Goal: Complete application form: Complete application form

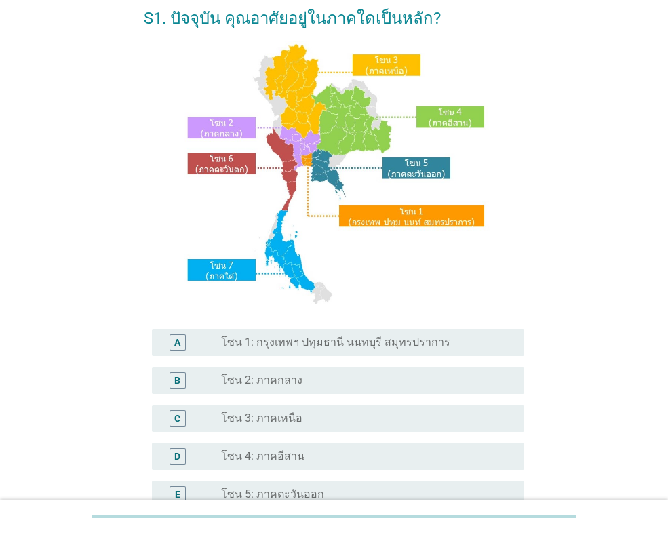
scroll to position [136, 0]
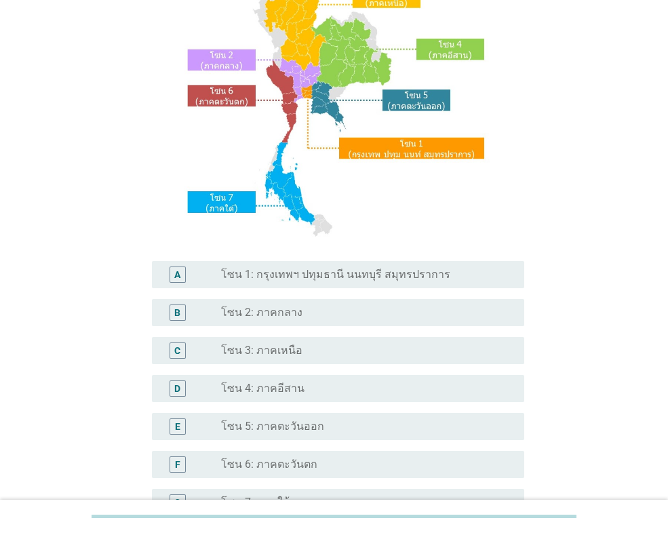
click at [288, 263] on div "A radio_button_unchecked โซน 1: กรุงเทพฯ ปทุมธานี นนทบุรี สมุทรปราการ" at bounding box center [338, 274] width 372 height 27
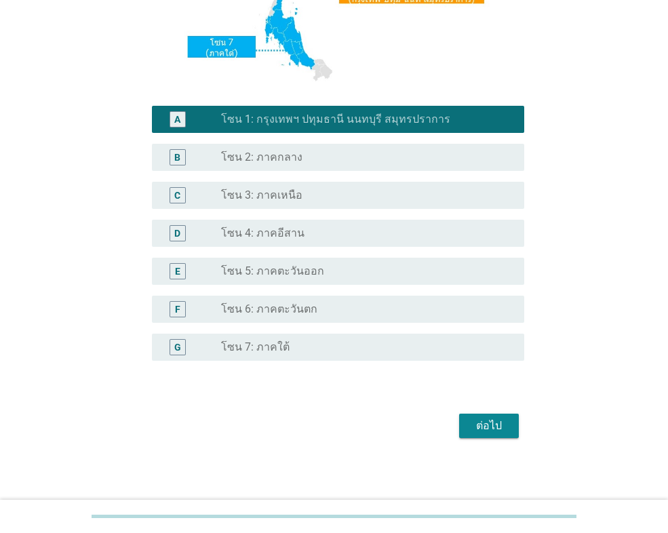
scroll to position [294, 0]
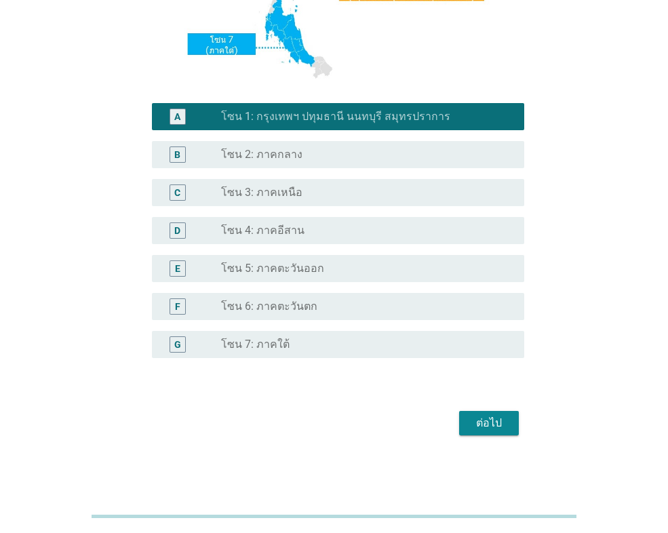
click at [485, 431] on div "ต่อไป" at bounding box center [489, 423] width 38 height 16
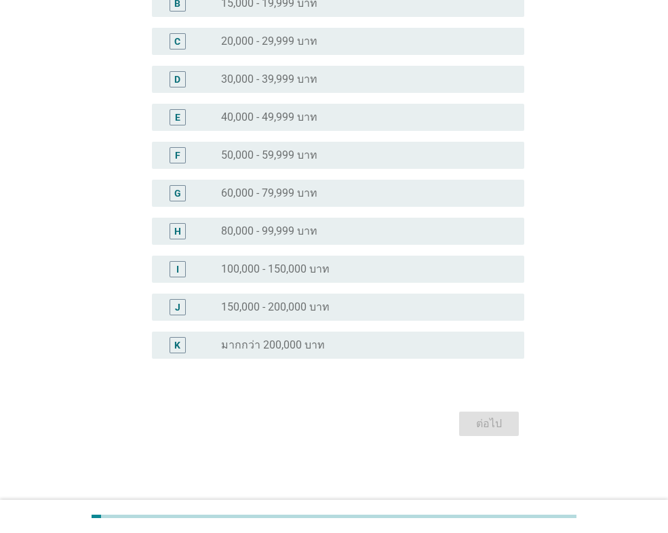
scroll to position [0, 0]
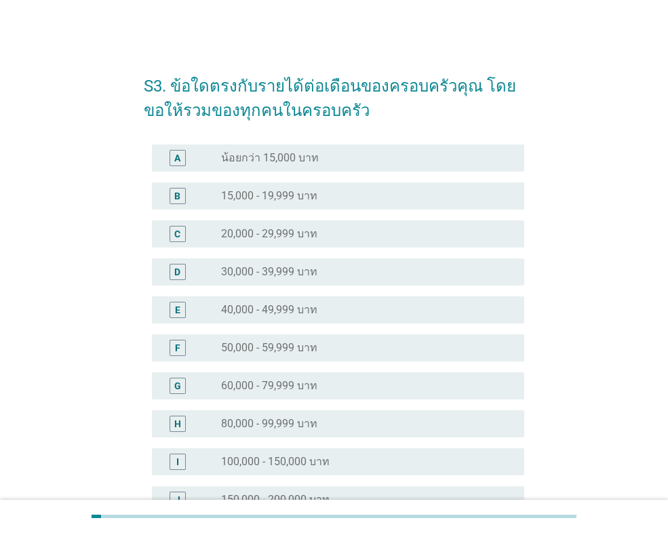
click at [386, 304] on div "radio_button_unchecked 40,000 - 49,999 บาท" at bounding box center [361, 310] width 281 height 14
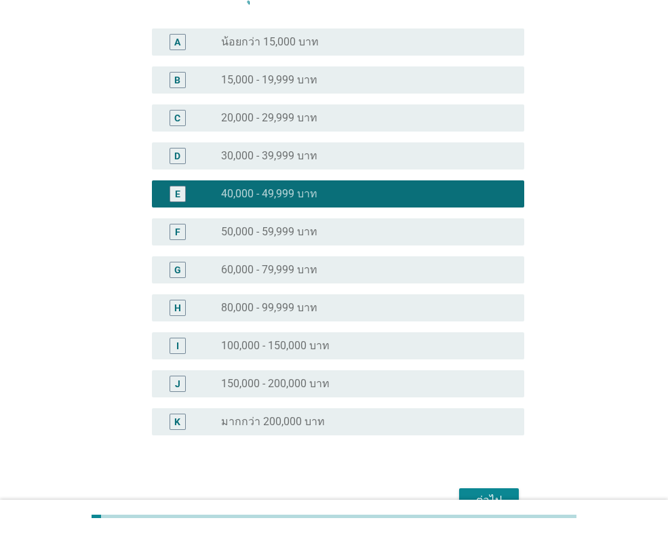
scroll to position [193, 0]
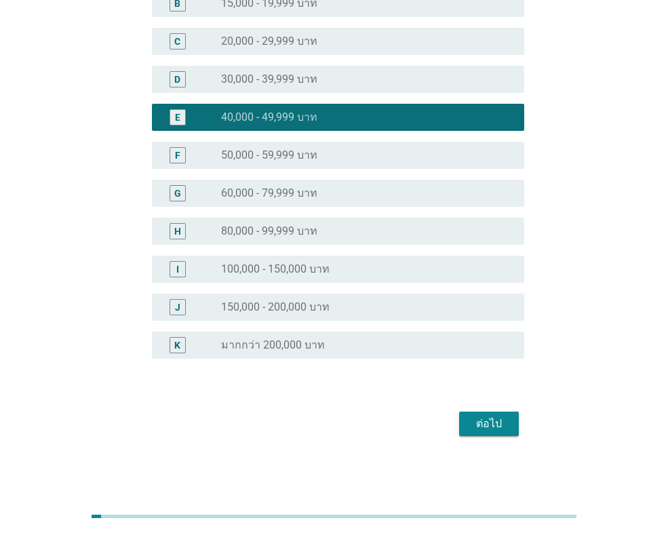
click at [486, 413] on button "ต่อไป" at bounding box center [489, 424] width 60 height 24
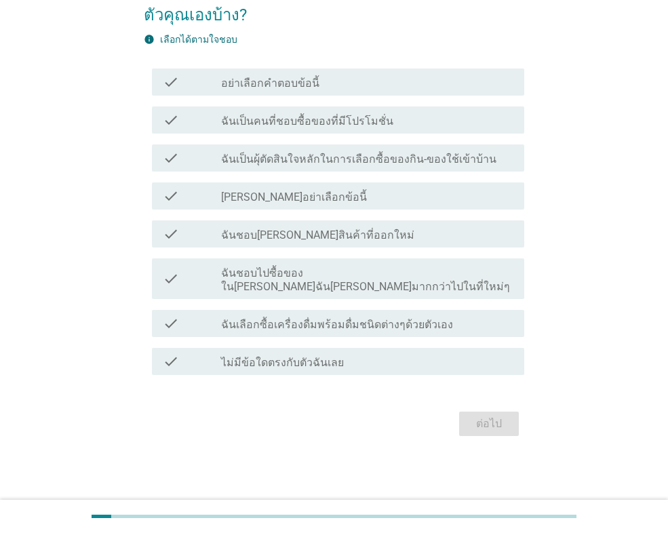
scroll to position [0, 0]
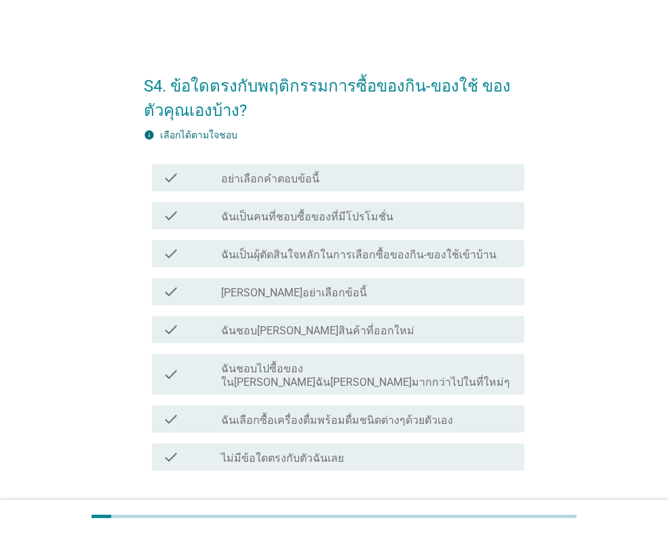
click at [327, 210] on label "ฉันเป็นคนที่ชอบซื้อของที่มีโปรโมชั่น" at bounding box center [307, 217] width 172 height 14
click at [365, 254] on label "ฉันเป็นผุ้ตัดสินใจหลักในการเลือกซื้อของกิน-ของใช้เข้าบ้าน" at bounding box center [358, 255] width 275 height 14
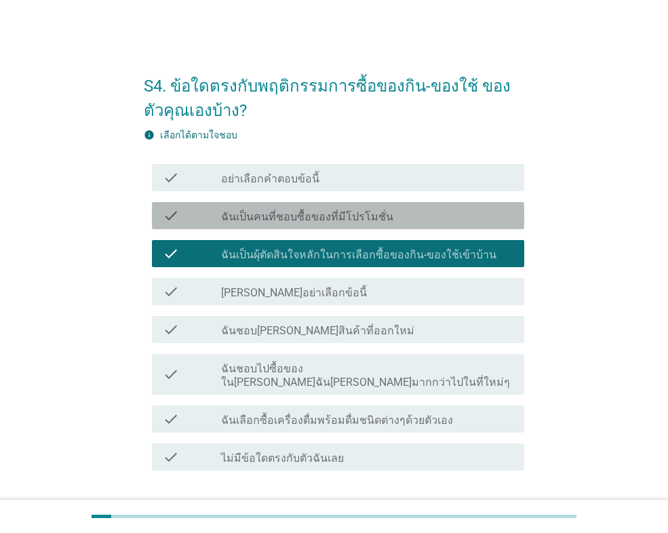
click at [311, 224] on div "check check_box_outline_blank ฉันเป็นคนที่ชอบซื้อของที่มีโปรโมชั่น" at bounding box center [338, 215] width 372 height 27
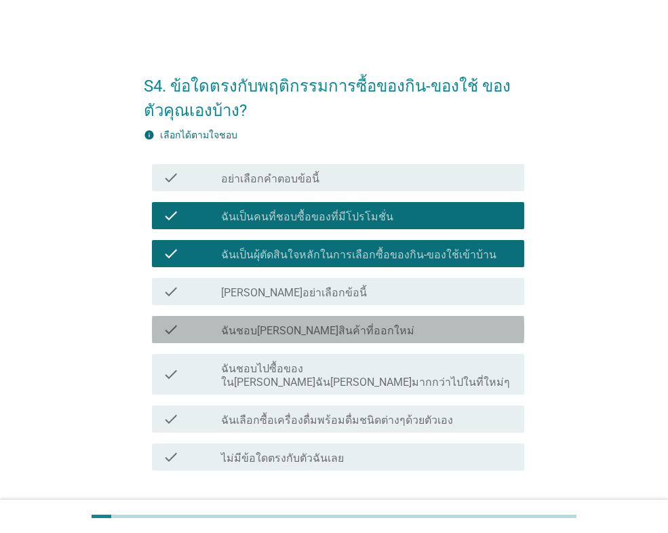
click at [344, 327] on label "ฉันชอบ[PERSON_NAME]สินค้าที่ออกใหม่" at bounding box center [317, 331] width 193 height 14
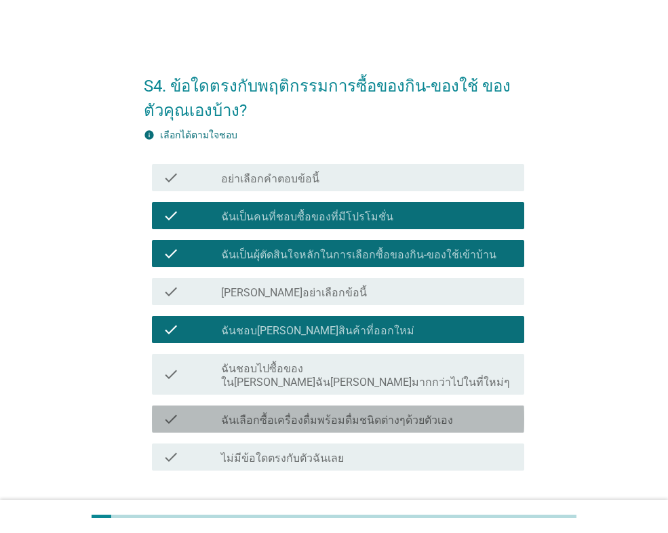
click at [399, 414] on label "ฉันเลือกซื้อเครื่องดื่มพร้อมดื่มชนิดต่างๆด้วยตัวเอง" at bounding box center [337, 421] width 232 height 14
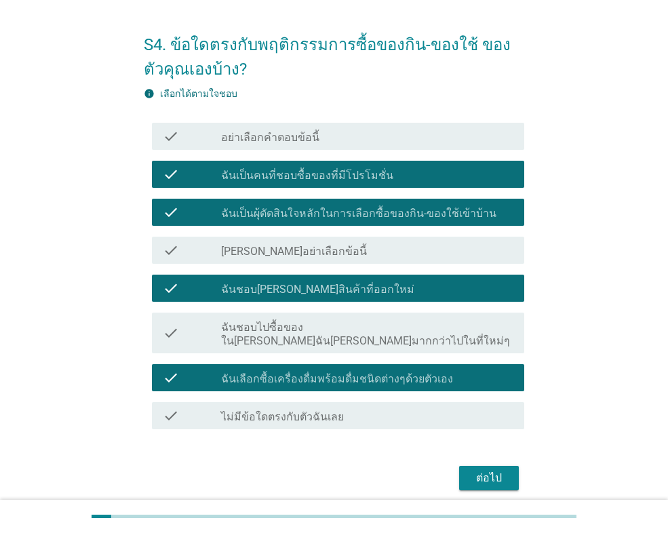
scroll to position [82, 0]
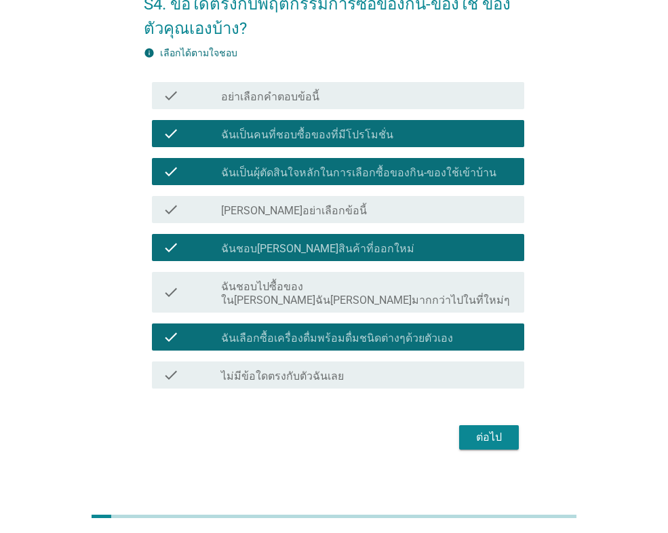
click at [471, 429] on div "ต่อไป" at bounding box center [489, 437] width 38 height 16
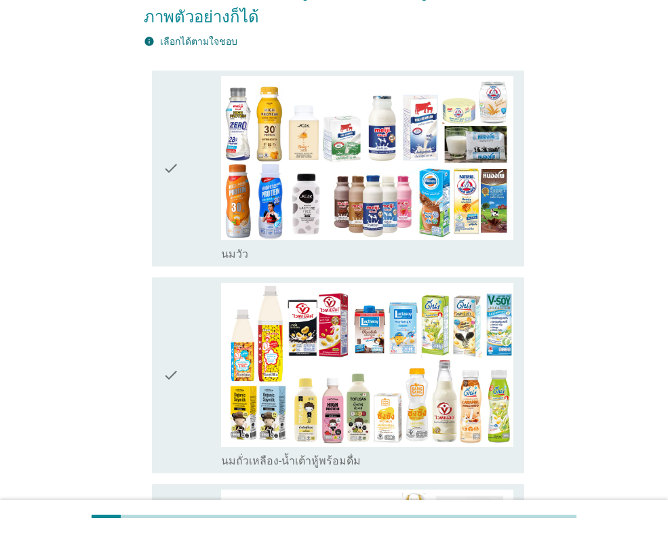
scroll to position [203, 0]
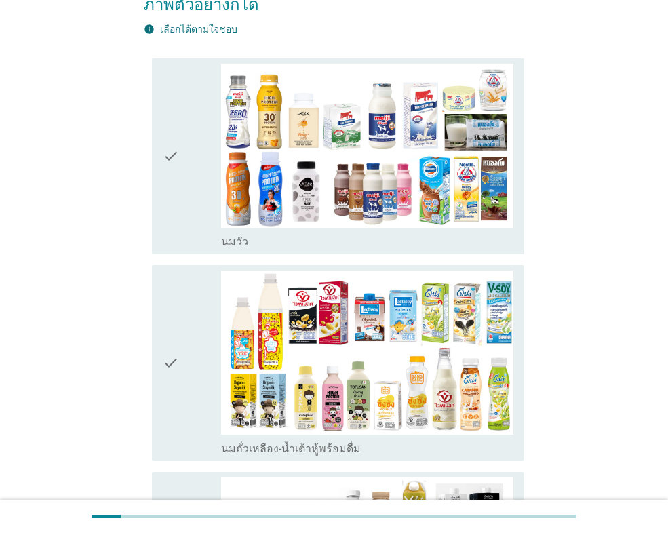
drag, startPoint x: 166, startPoint y: 197, endPoint x: 184, endPoint y: 260, distance: 65.5
click at [167, 197] on icon "check" at bounding box center [171, 156] width 16 height 185
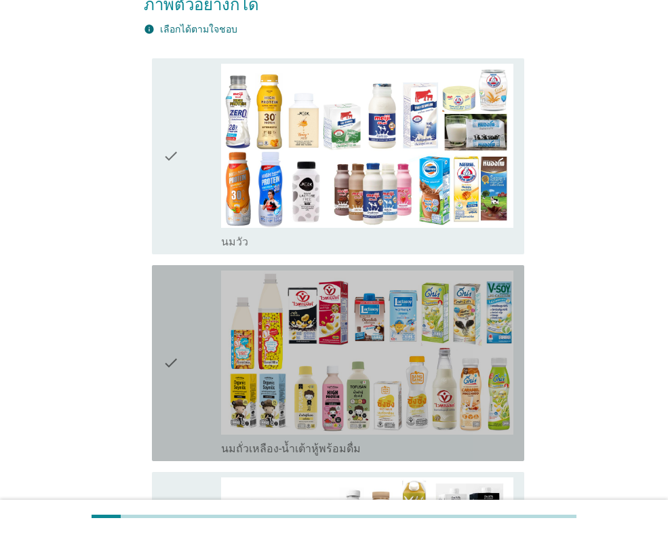
click at [184, 290] on div "check" at bounding box center [192, 363] width 58 height 185
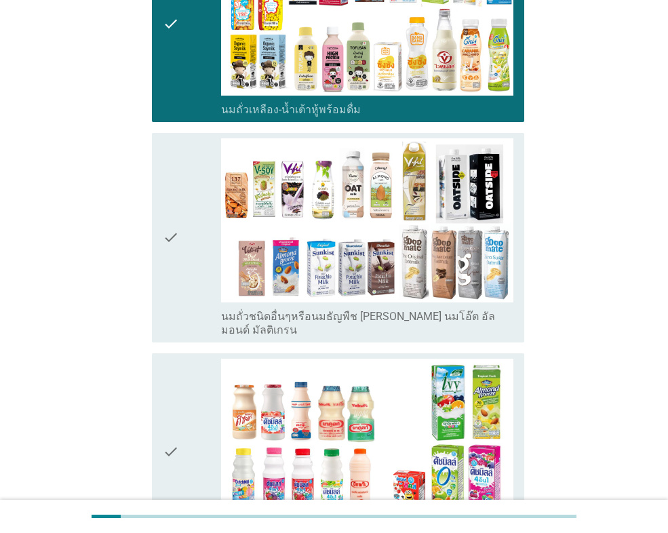
click at [184, 291] on div "check" at bounding box center [192, 237] width 58 height 199
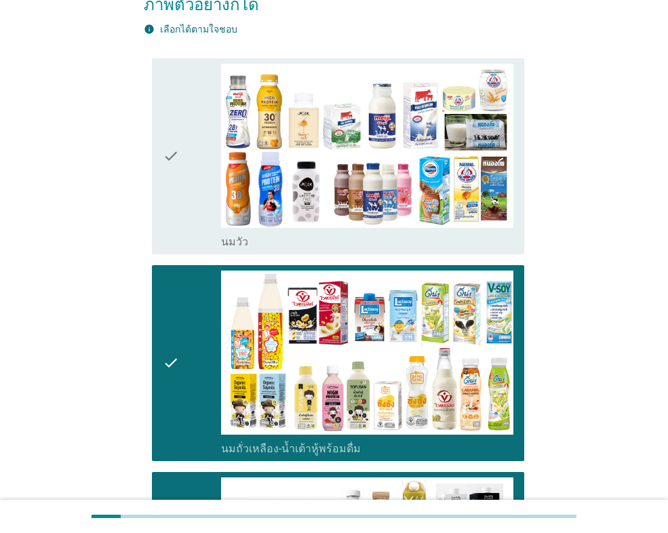
click at [167, 201] on icon "check" at bounding box center [171, 156] width 16 height 185
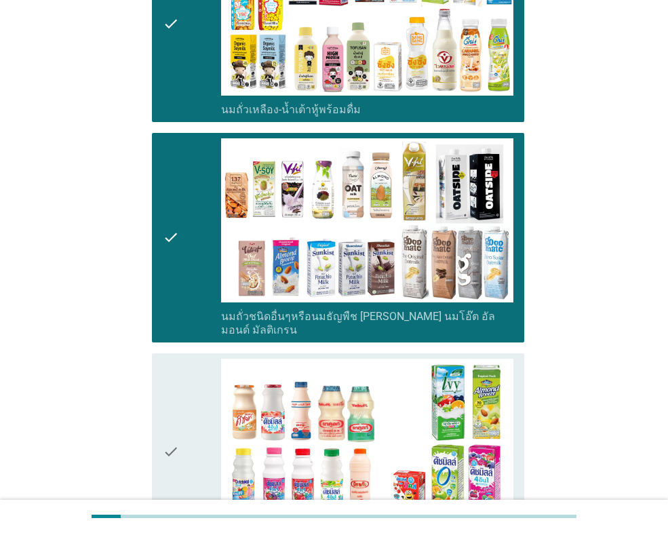
click at [178, 359] on icon "check" at bounding box center [171, 451] width 16 height 185
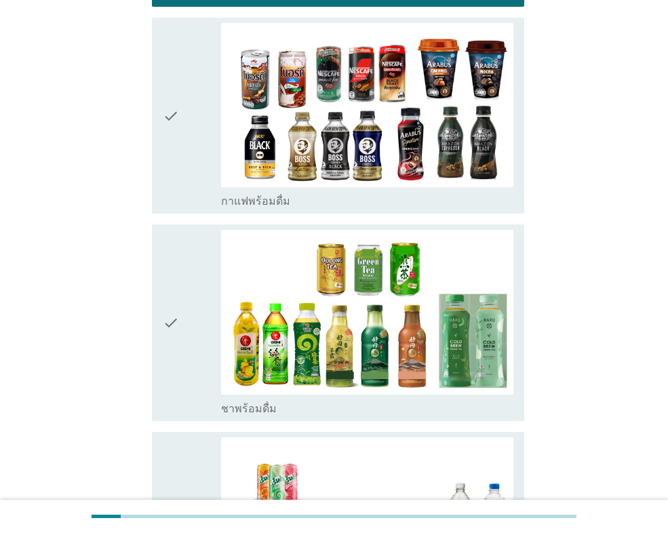
click at [179, 320] on icon "check" at bounding box center [171, 322] width 16 height 185
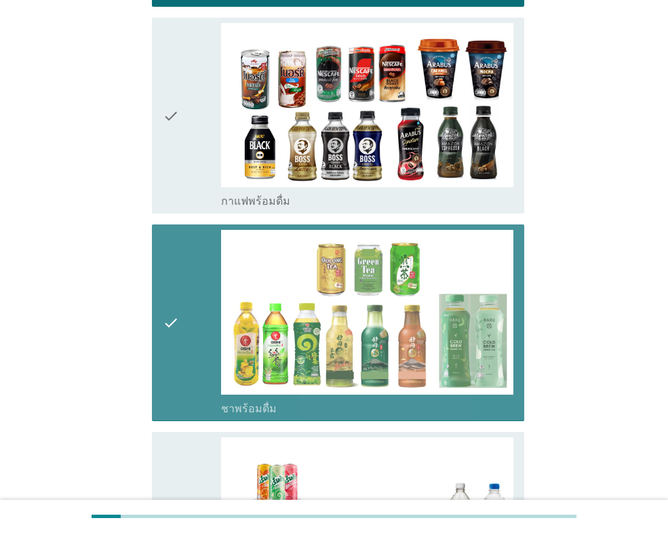
click at [186, 165] on div "check" at bounding box center [192, 115] width 58 height 185
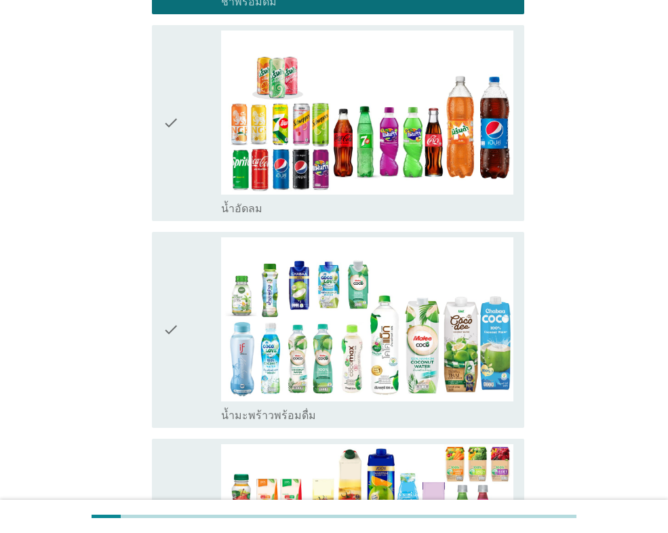
click at [189, 175] on div "check" at bounding box center [192, 123] width 58 height 185
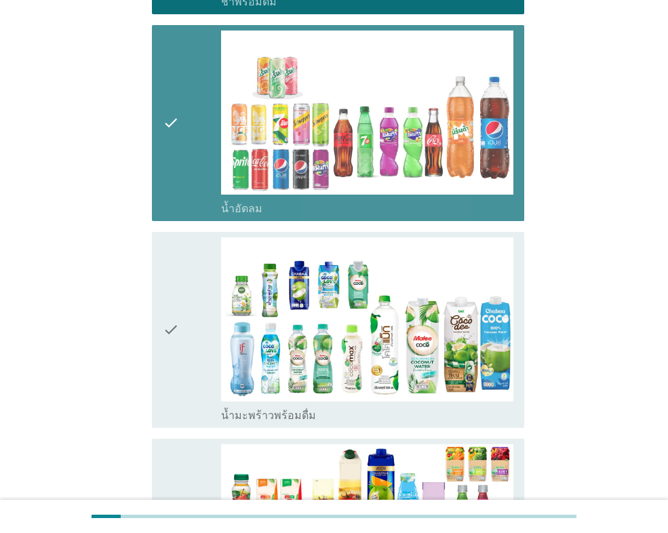
click at [193, 286] on div "check" at bounding box center [192, 329] width 58 height 185
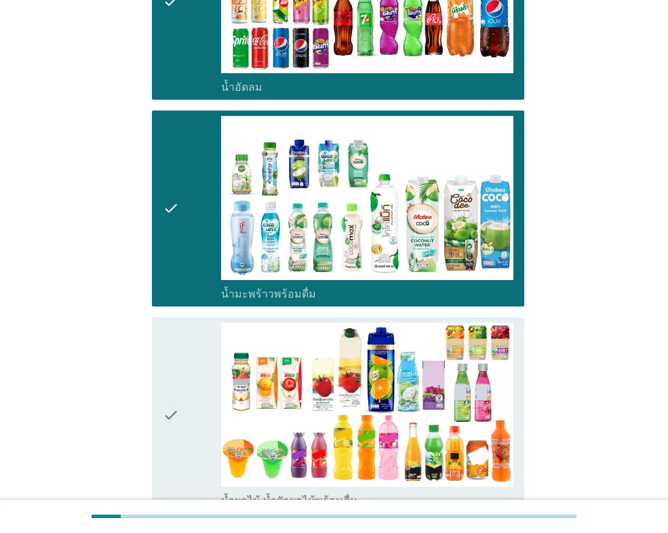
scroll to position [1831, 0]
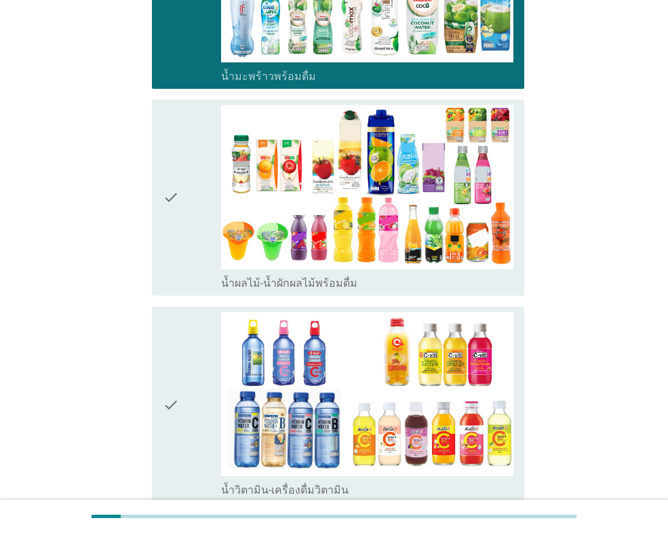
click at [200, 319] on div "check" at bounding box center [192, 404] width 58 height 185
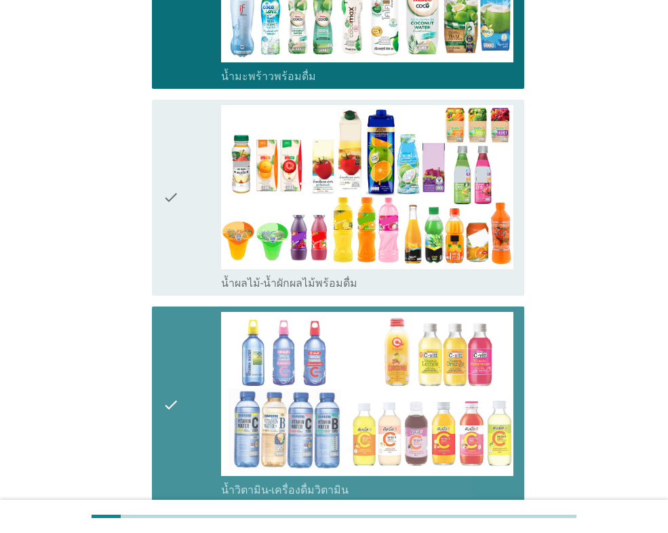
click at [191, 238] on div "check" at bounding box center [192, 197] width 58 height 185
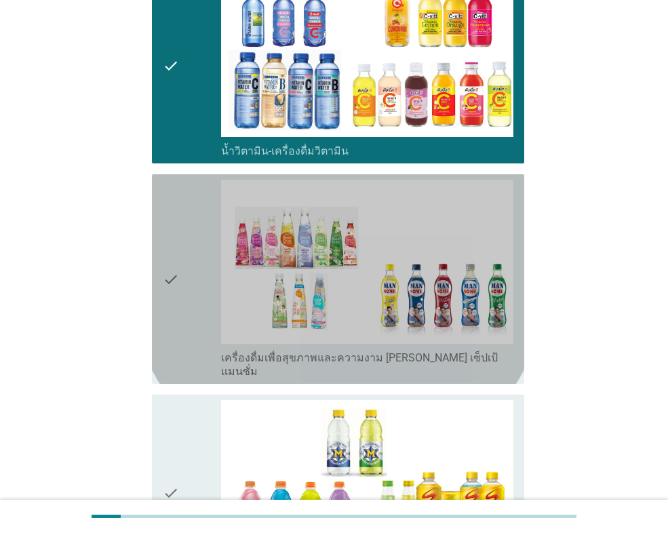
click at [191, 297] on div "check" at bounding box center [192, 279] width 58 height 199
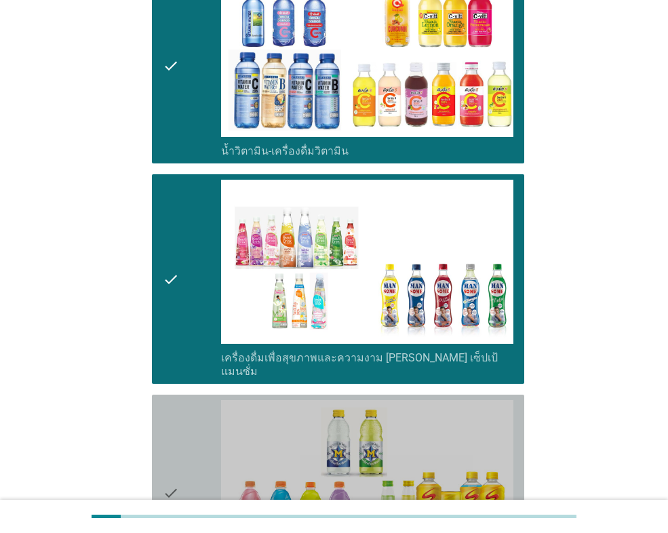
click at [186, 400] on div "check" at bounding box center [192, 492] width 58 height 185
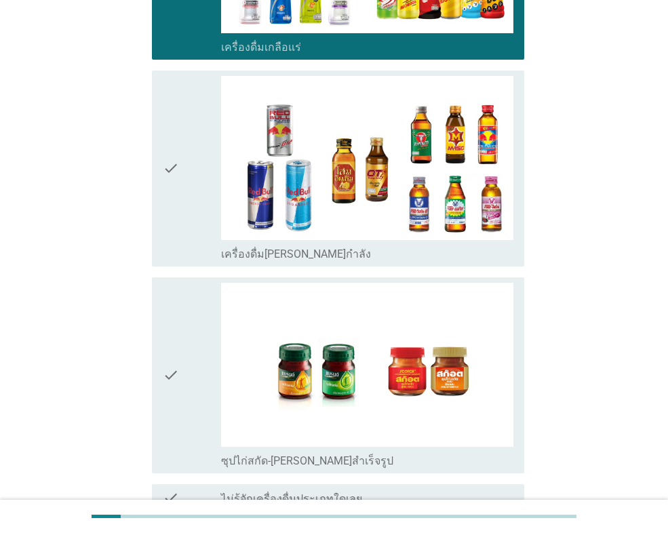
scroll to position [2712, 0]
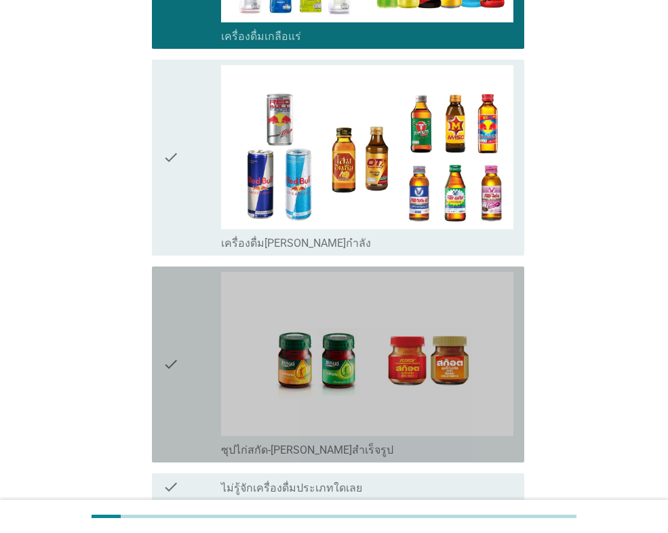
click at [180, 317] on div "check" at bounding box center [192, 364] width 58 height 185
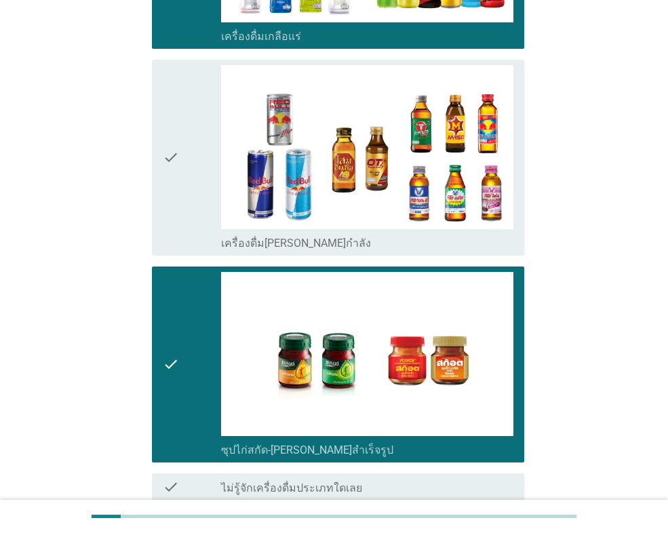
click at [177, 167] on icon "check" at bounding box center [171, 157] width 16 height 185
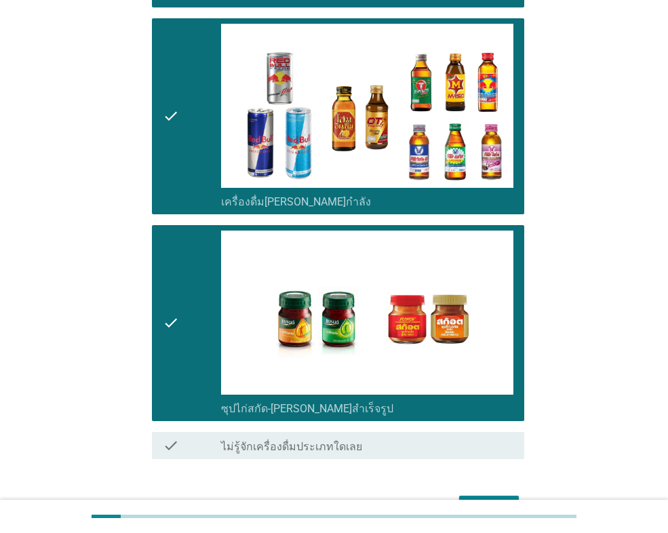
scroll to position [2786, 0]
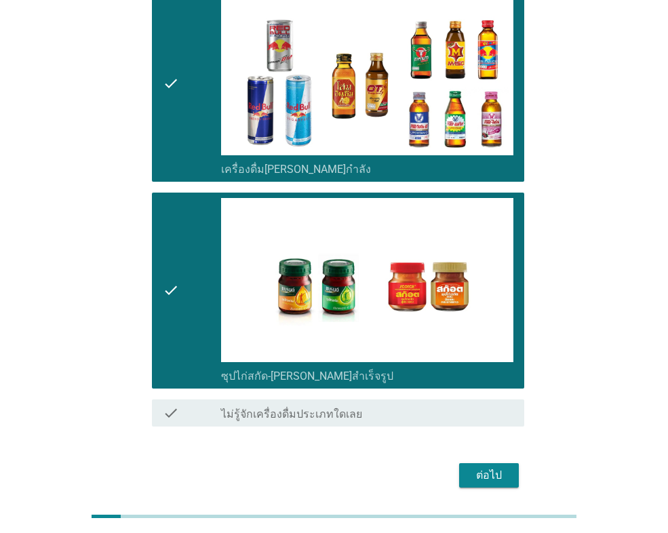
click at [498, 467] on div "ต่อไป" at bounding box center [489, 475] width 38 height 16
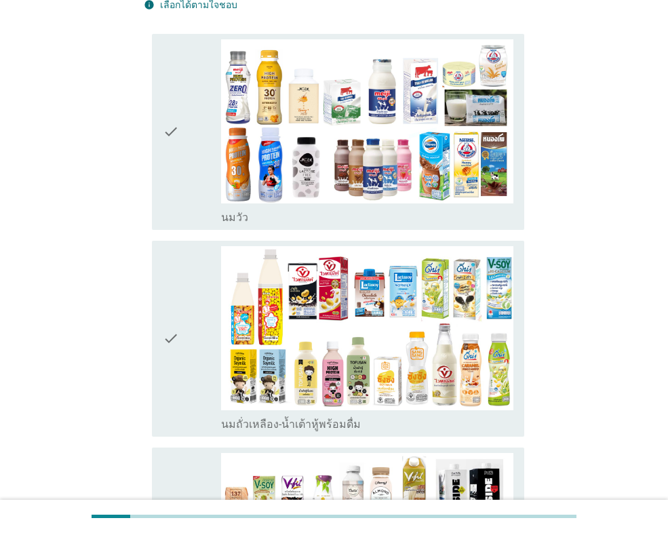
scroll to position [136, 0]
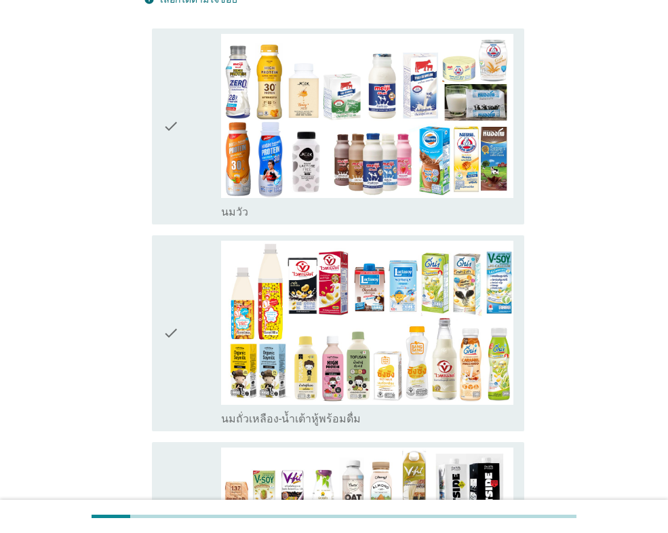
click at [184, 160] on div "check" at bounding box center [192, 126] width 58 height 185
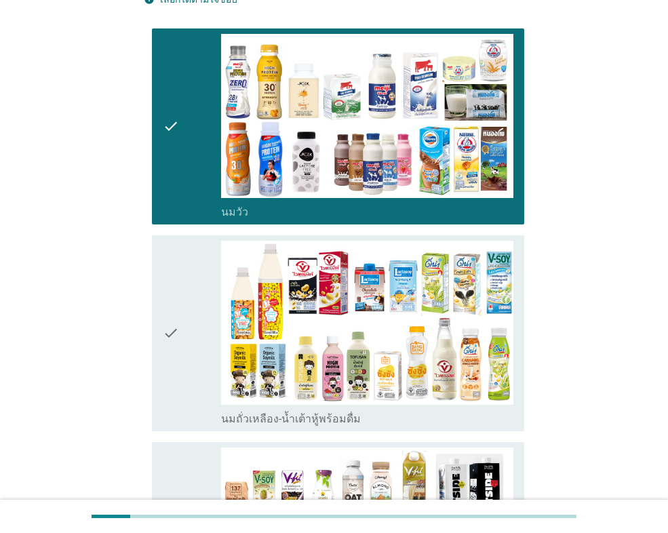
click at [186, 266] on div "check" at bounding box center [192, 333] width 58 height 185
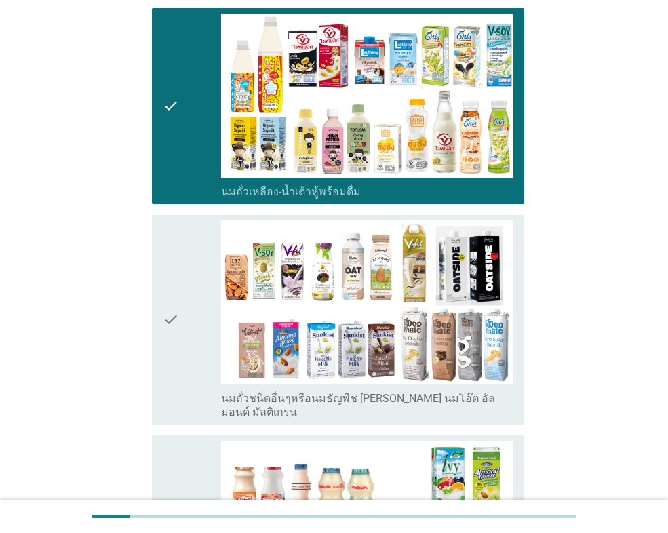
scroll to position [407, 0]
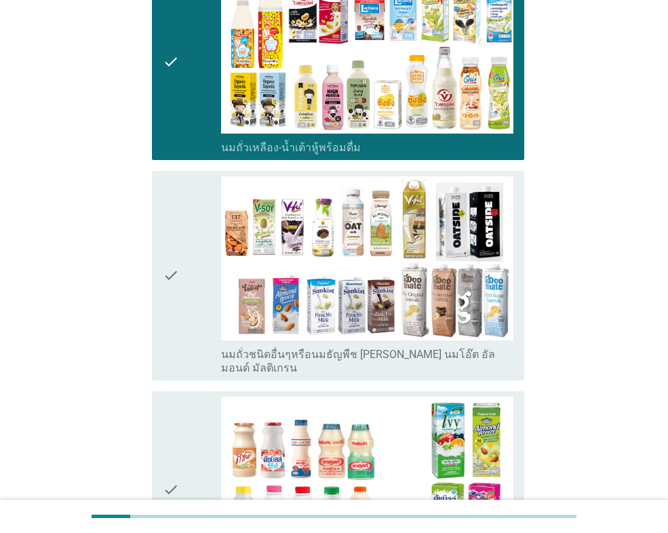
click at [189, 273] on div "check" at bounding box center [192, 275] width 58 height 199
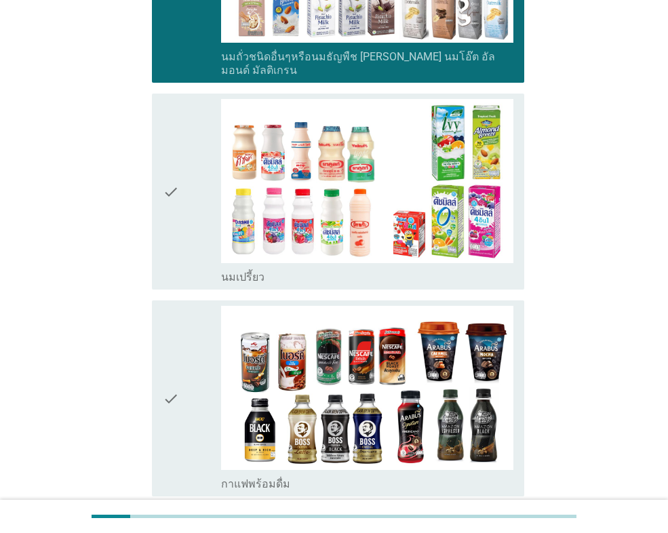
scroll to position [746, 0]
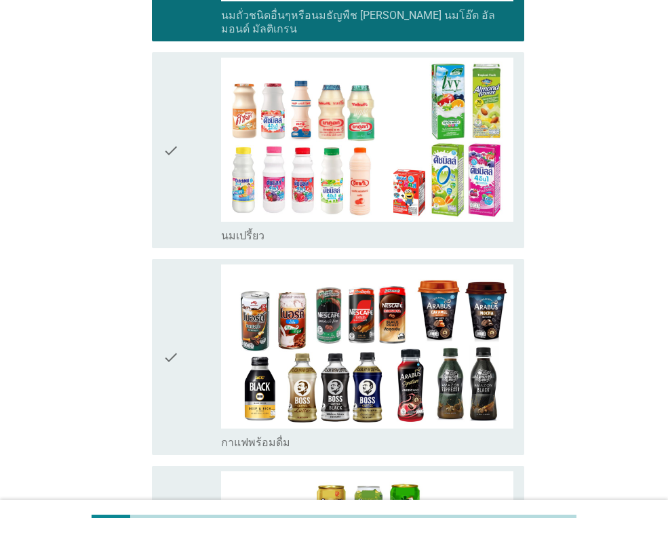
click at [191, 264] on div "check" at bounding box center [192, 356] width 58 height 185
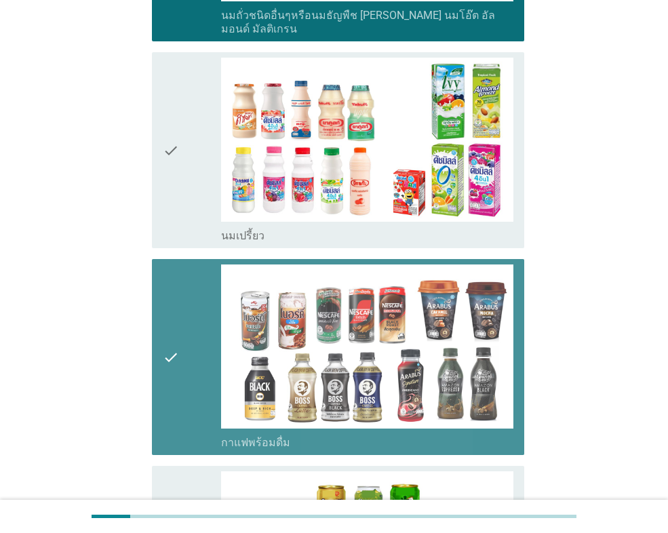
click at [182, 157] on div "check" at bounding box center [192, 150] width 58 height 185
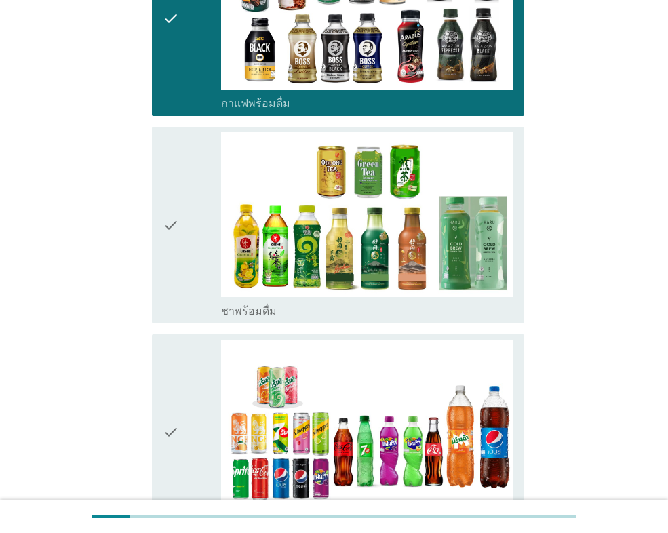
click at [182, 157] on div "check" at bounding box center [192, 224] width 58 height 185
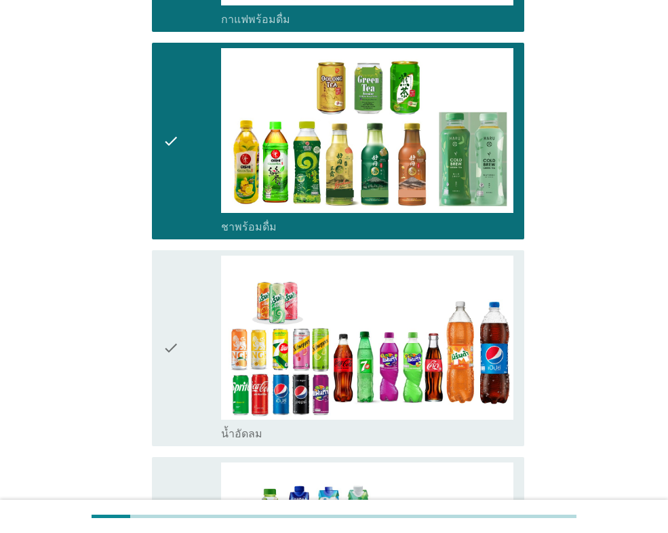
scroll to position [1424, 0]
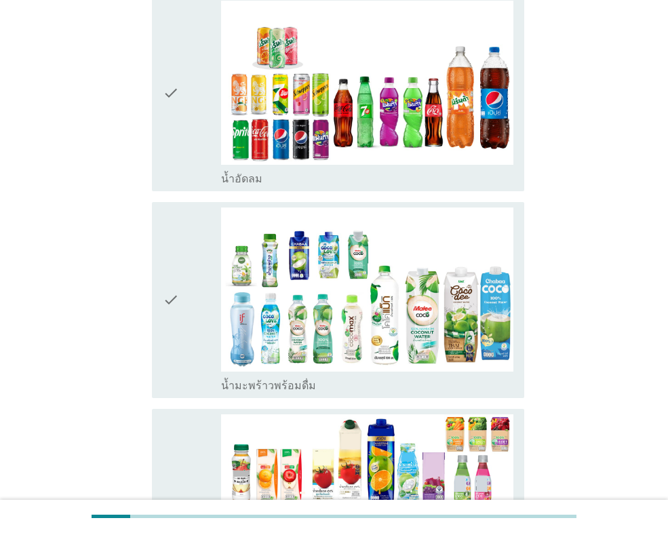
click at [183, 197] on div "check check_box_outline_blank น้ำมะพร้าวพร้อมดื่ม" at bounding box center [334, 300] width 380 height 207
click at [183, 135] on div "check" at bounding box center [192, 93] width 58 height 185
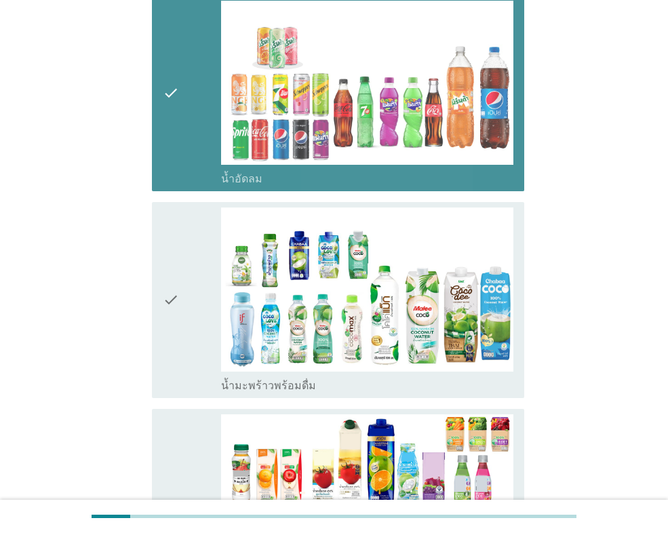
click at [199, 216] on div "check" at bounding box center [192, 299] width 58 height 185
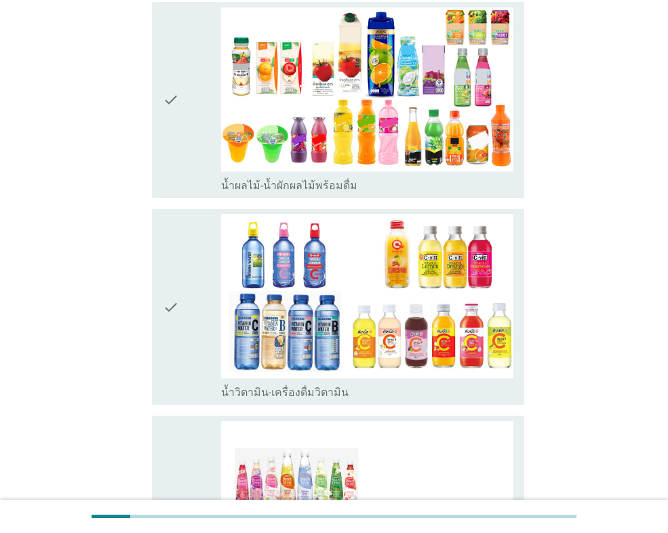
click at [186, 115] on div "check" at bounding box center [192, 99] width 58 height 185
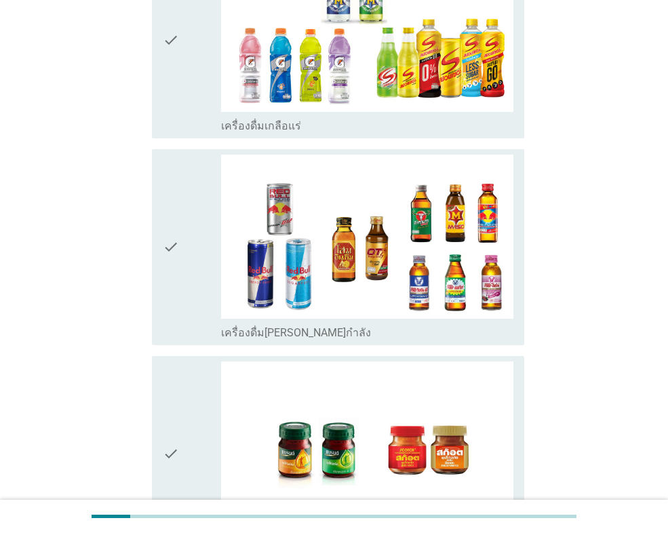
scroll to position [2688, 0]
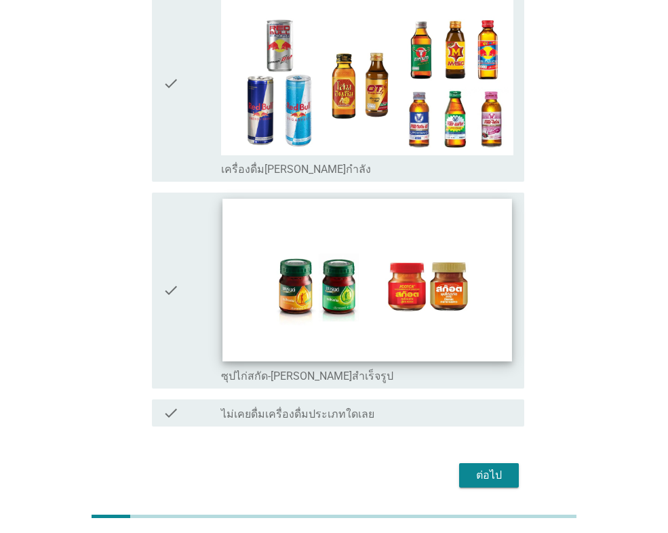
click at [379, 275] on img at bounding box center [366, 280] width 289 height 163
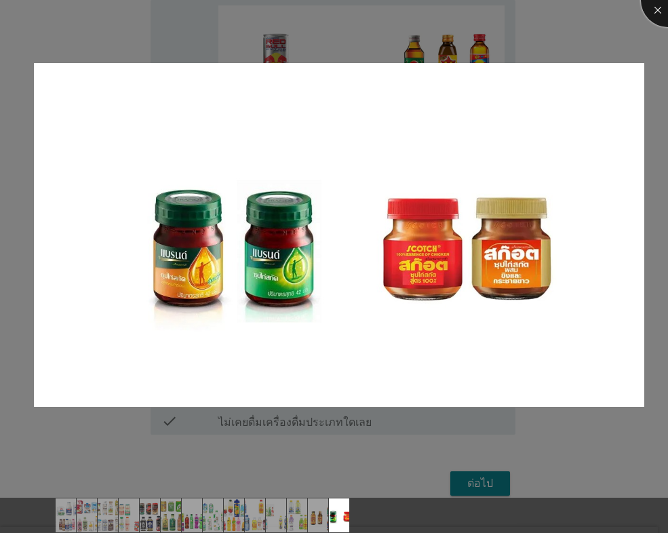
click at [652, 15] on div at bounding box center [668, 0] width 54 height 54
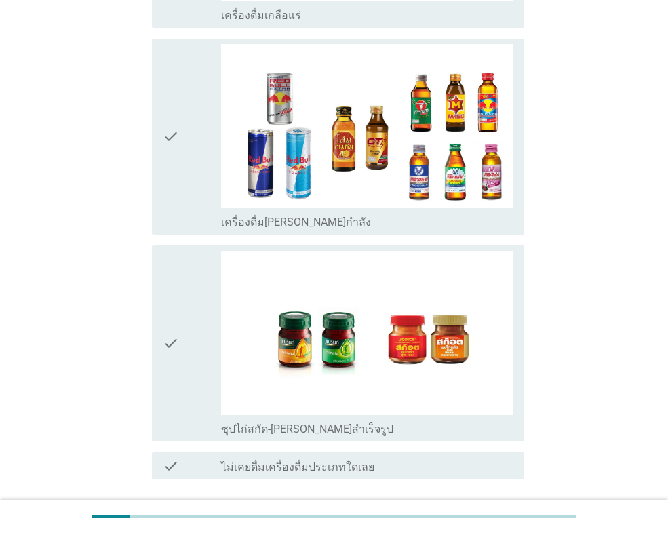
click at [482, 520] on div "ต่อไป" at bounding box center [489, 528] width 38 height 16
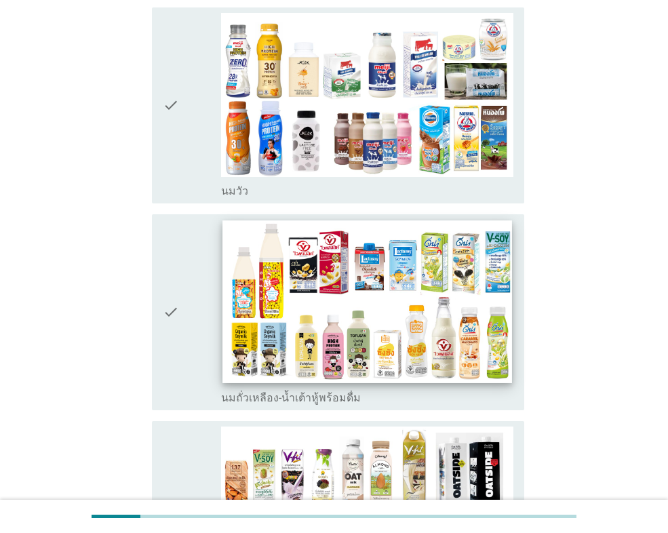
scroll to position [203, 0]
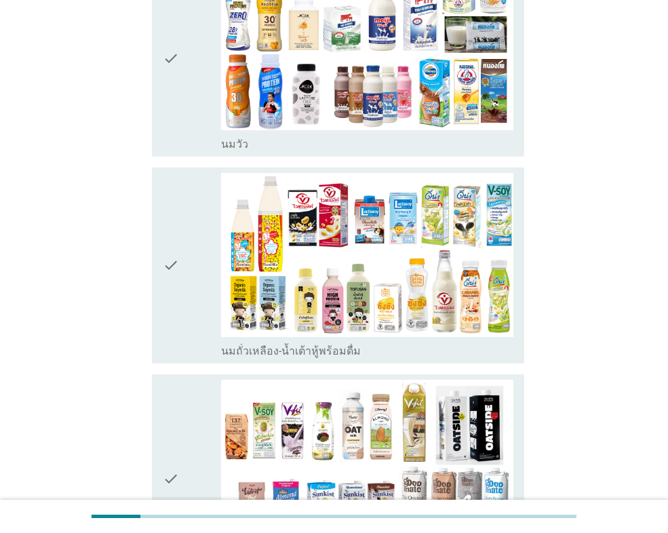
click at [185, 138] on div "check" at bounding box center [192, 58] width 58 height 185
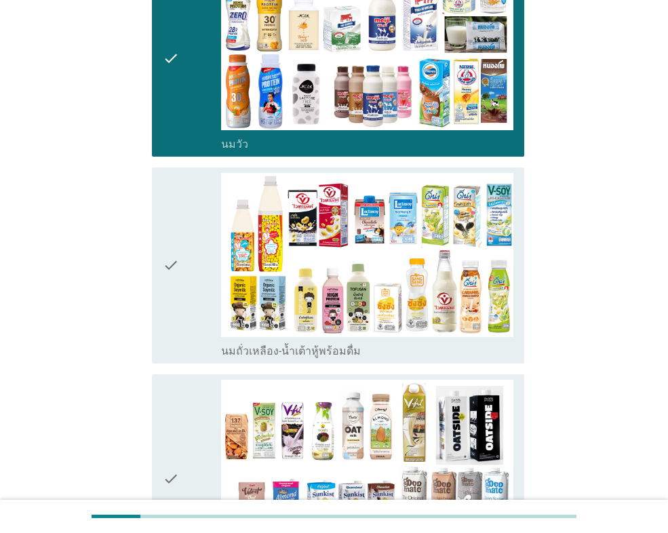
scroll to position [610, 0]
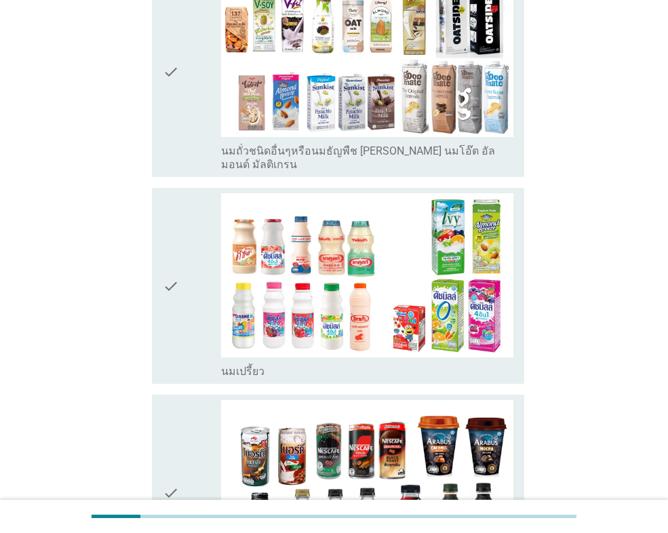
click at [201, 111] on div "check" at bounding box center [192, 72] width 58 height 199
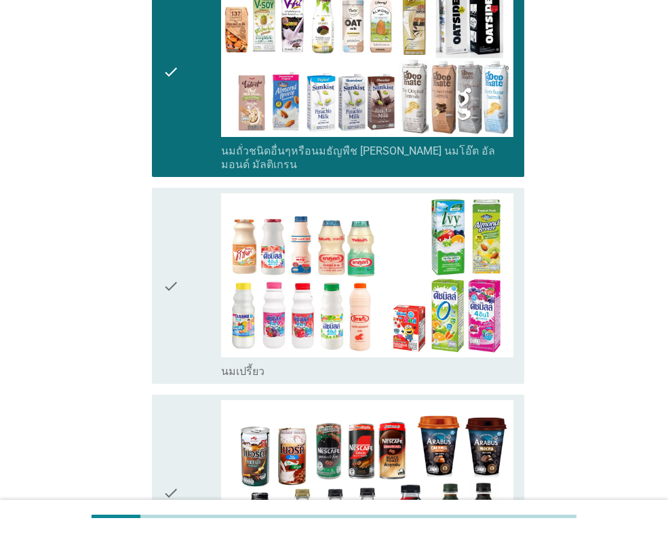
click at [202, 267] on div "check" at bounding box center [192, 285] width 58 height 185
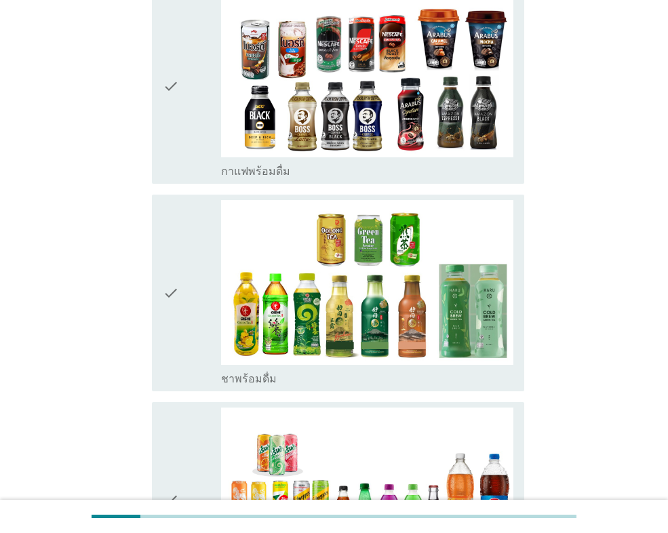
click at [207, 118] on div "check" at bounding box center [192, 85] width 58 height 185
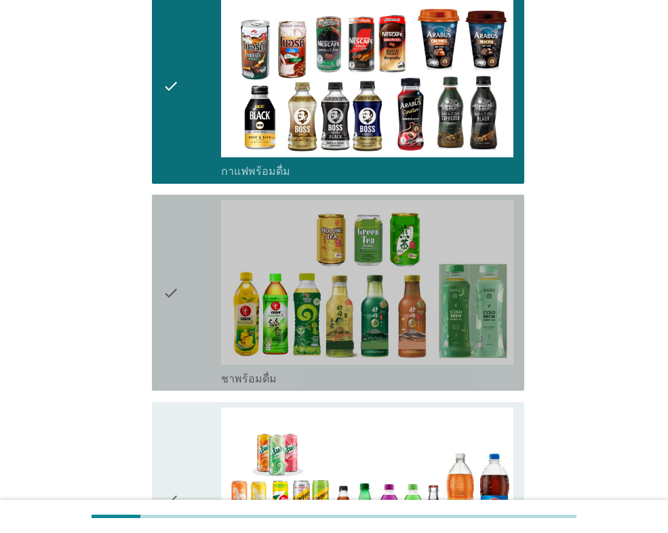
click at [215, 245] on div "check" at bounding box center [192, 292] width 58 height 185
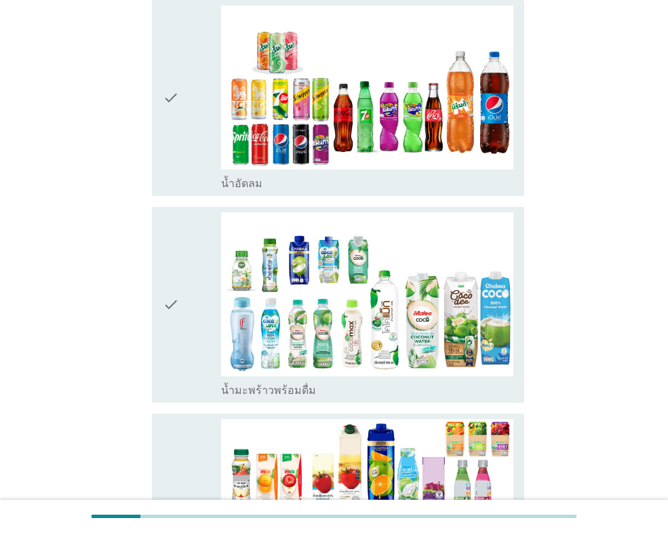
scroll to position [1424, 0]
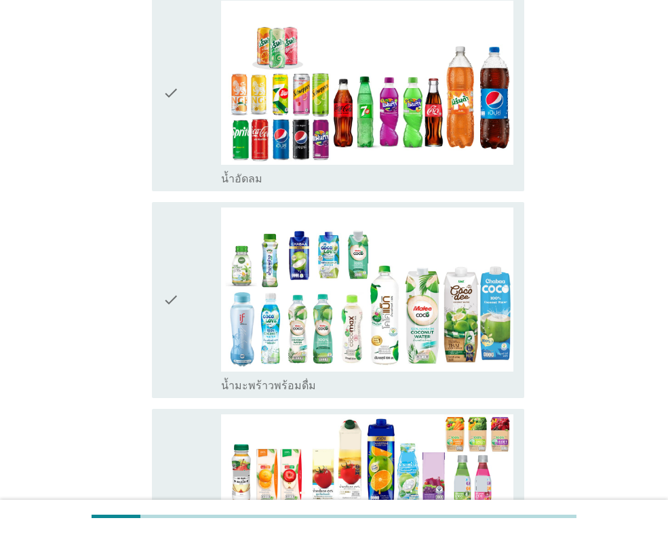
click at [226, 153] on div "check_box_outline_blank น้ำอัดลม" at bounding box center [367, 93] width 292 height 185
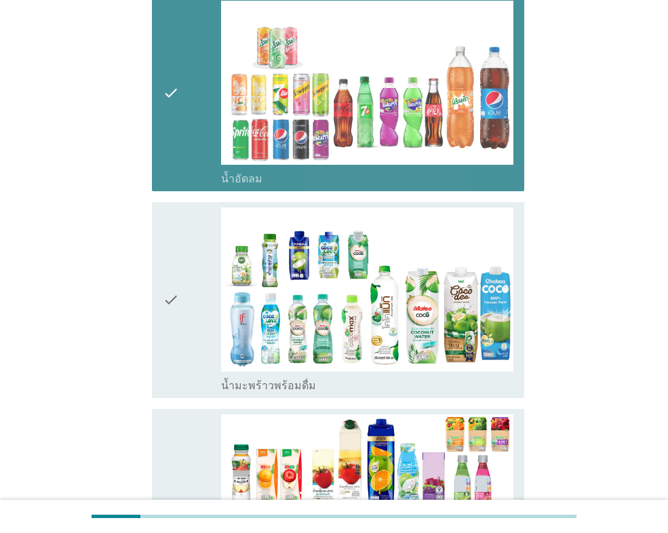
click at [198, 298] on div "check" at bounding box center [192, 299] width 58 height 185
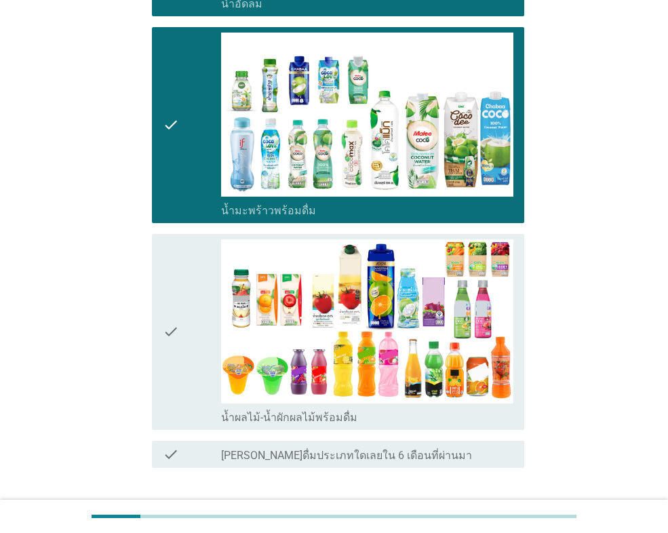
scroll to position [1679, 0]
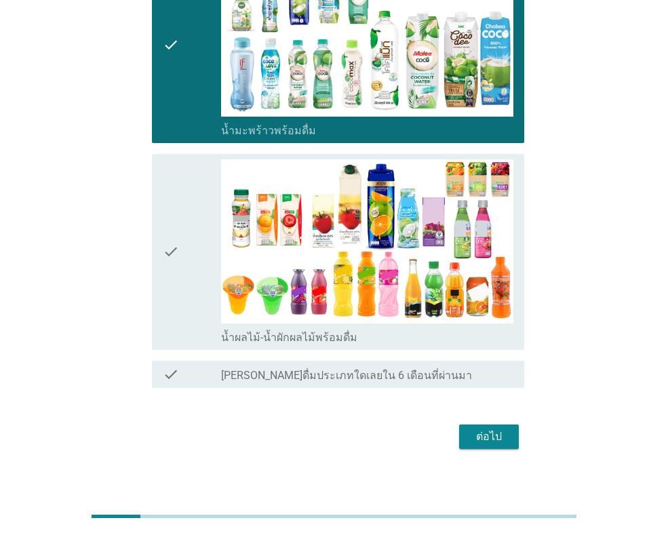
click at [186, 281] on div "check" at bounding box center [192, 251] width 58 height 185
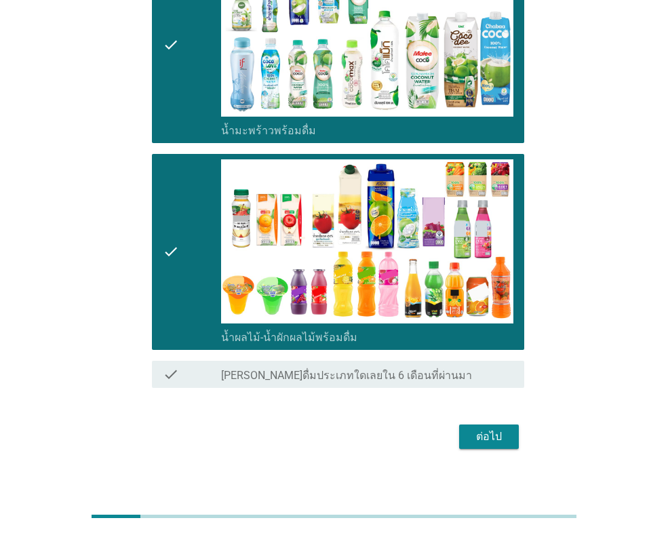
click at [483, 433] on button "ต่อไป" at bounding box center [489, 436] width 60 height 24
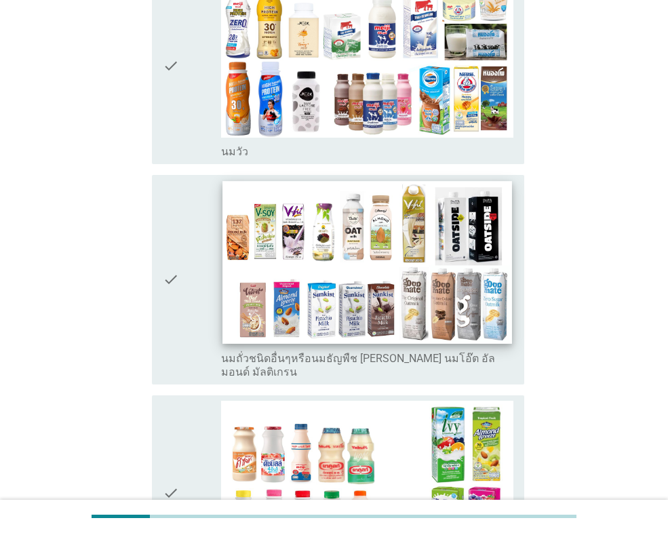
scroll to position [203, 0]
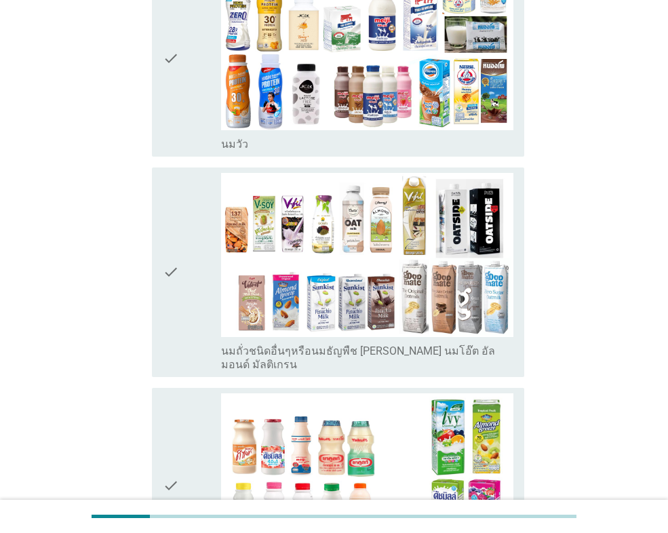
click at [187, 132] on div "check" at bounding box center [192, 58] width 58 height 185
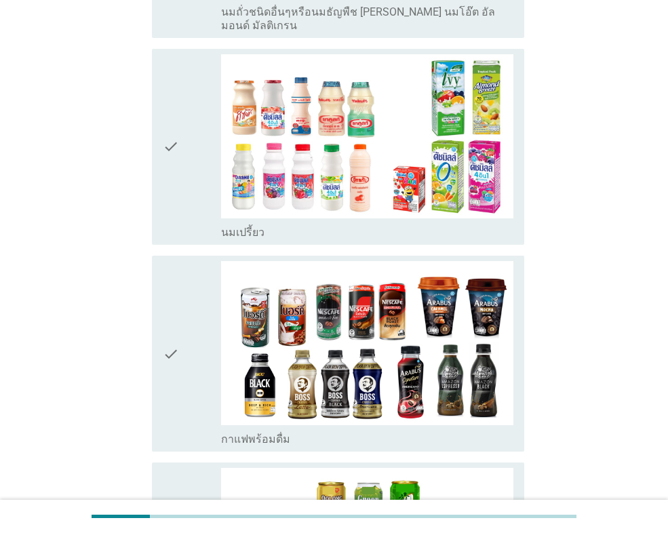
click at [180, 167] on div "check" at bounding box center [192, 146] width 58 height 185
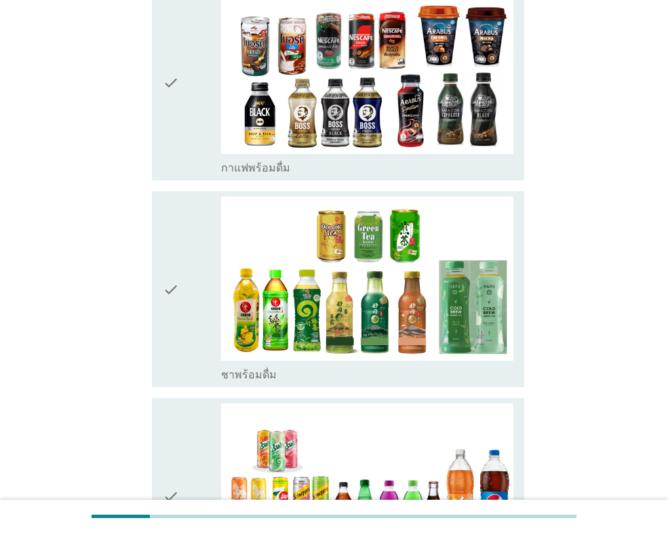
click at [164, 140] on icon "check" at bounding box center [171, 82] width 16 height 185
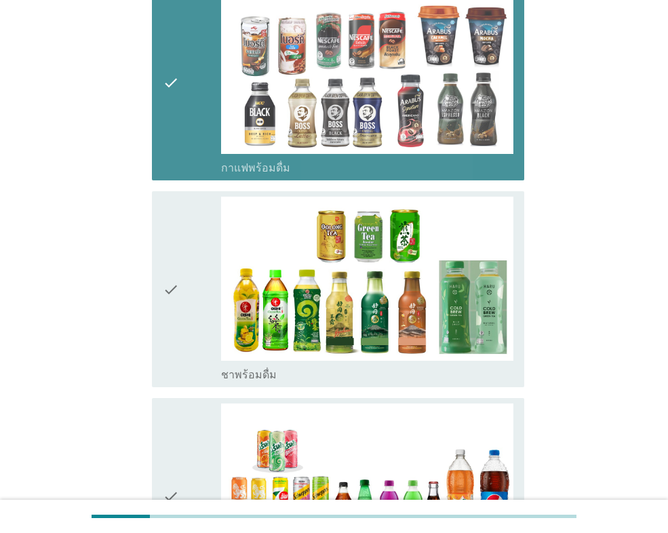
click at [190, 335] on div "check" at bounding box center [192, 289] width 58 height 185
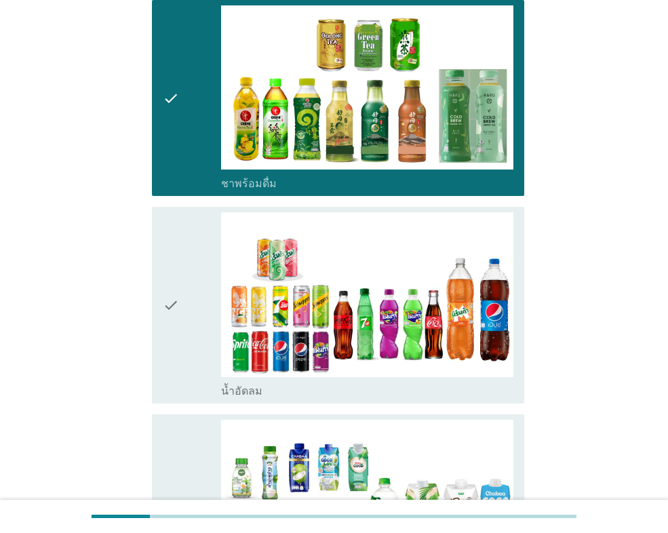
scroll to position [1220, 0]
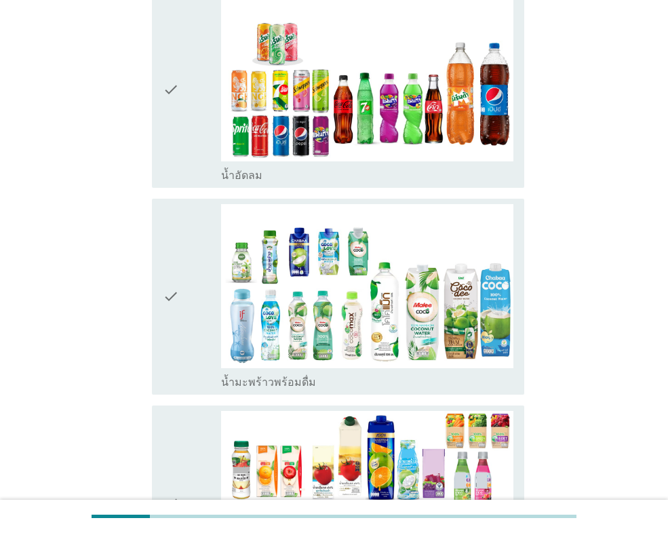
click at [174, 290] on icon "check" at bounding box center [171, 296] width 16 height 185
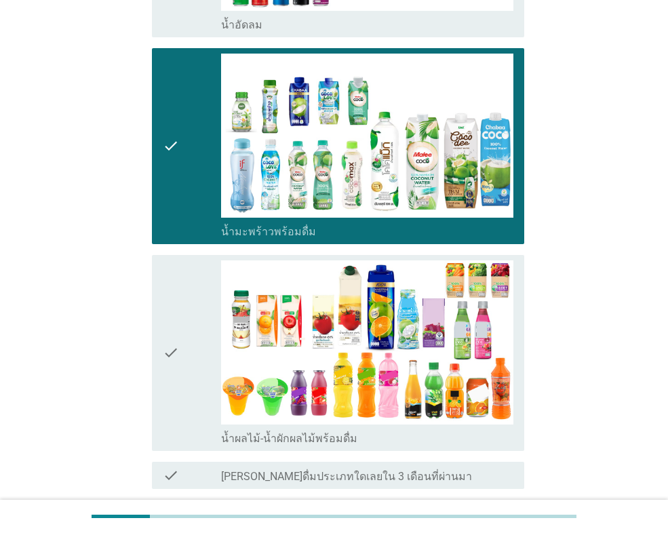
scroll to position [1471, 0]
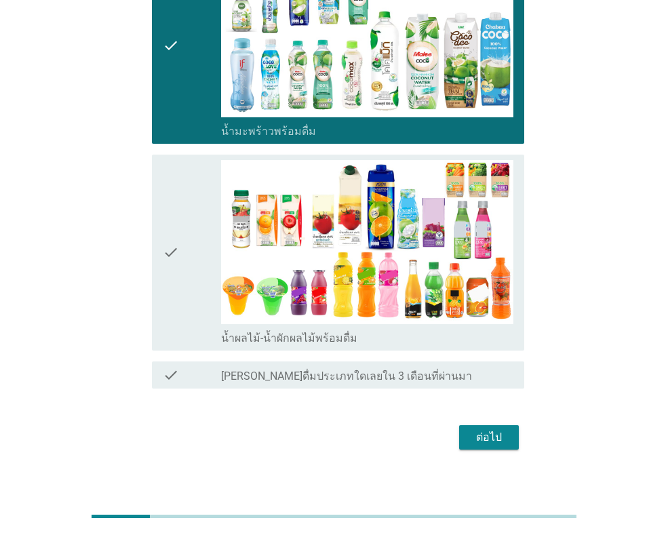
click at [193, 183] on div "check" at bounding box center [192, 252] width 58 height 185
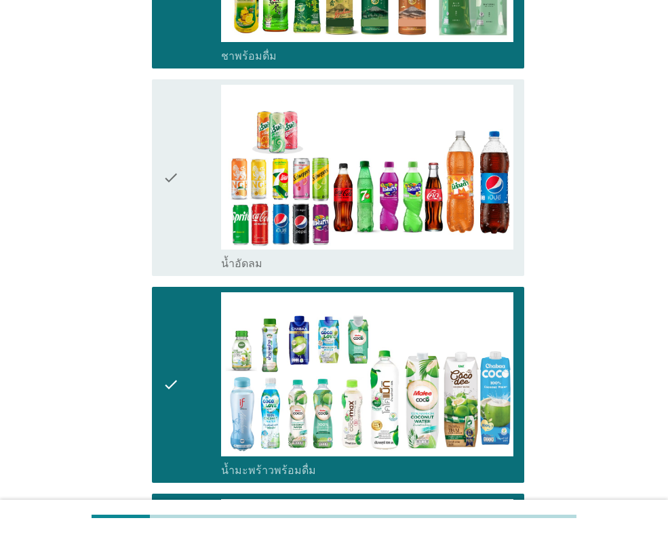
click at [193, 184] on div "check" at bounding box center [192, 177] width 58 height 185
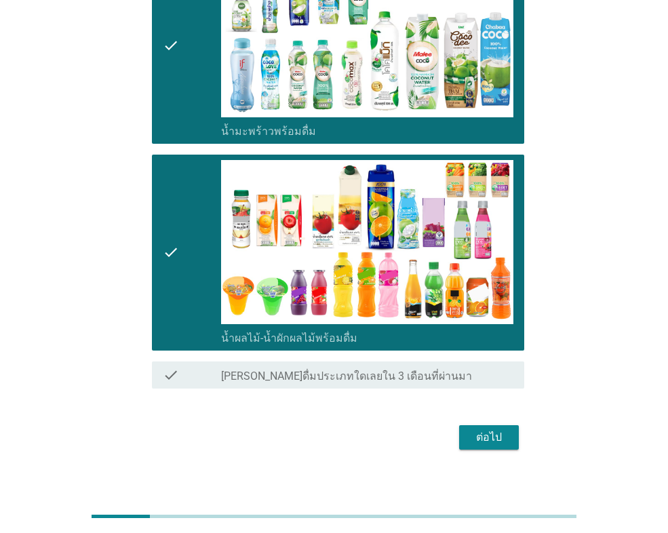
click at [500, 429] on div "ต่อไป" at bounding box center [489, 437] width 38 height 16
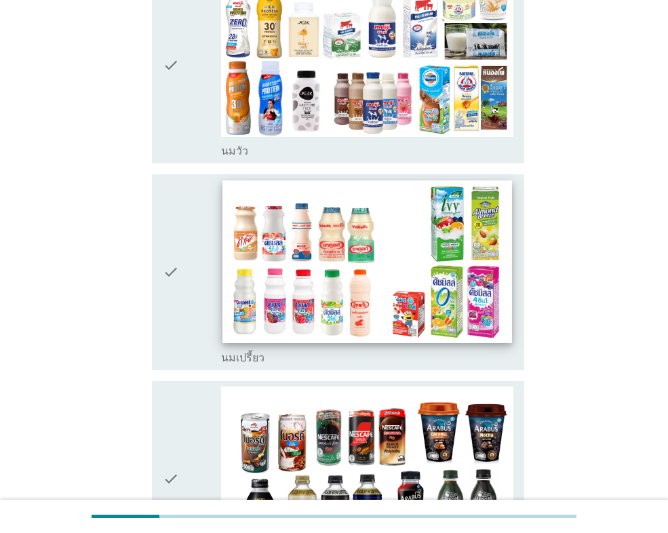
scroll to position [203, 0]
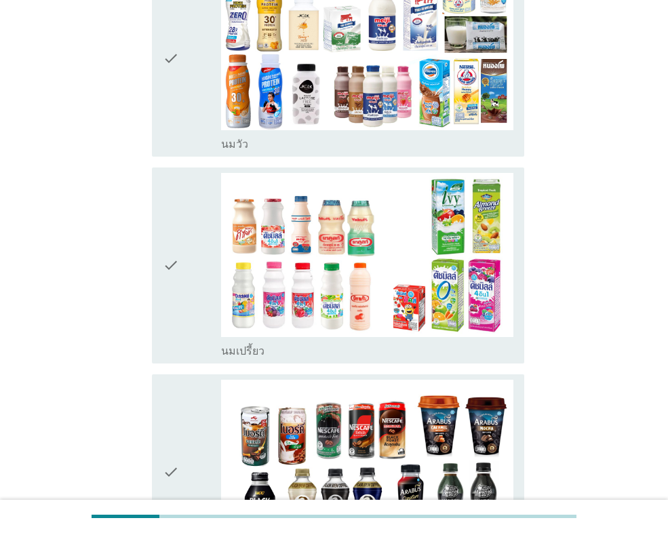
click at [178, 145] on icon "check" at bounding box center [171, 58] width 16 height 185
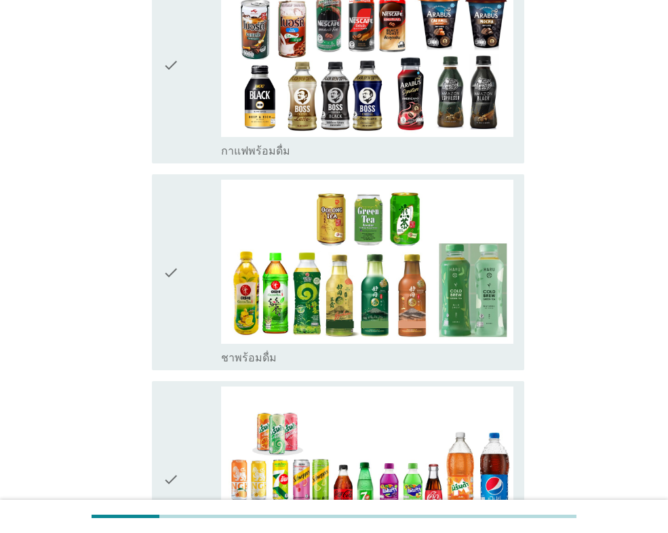
click at [183, 127] on div "check" at bounding box center [192, 65] width 58 height 185
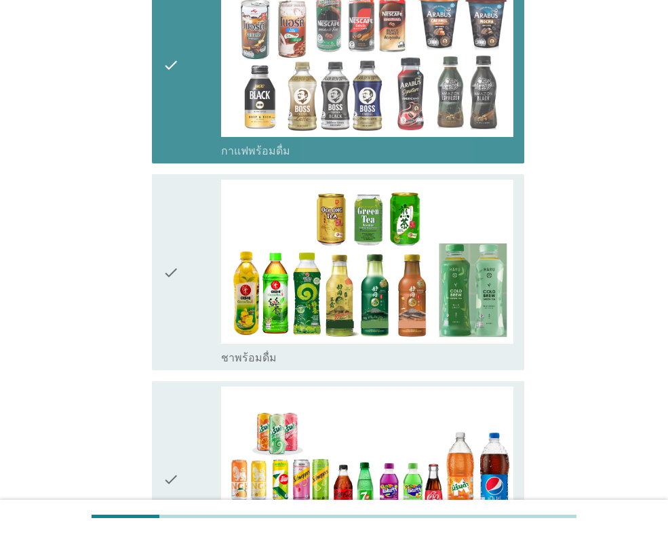
click at [189, 227] on div "check" at bounding box center [192, 272] width 58 height 185
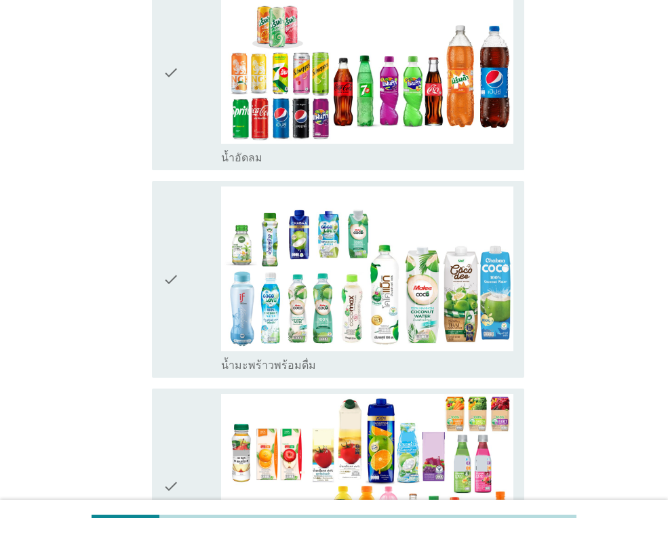
click at [203, 297] on div "check" at bounding box center [192, 278] width 58 height 185
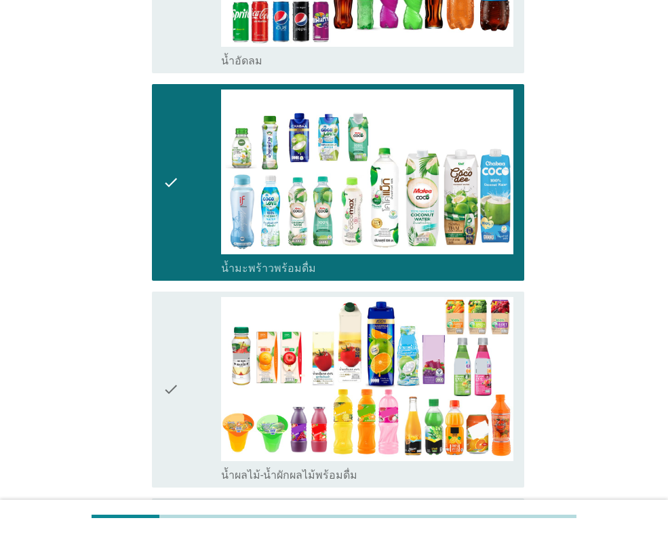
scroll to position [1264, 0]
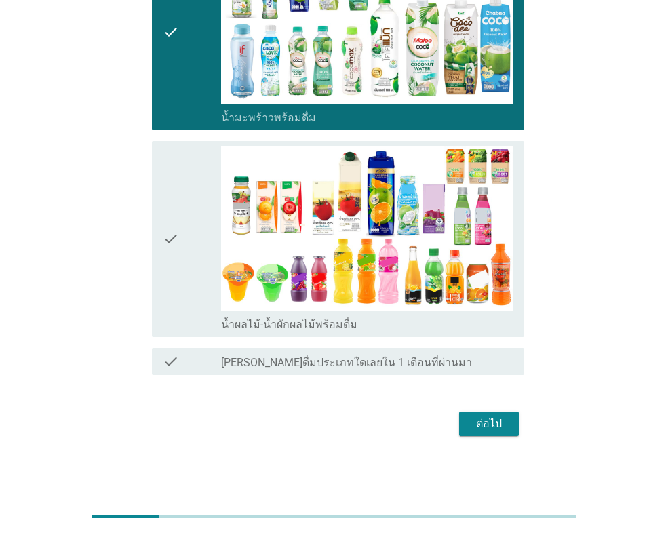
click at [458, 334] on div "check check_box น้ำผลไม้-น้ำผักผลไม้พร้อมดื่ม" at bounding box center [338, 239] width 372 height 196
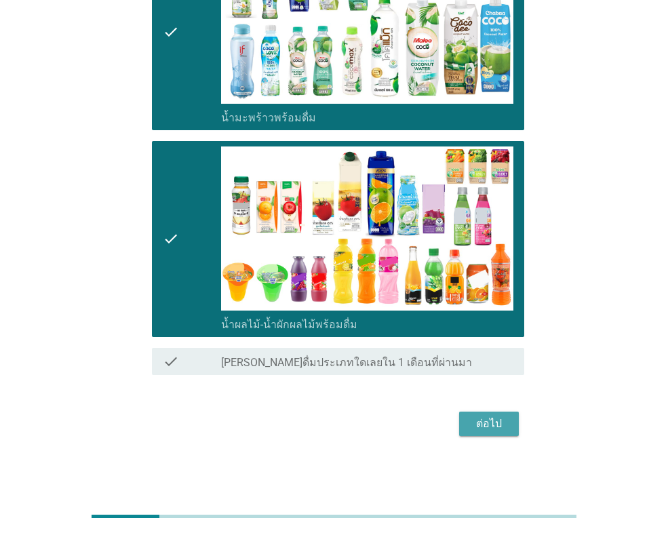
click at [504, 425] on div "ต่อไป" at bounding box center [489, 424] width 38 height 16
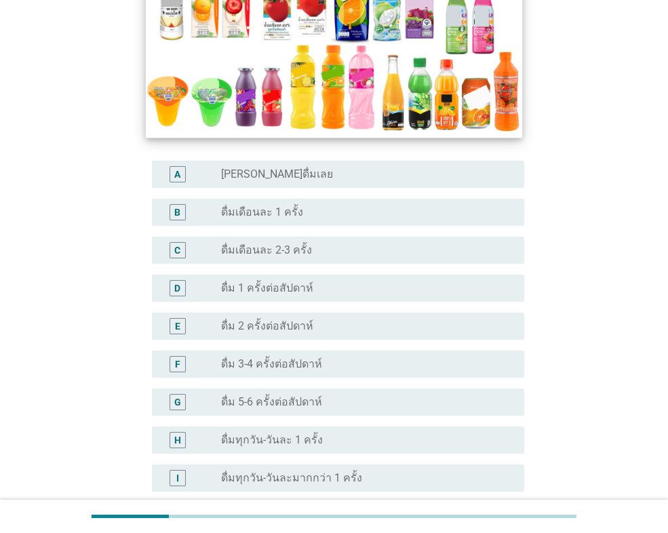
scroll to position [339, 0]
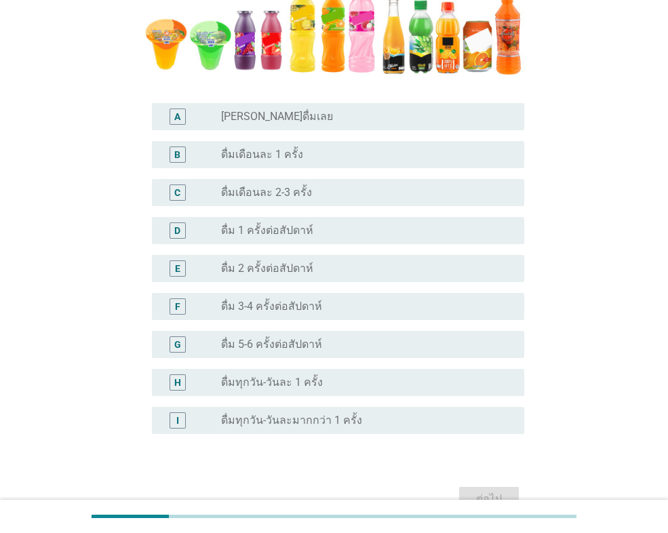
click at [325, 230] on div "radio_button_unchecked ดื่ม 1 ครั้งต่อสัปดาห์" at bounding box center [361, 231] width 281 height 14
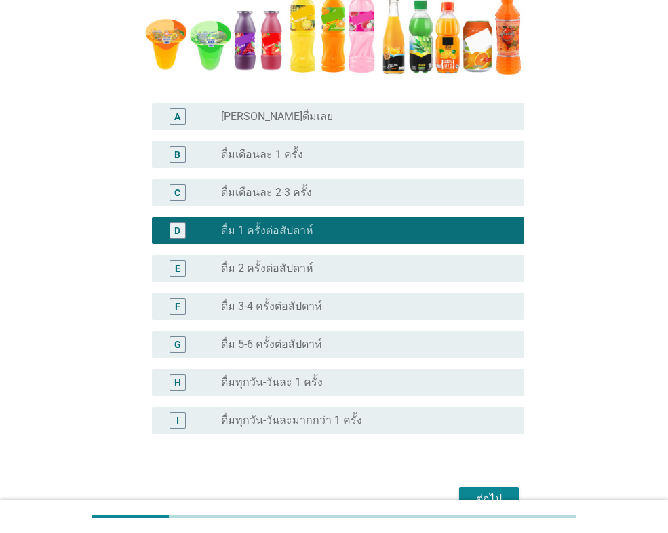
click at [325, 180] on div "C radio_button_unchecked ดื่มเดือนละ 2-3 ครั้ง" at bounding box center [338, 192] width 372 height 27
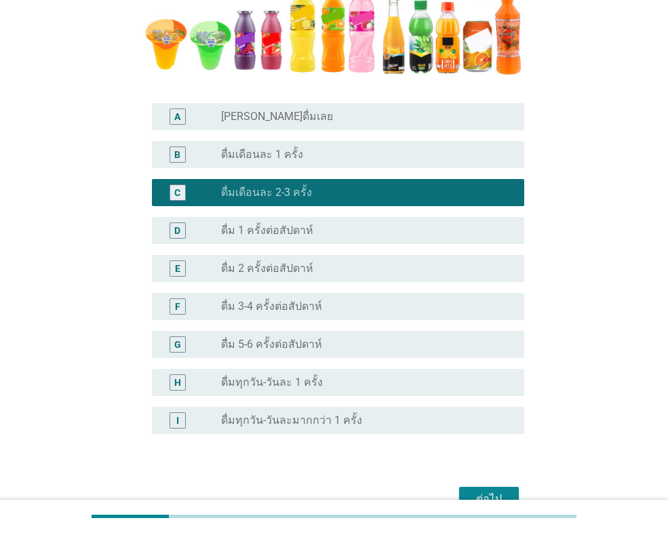
click at [356, 231] on div "radio_button_unchecked ดื่ม 1 ครั้งต่อสัปดาห์" at bounding box center [361, 231] width 281 height 14
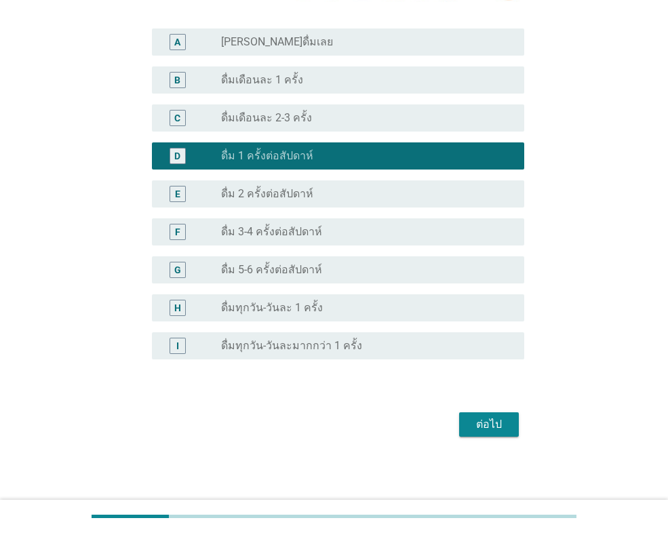
scroll to position [414, 0]
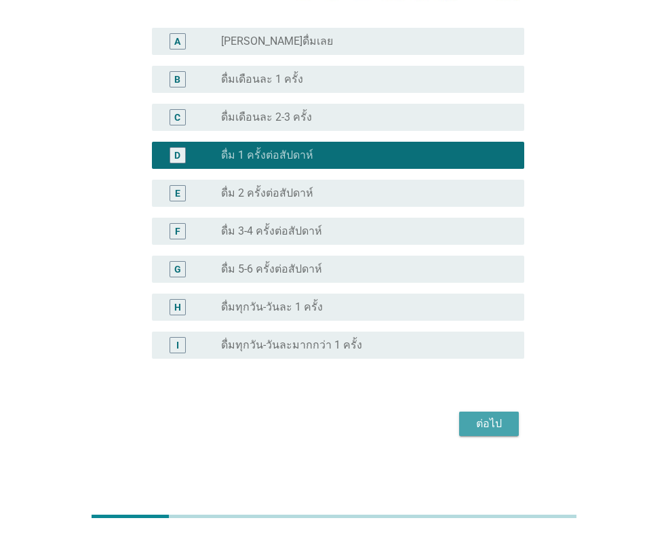
click at [480, 429] on div "ต่อไป" at bounding box center [489, 424] width 38 height 16
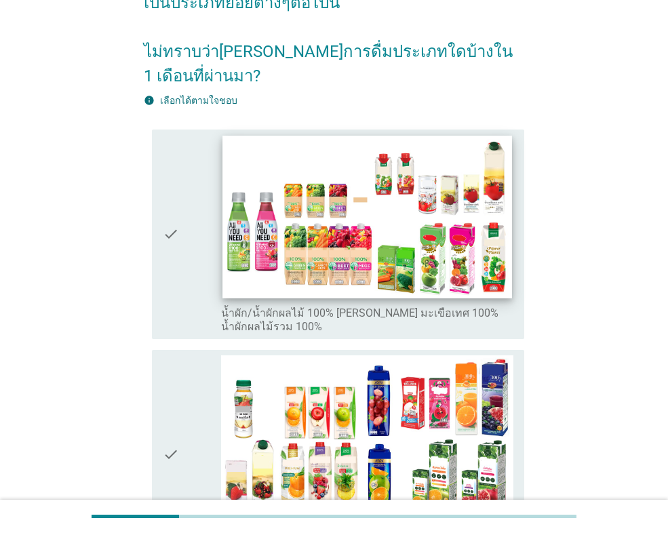
scroll to position [407, 0]
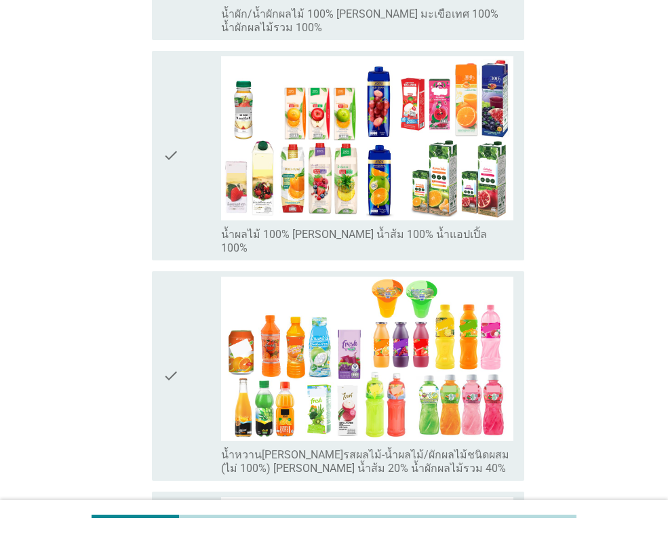
click at [195, 163] on div "check" at bounding box center [192, 155] width 58 height 199
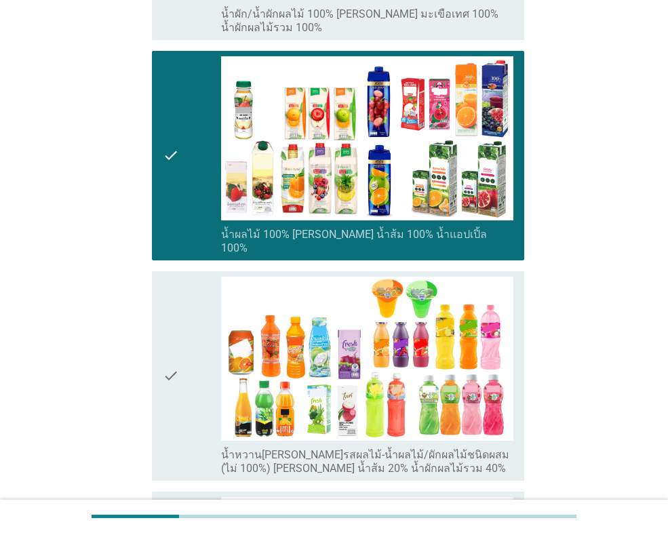
click at [201, 292] on div "check" at bounding box center [192, 376] width 58 height 199
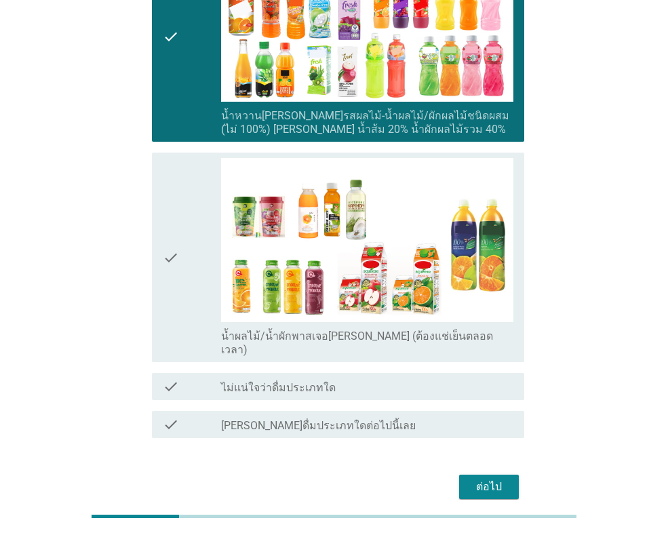
scroll to position [136, 0]
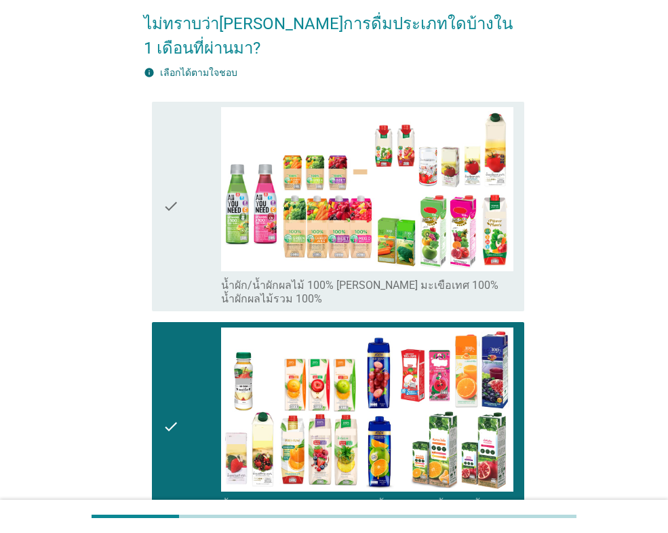
click at [161, 257] on div "check check_box_outline_blank น้ำผัก/น้ำผักผลไม้ 100% [PERSON_NAME] มะเขือเทศ 1…" at bounding box center [338, 207] width 372 height 210
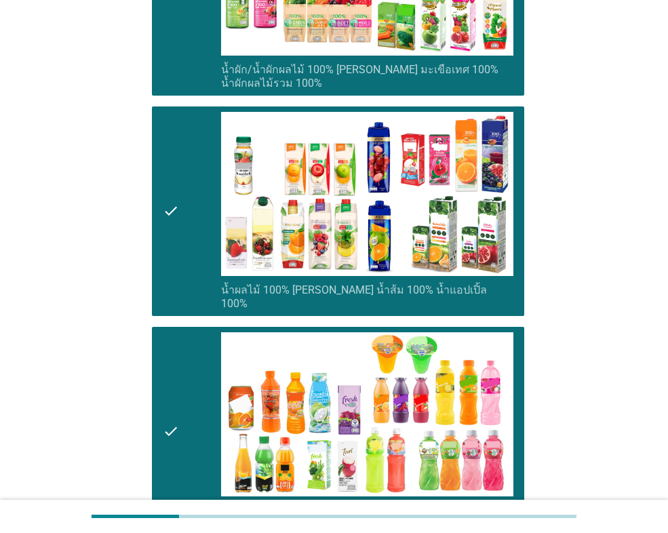
scroll to position [678, 0]
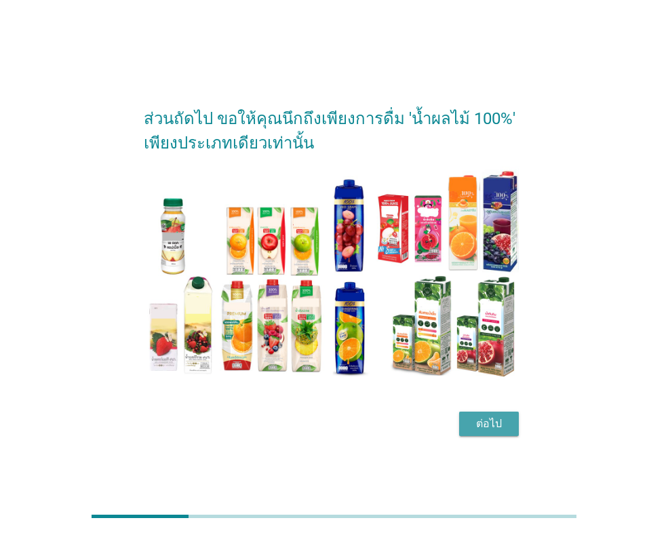
click at [494, 420] on div "ต่อไป" at bounding box center [489, 424] width 38 height 16
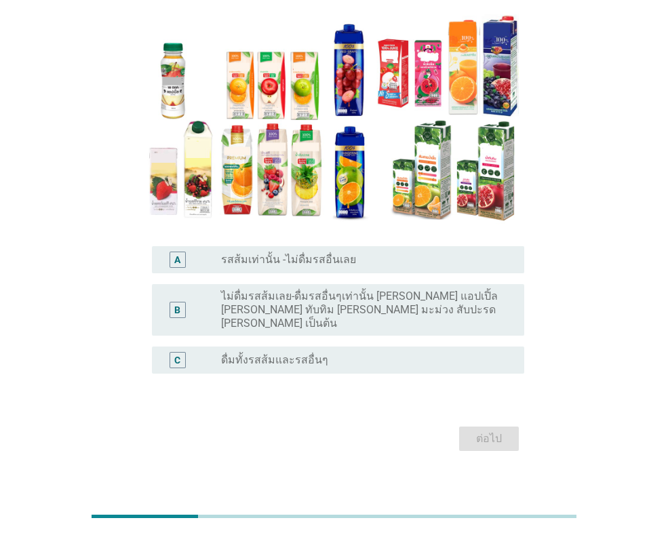
scroll to position [124, 0]
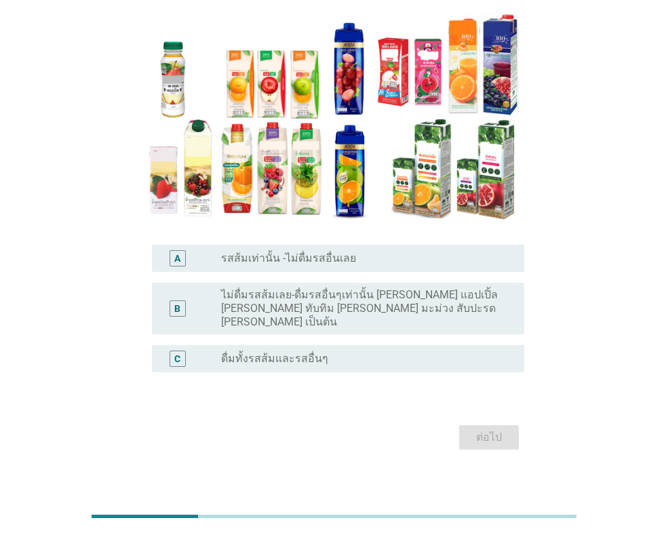
click at [375, 352] on div "radio_button_unchecked ดื่มทั้งรสส้มและรสอื่นๆ" at bounding box center [361, 359] width 281 height 14
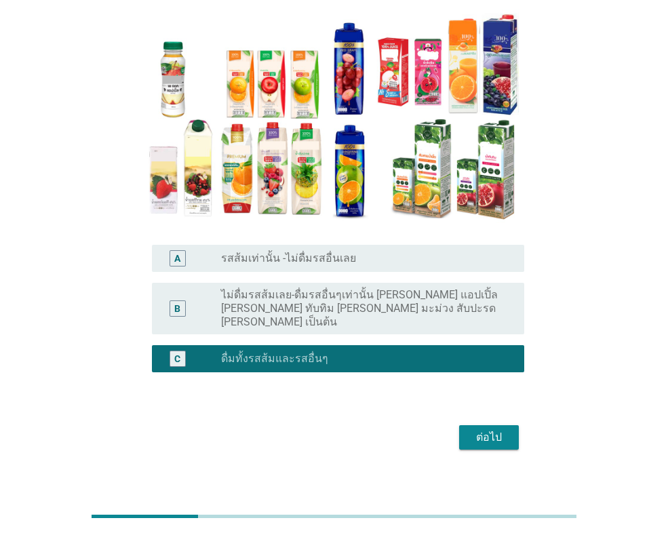
click at [502, 437] on div "ต่อไป" at bounding box center [334, 437] width 380 height 33
click at [488, 432] on button "ต่อไป" at bounding box center [489, 437] width 60 height 24
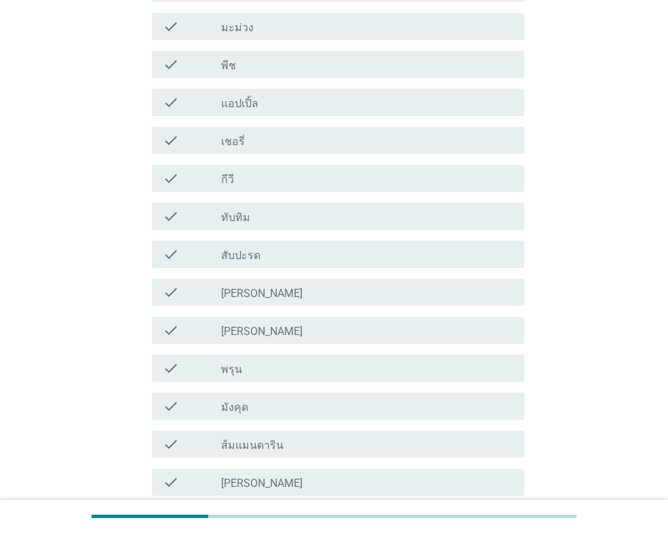
scroll to position [610, 0]
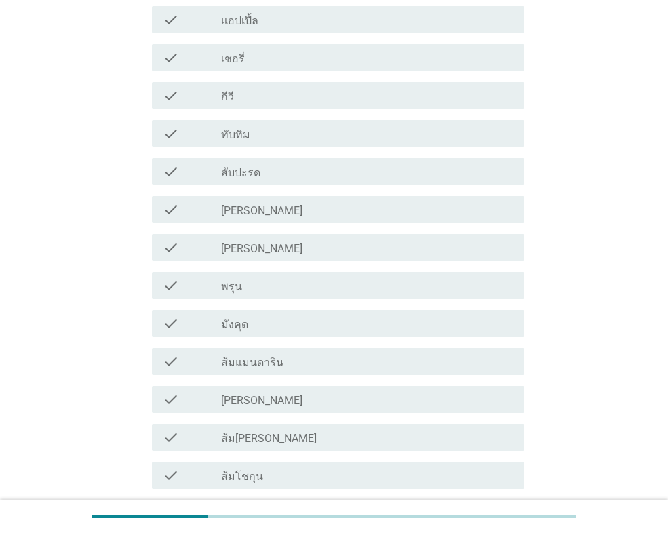
click at [247, 260] on div "check check_box_outline_blank [PERSON_NAME]" at bounding box center [338, 247] width 372 height 27
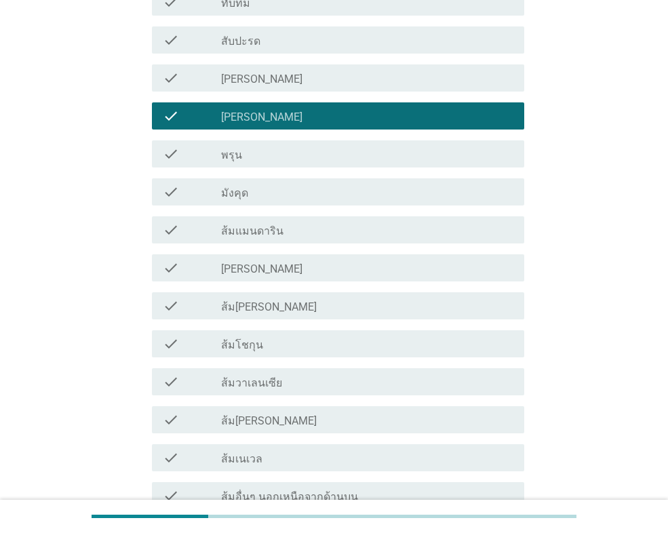
scroll to position [746, 0]
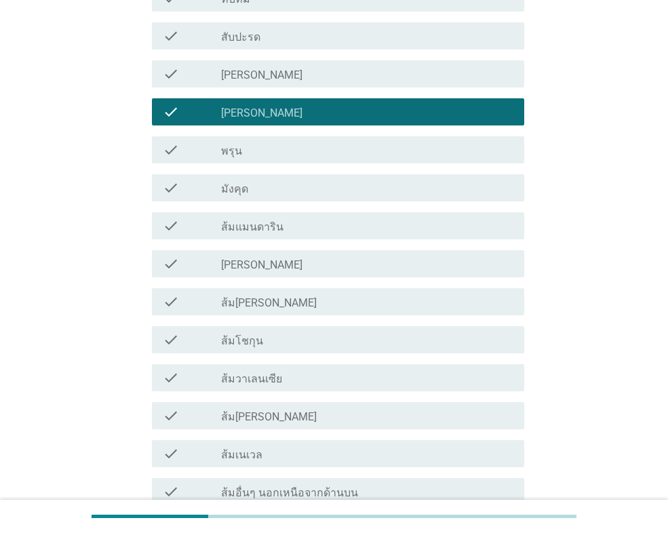
click at [257, 305] on label "ส้ม[PERSON_NAME]" at bounding box center [269, 303] width 96 height 14
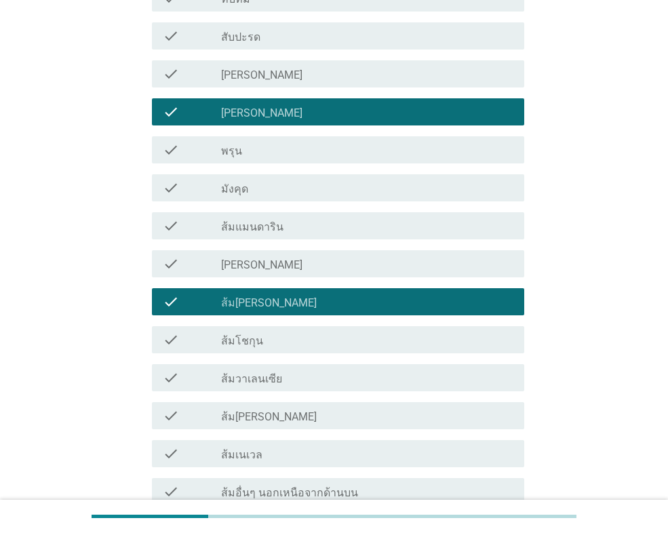
click at [250, 235] on div "check check_box_outline_blank ส้มแมนดาริน" at bounding box center [338, 225] width 372 height 27
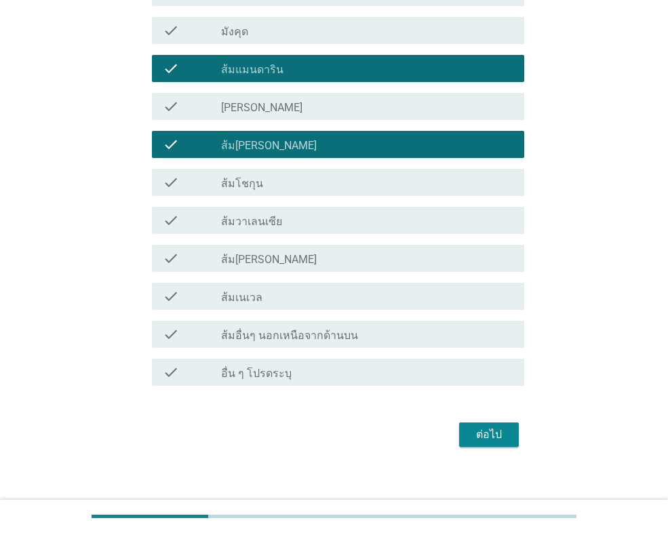
scroll to position [914, 0]
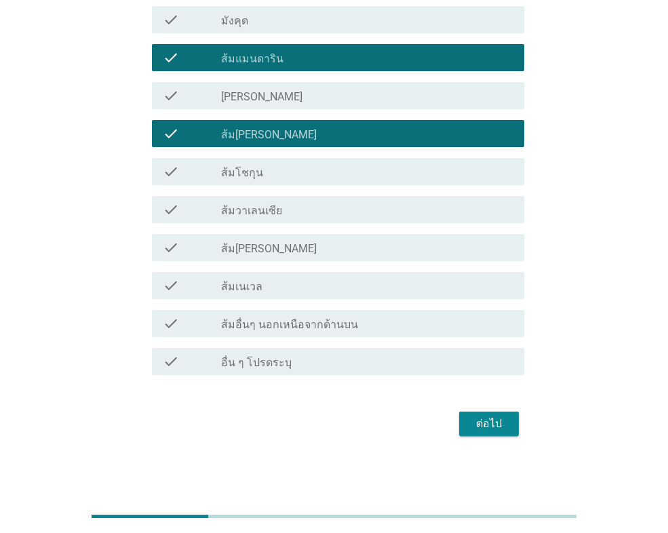
click at [484, 432] on button "ต่อไป" at bounding box center [489, 424] width 60 height 24
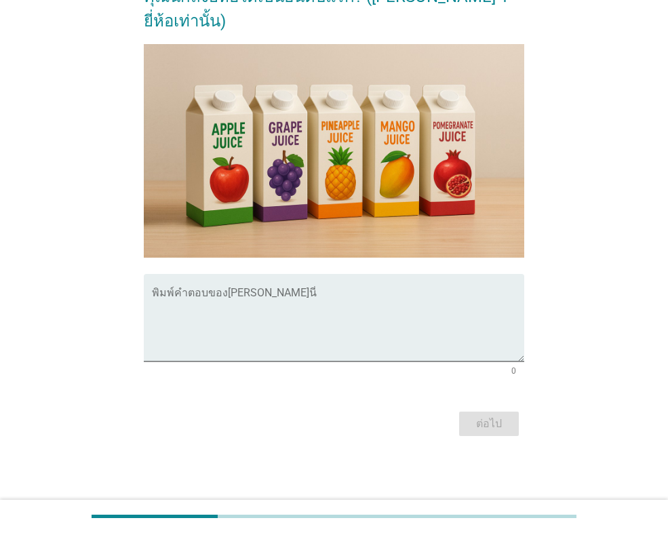
scroll to position [0, 0]
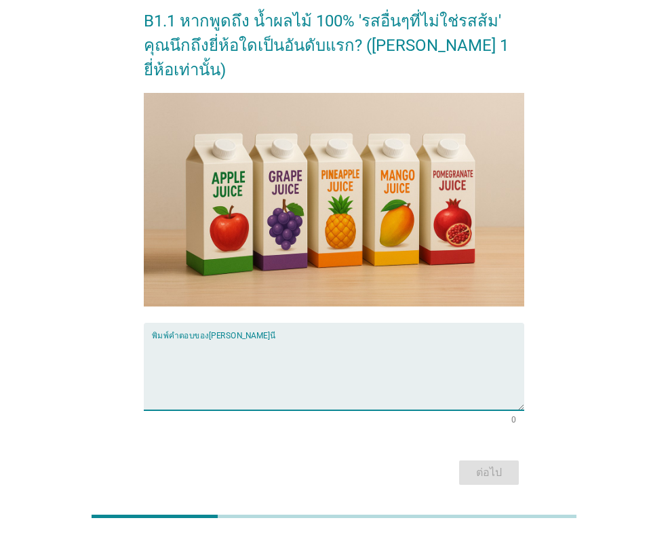
click at [310, 339] on textarea "พิมพ์คำตอบของคุณ ที่นี่" at bounding box center [338, 374] width 372 height 71
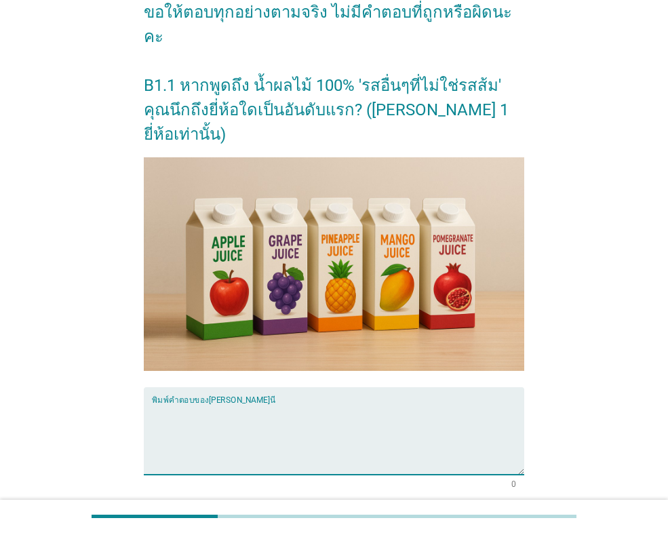
scroll to position [203, 0]
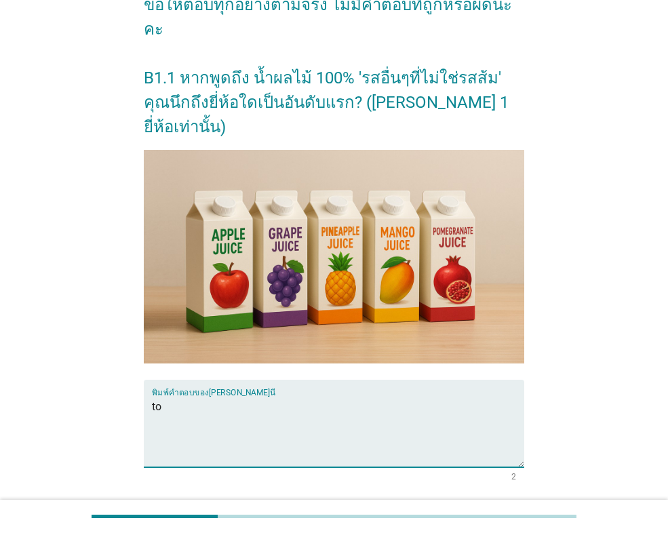
type textarea "t"
type textarea "[PERSON_NAME]"
click at [478, 517] on button "ต่อไป" at bounding box center [489, 529] width 60 height 24
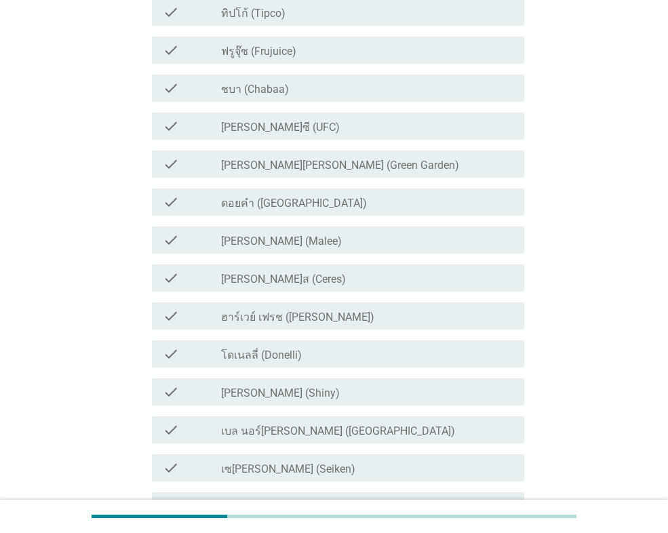
scroll to position [0, 0]
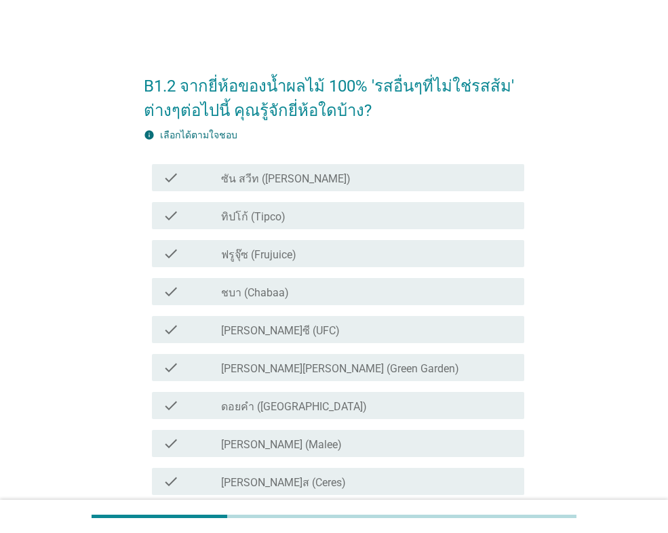
click at [293, 225] on div "check check_box_outline_blank ทิปโก้ (Tipco)" at bounding box center [338, 215] width 372 height 27
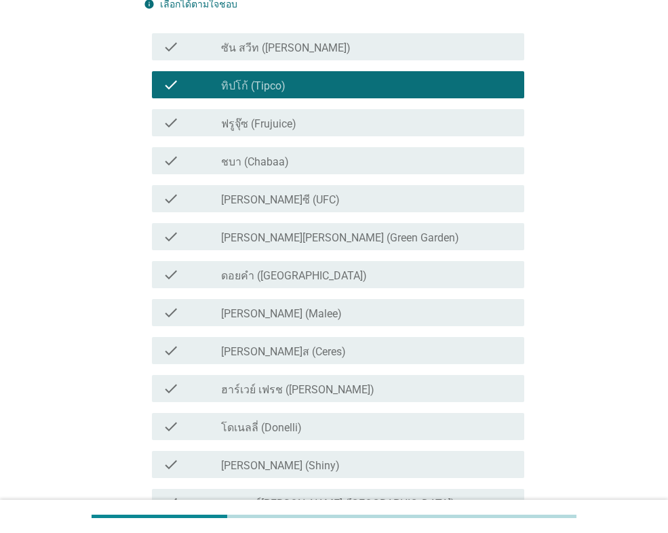
scroll to position [136, 0]
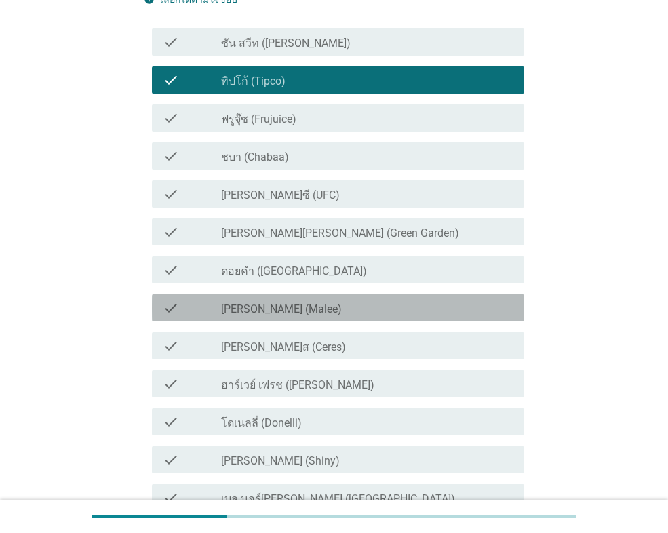
click at [291, 321] on div "check check_box_outline_blank [PERSON_NAME] (Malee)" at bounding box center [338, 307] width 372 height 27
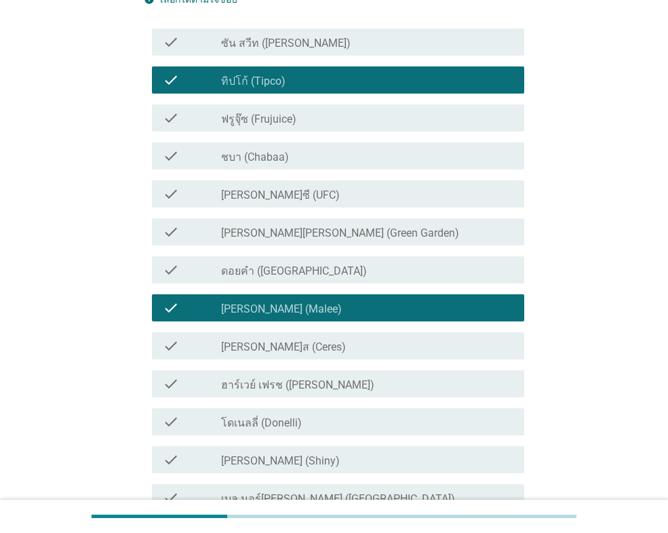
click at [273, 157] on label "ชบา (Chabaa)" at bounding box center [255, 158] width 68 height 14
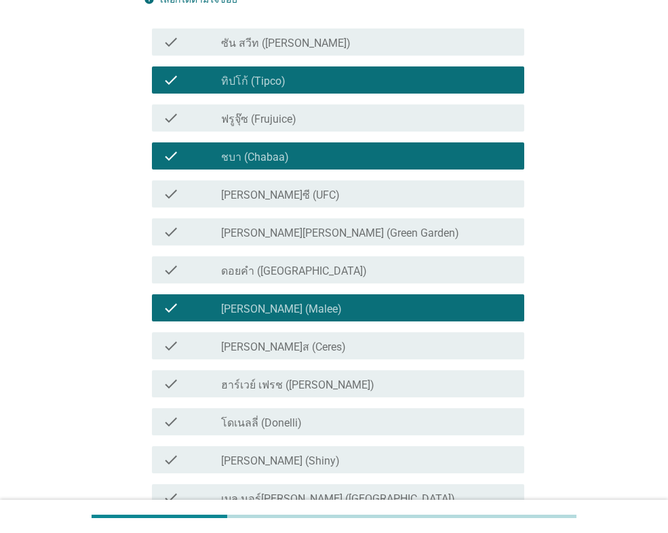
click at [294, 199] on div "check_box_outline_blank [PERSON_NAME]ซี (UFC)" at bounding box center [367, 194] width 292 height 16
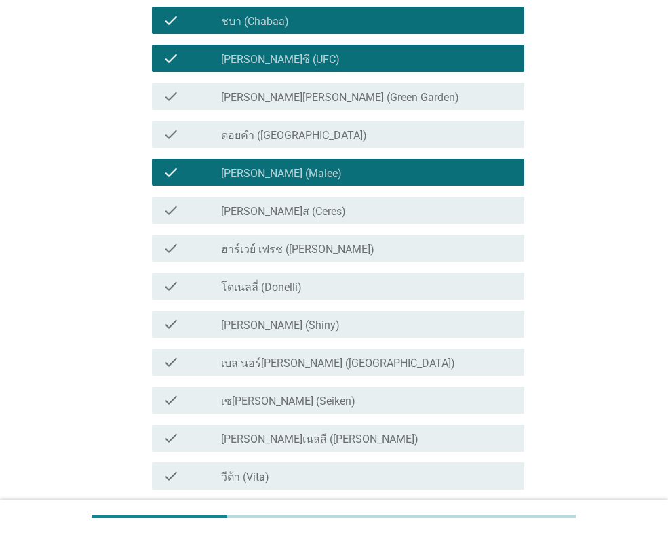
click at [269, 142] on label "ดอยคำ ([GEOGRAPHIC_DATA])" at bounding box center [294, 136] width 146 height 14
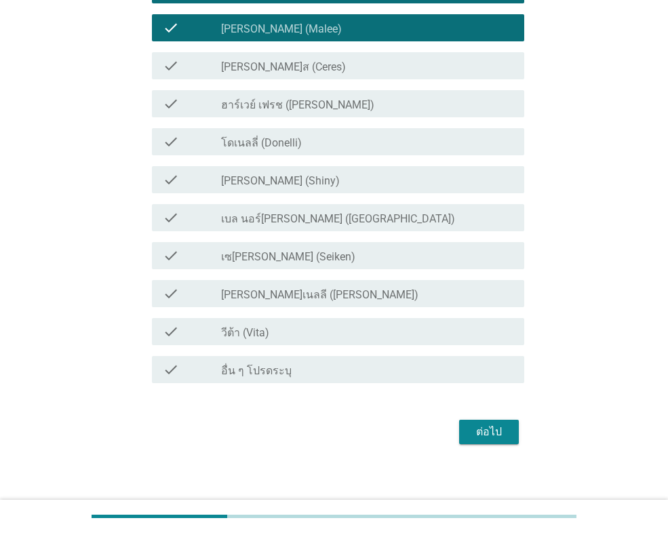
scroll to position [424, 0]
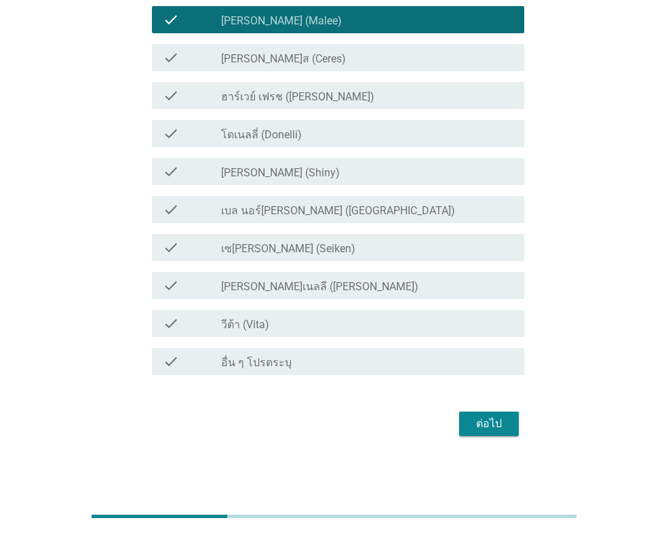
click at [265, 62] on label "[PERSON_NAME]ส (Ceres)" at bounding box center [283, 59] width 125 height 14
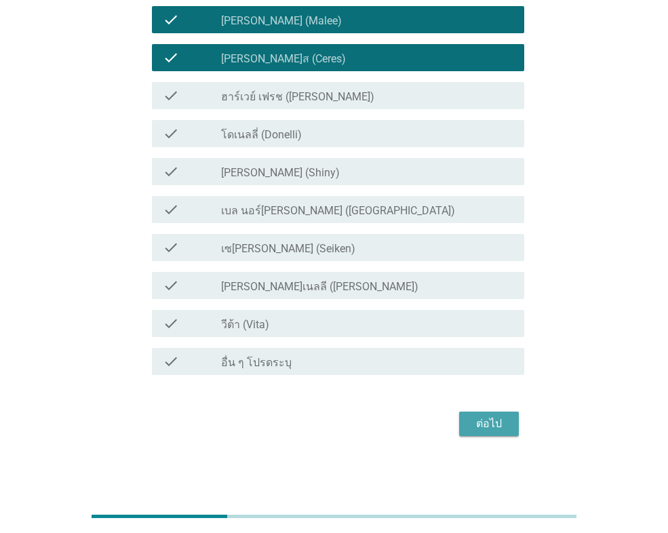
click at [482, 423] on div "ต่อไป" at bounding box center [489, 424] width 38 height 16
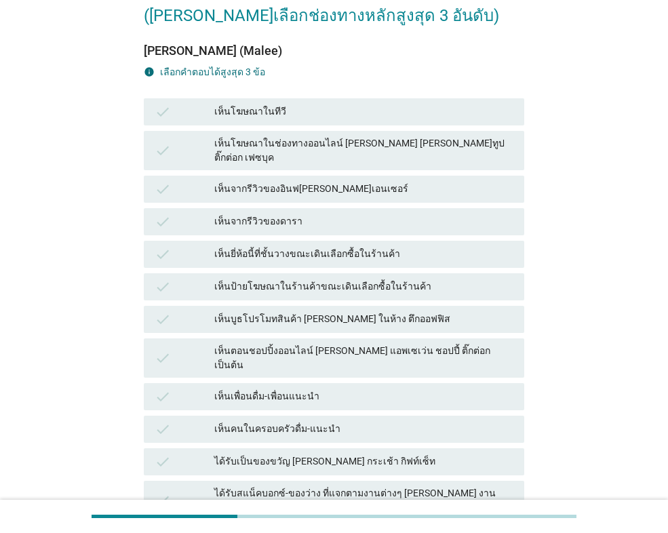
scroll to position [136, 0]
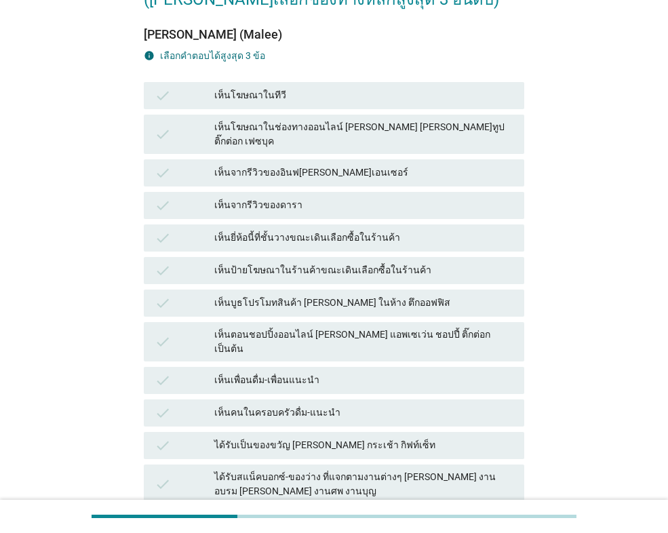
click at [279, 107] on div "check เห็นโฆษณาในทีวี" at bounding box center [334, 95] width 380 height 27
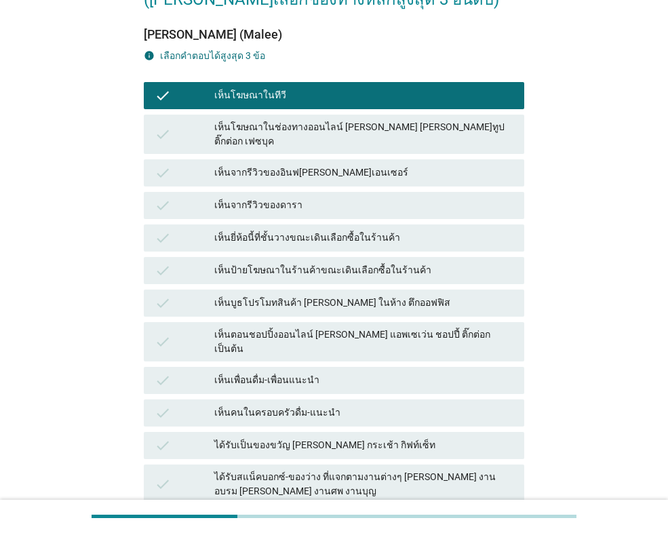
click at [292, 200] on div "เห็นจากรีวิวของดารา" at bounding box center [363, 205] width 299 height 16
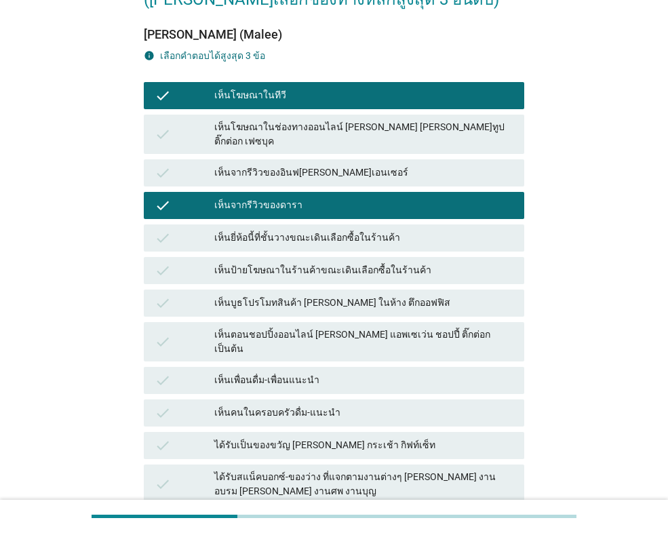
click at [321, 399] on div "check เห็นคนในครอบครัวดื่ม-แนะนำ" at bounding box center [334, 412] width 380 height 27
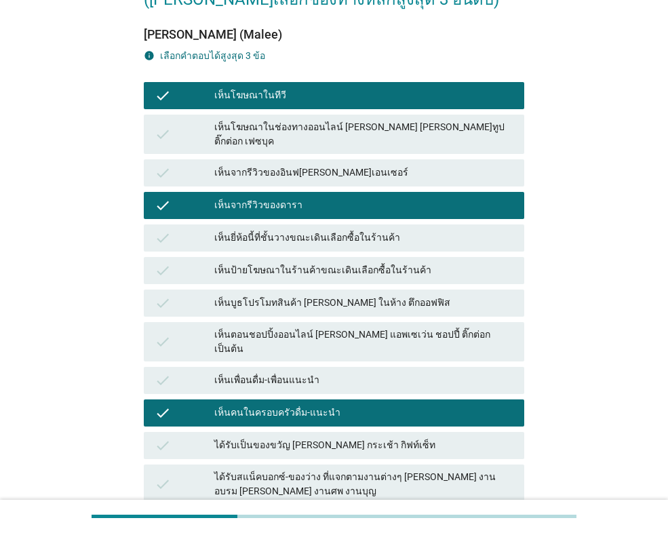
scroll to position [281, 0]
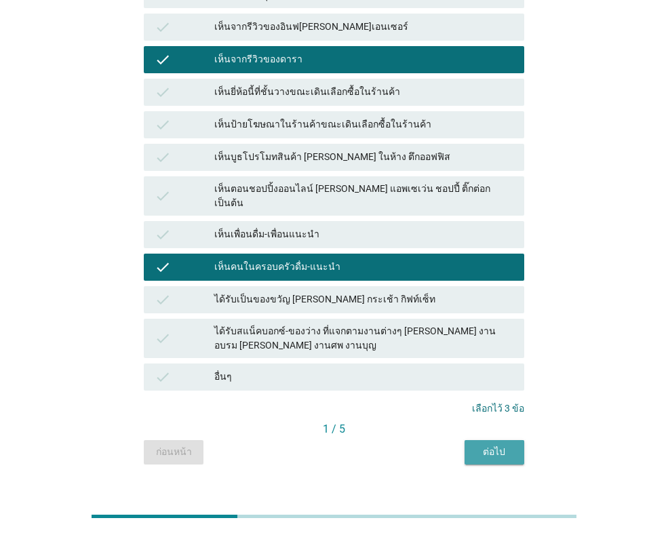
click at [500, 445] on div "ต่อไป" at bounding box center [494, 452] width 38 height 14
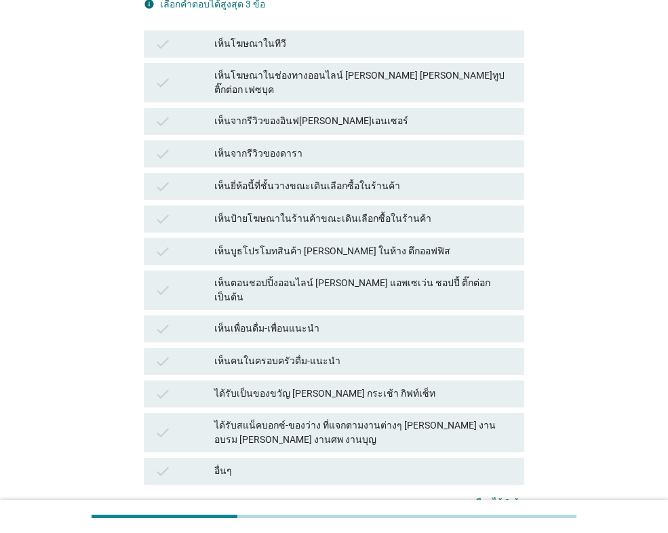
scroll to position [203, 0]
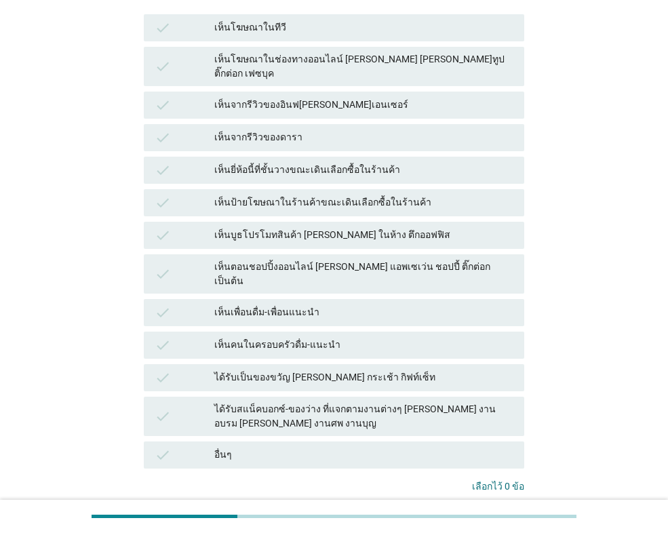
click at [299, 162] on div "เห็นยี่ห้อนี้ที่ชั้นวางขณะเดินเลือกซื้อในร้านค้า" at bounding box center [363, 170] width 299 height 16
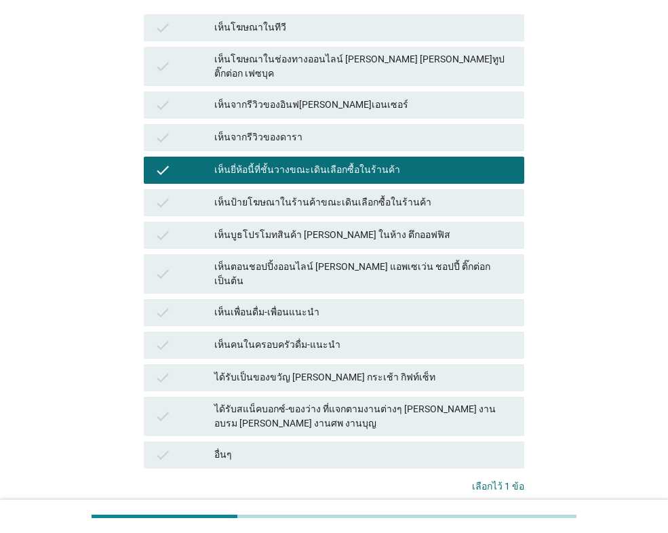
click at [315, 304] on div "เห็นเพื่อนดื่ม-เพื่อนแนะนำ" at bounding box center [363, 312] width 299 height 16
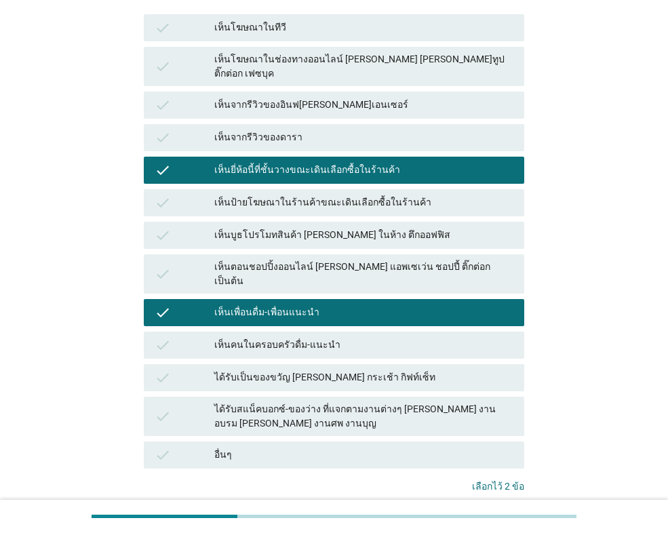
click at [330, 337] on div "เห็นคนในครอบครัวดื่ม-แนะนำ" at bounding box center [363, 345] width 299 height 16
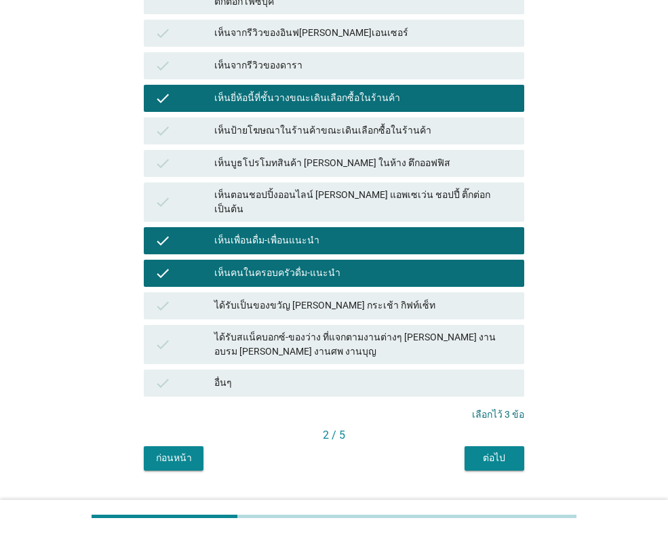
scroll to position [281, 0]
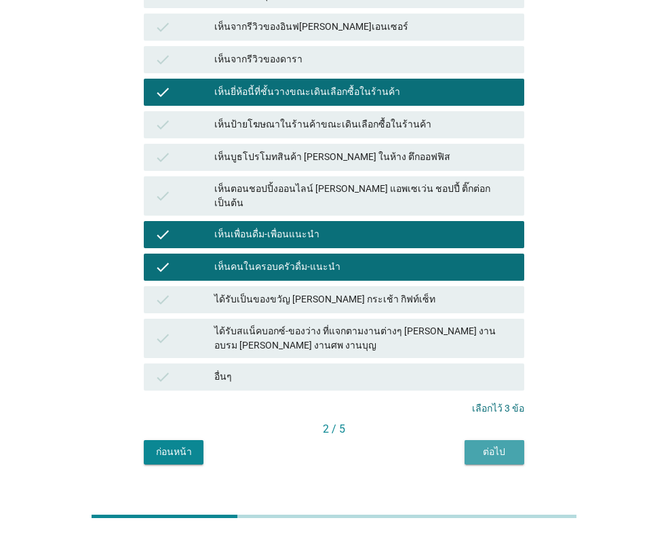
click at [498, 440] on button "ต่อไป" at bounding box center [494, 452] width 60 height 24
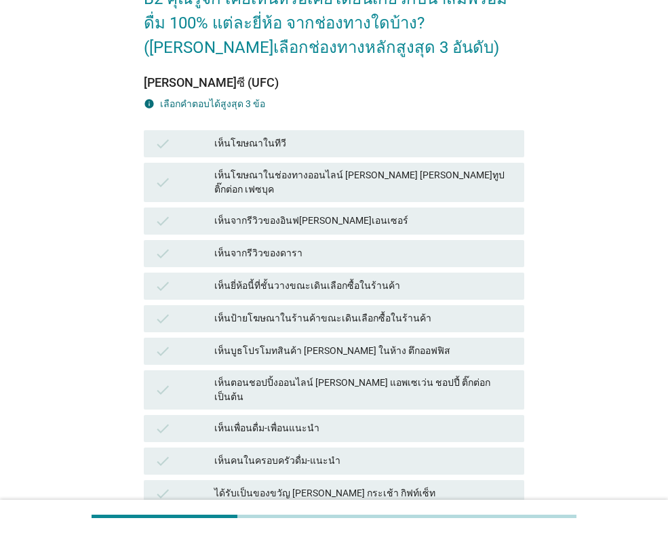
scroll to position [203, 0]
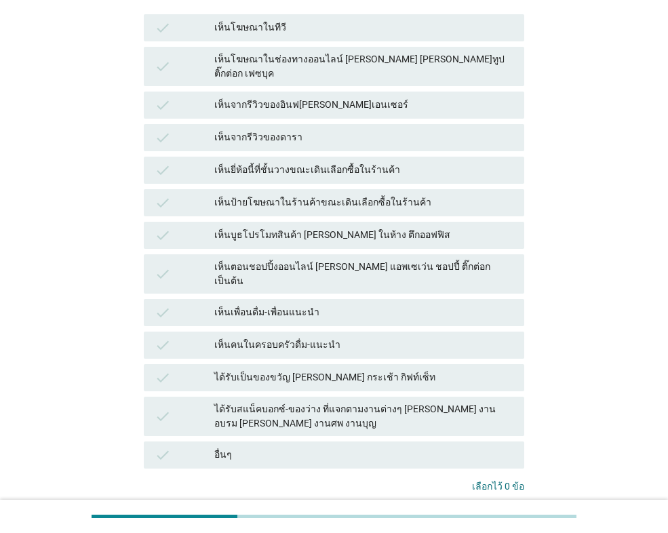
click at [300, 299] on div "check เห็นเพื่อนดื่ม-เพื่อนแนะนำ" at bounding box center [334, 312] width 380 height 27
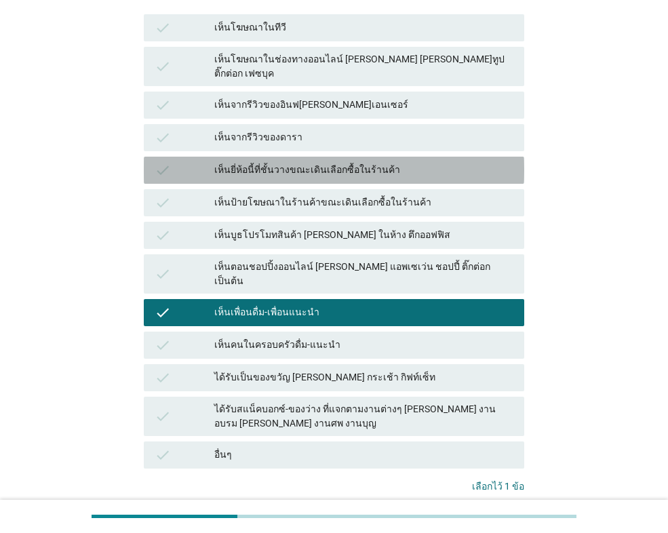
click at [359, 162] on div "เห็นยี่ห้อนี้ที่ชั้นวางขณะเดินเลือกซื้อในร้านค้า" at bounding box center [363, 170] width 299 height 16
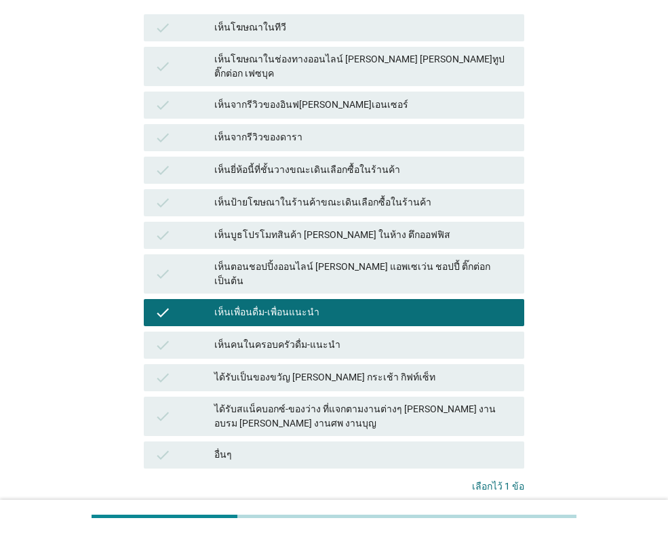
click at [388, 195] on div "เห็นป้ายโฆษณาในร้านค้าขณะเดินเลือกซื้อในร้านค้า" at bounding box center [363, 203] width 299 height 16
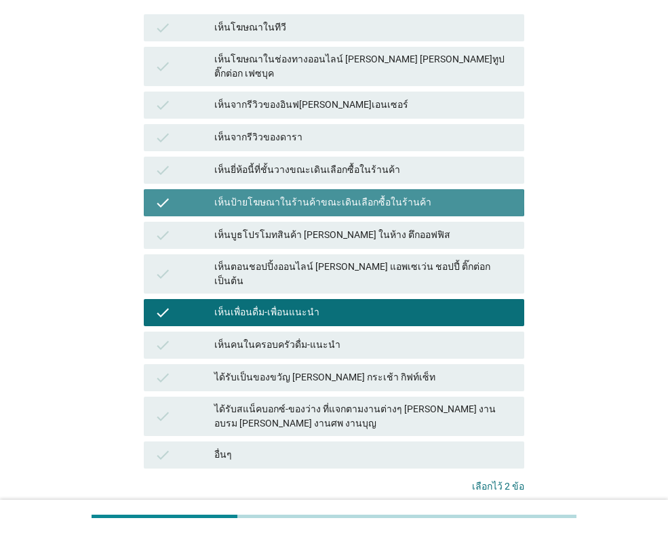
click at [380, 162] on div "เห็นยี่ห้อนี้ที่ชั้นวางขณะเดินเลือกซื้อในร้านค้า" at bounding box center [363, 170] width 299 height 16
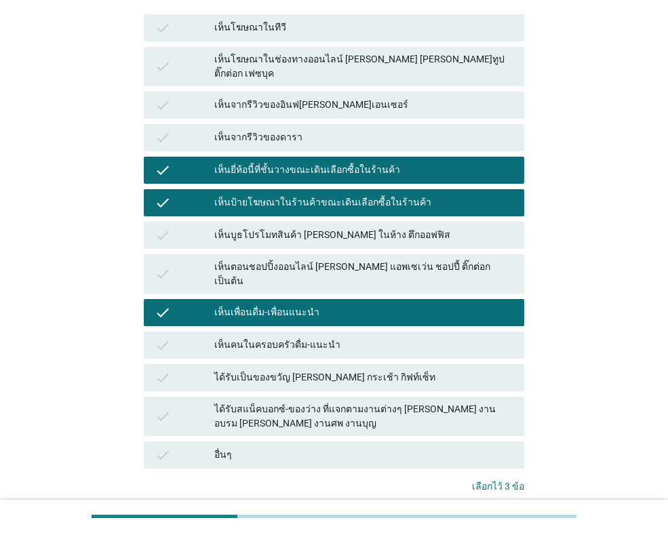
click at [506, 518] on button "ต่อไป" at bounding box center [494, 530] width 60 height 24
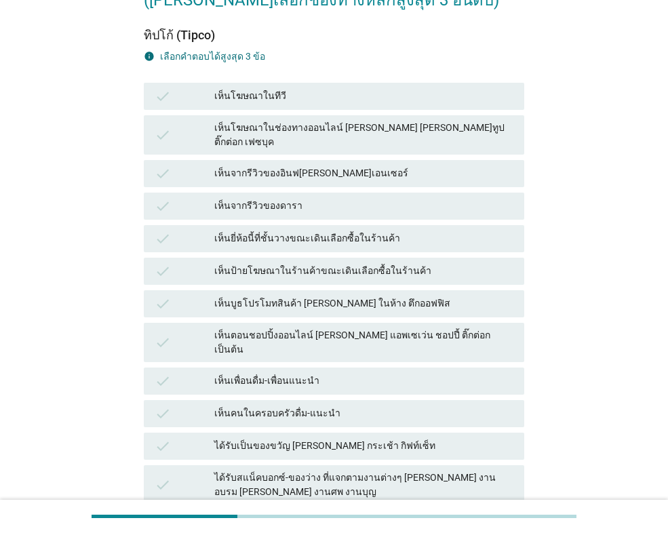
scroll to position [136, 0]
click at [271, 94] on div "เห็นโฆษณาในทีวี" at bounding box center [363, 95] width 299 height 16
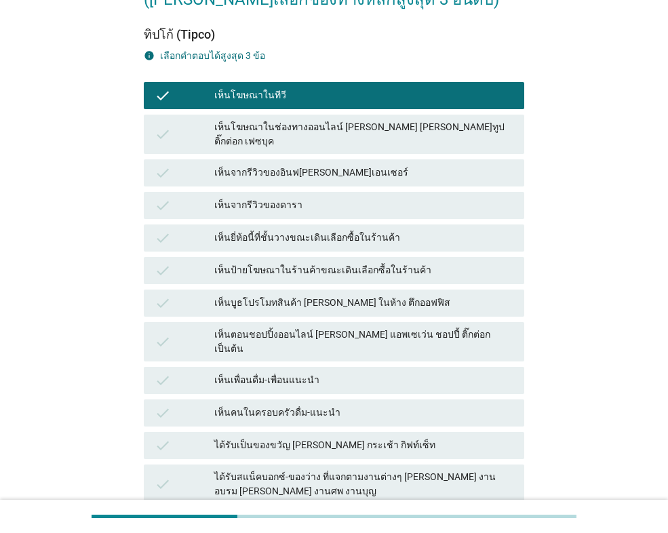
click at [309, 230] on div "เห็นยี่ห้อนี้ที่ชั้นวางขณะเดินเลือกซื้อในร้านค้า" at bounding box center [363, 238] width 299 height 16
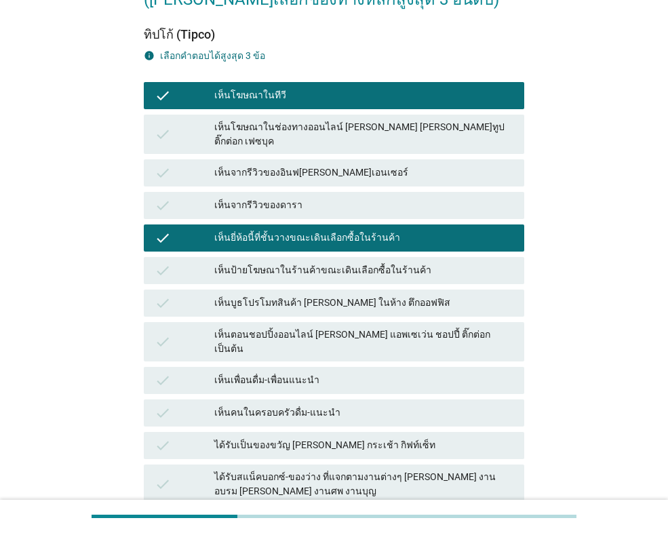
click at [353, 329] on div "เห็นตอนชอปปิ้งออนไลน์ [PERSON_NAME] แอพเซเว่น ชอปปี้ ติ๊กต่อก เป็นต้น" at bounding box center [363, 341] width 299 height 28
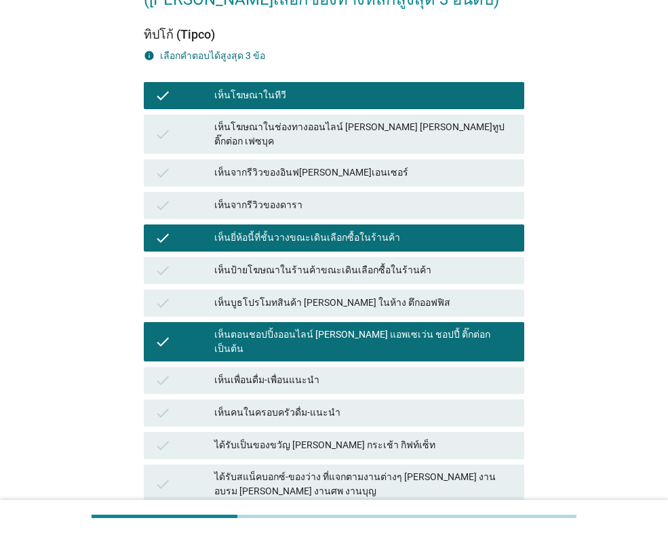
scroll to position [281, 0]
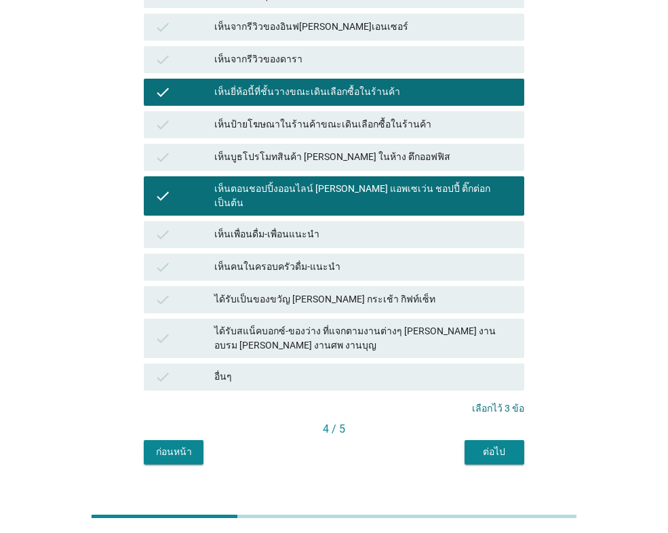
click at [482, 445] on div "ต่อไป" at bounding box center [494, 452] width 38 height 14
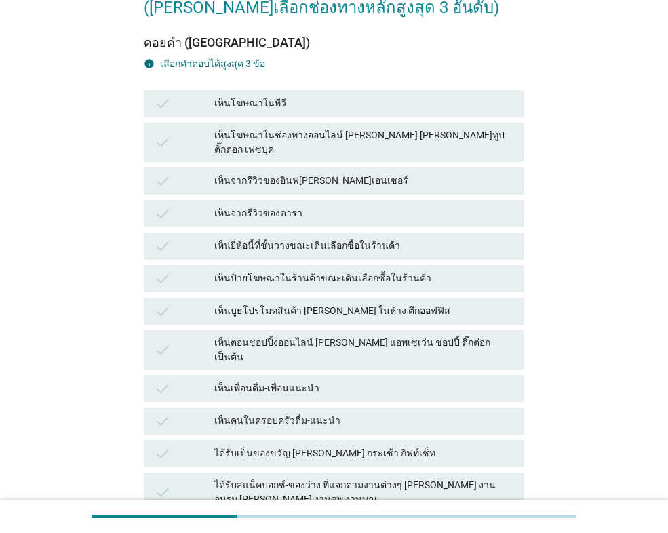
scroll to position [136, 0]
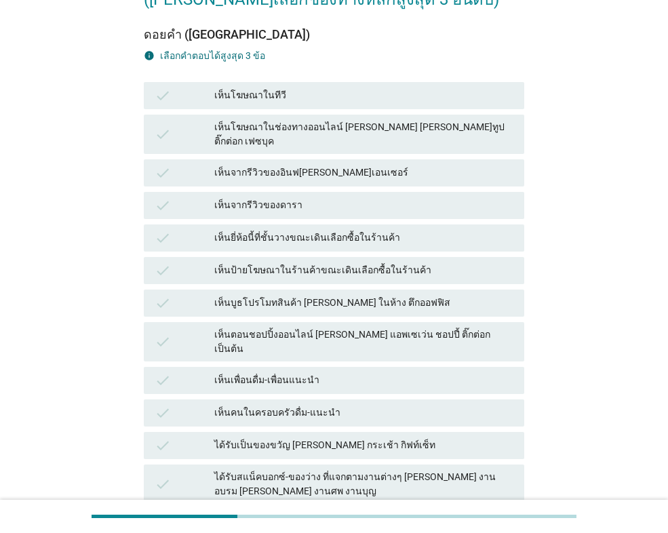
click at [323, 262] on div "เห็นป้ายโฆษณาในร้านค้าขณะเดินเลือกซื้อในร้านค้า" at bounding box center [363, 270] width 299 height 16
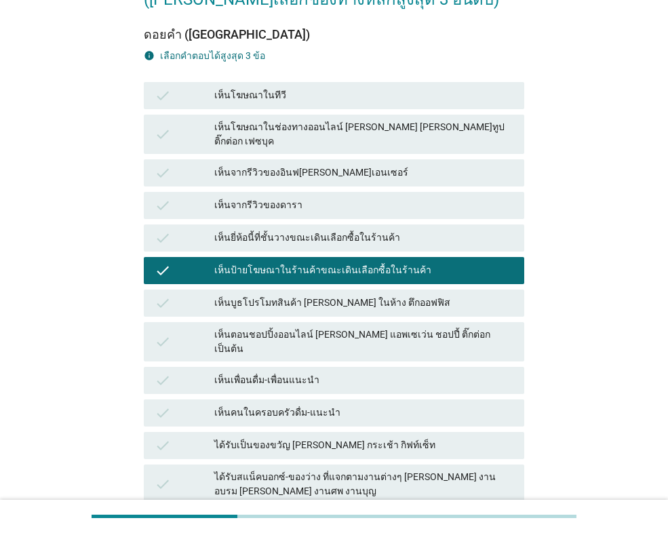
click at [351, 405] on div "เห็นคนในครอบครัวดื่ม-แนะนำ" at bounding box center [363, 413] width 299 height 16
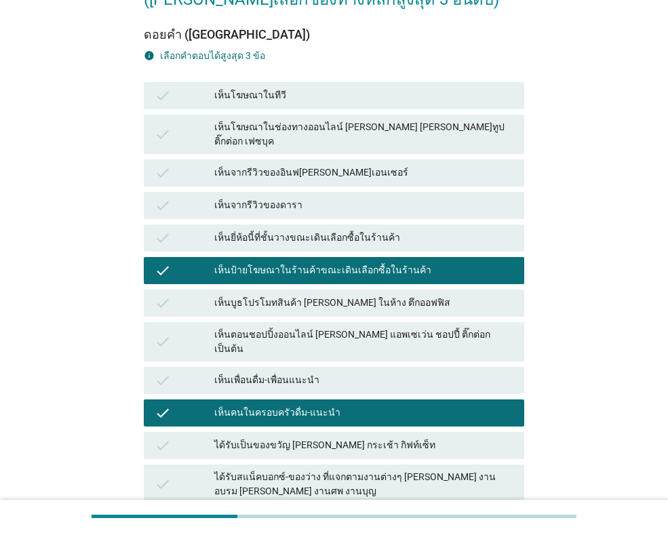
click at [321, 372] on div "เห็นเพื่อนดื่ม-เพื่อนแนะนำ" at bounding box center [363, 380] width 299 height 16
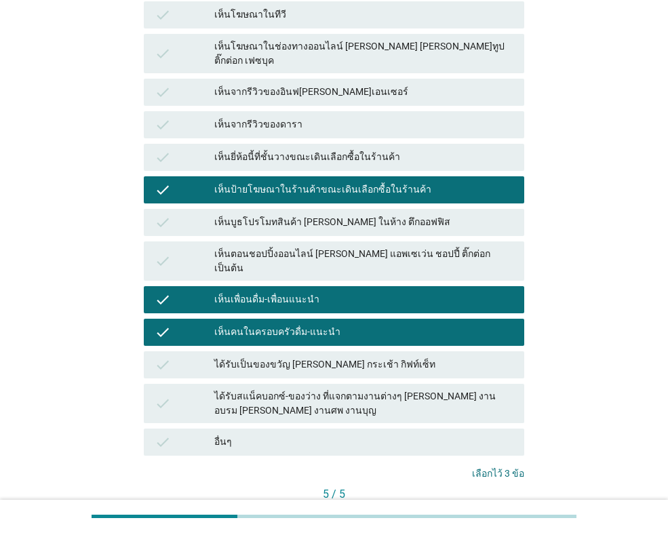
scroll to position [281, 0]
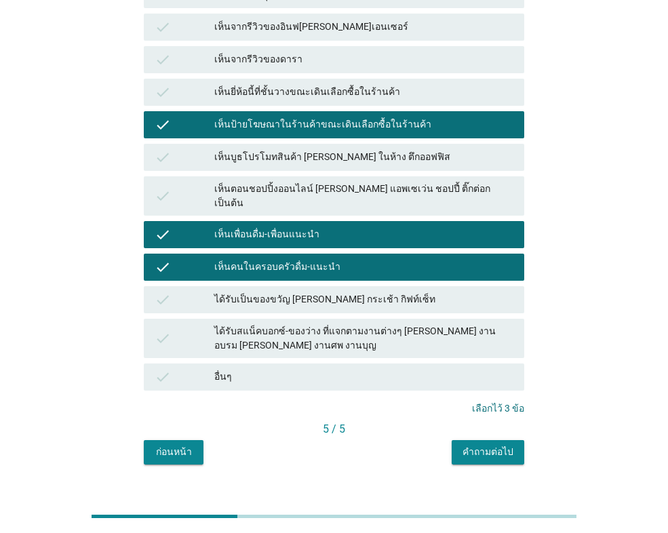
click at [481, 445] on div "คำถามต่อไป" at bounding box center [487, 452] width 51 height 14
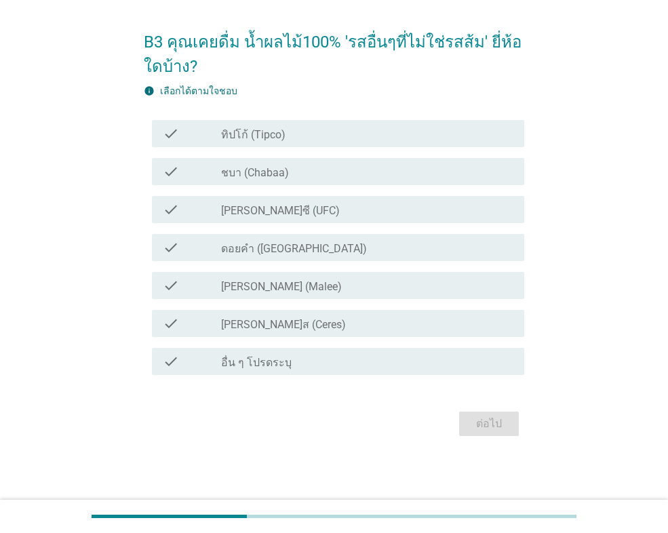
scroll to position [0, 0]
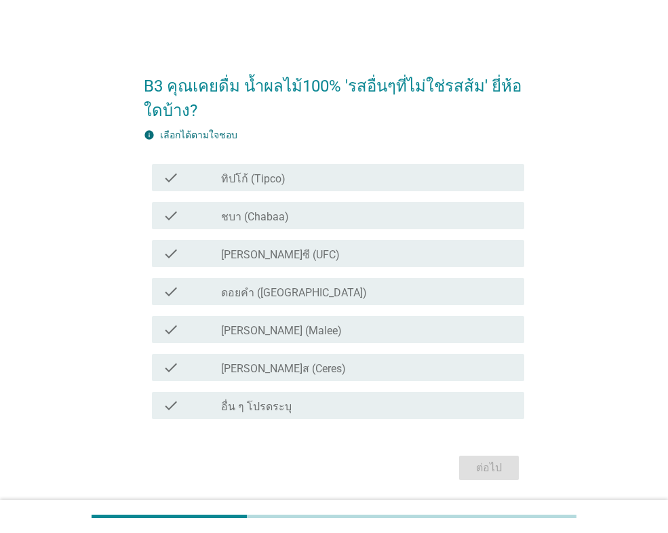
click at [298, 178] on div "check_box_outline_blank ทิปโก้ (Tipco)" at bounding box center [367, 178] width 292 height 16
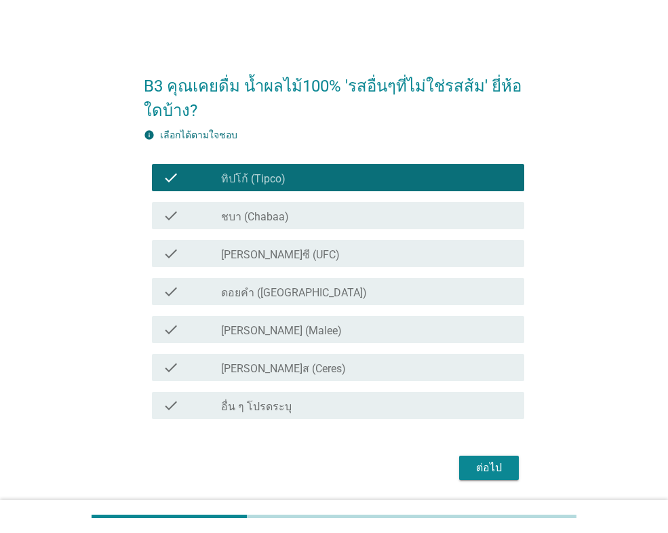
click at [298, 325] on div "check_box_outline_blank [PERSON_NAME] (Malee)" at bounding box center [367, 329] width 292 height 16
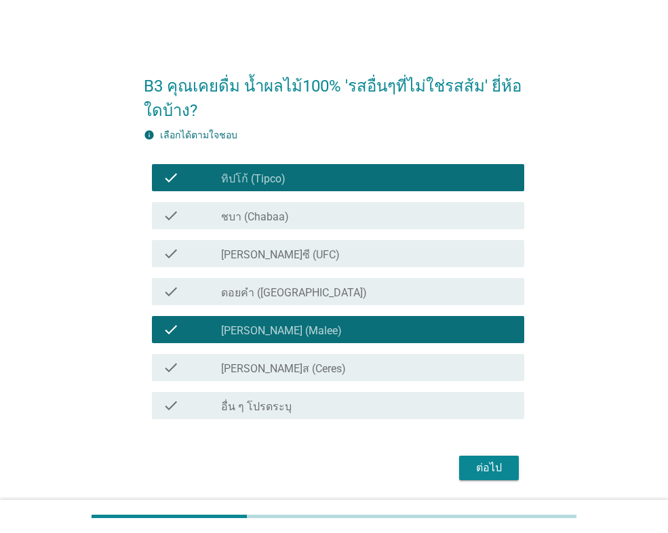
click at [474, 475] on div "ต่อไป" at bounding box center [489, 468] width 38 height 16
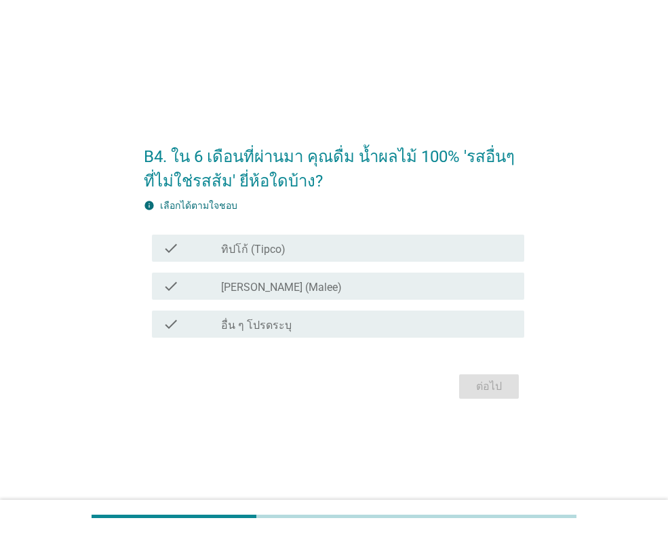
click at [265, 290] on label "[PERSON_NAME] (Malee)" at bounding box center [281, 288] width 121 height 14
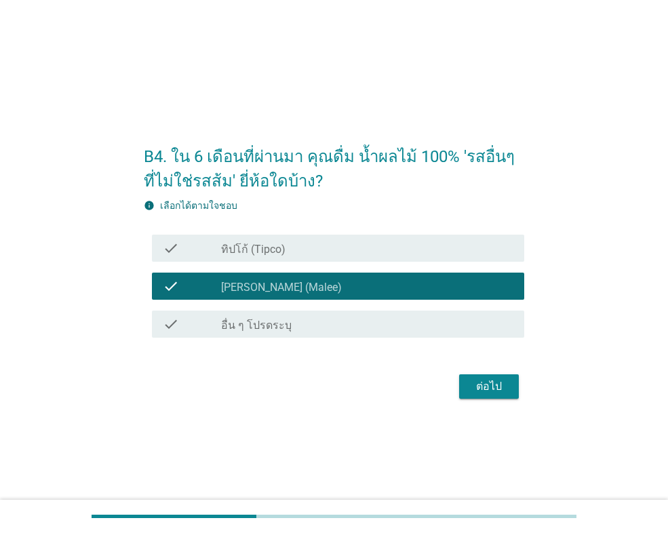
click at [268, 241] on div "check_box_outline_blank ทิปโก้ (Tipco)" at bounding box center [367, 248] width 292 height 16
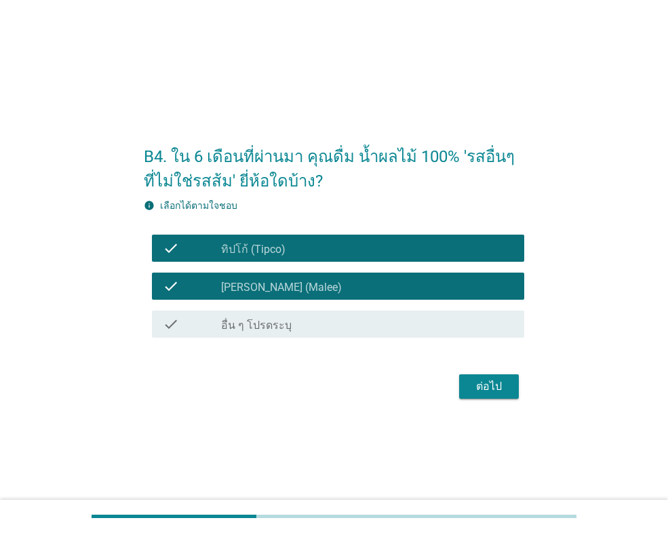
click at [499, 380] on div "ต่อไป" at bounding box center [489, 386] width 38 height 16
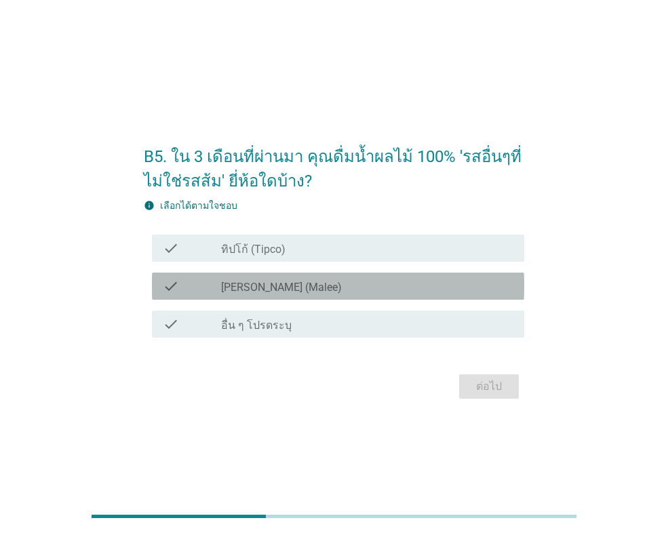
click at [265, 285] on label "[PERSON_NAME] (Malee)" at bounding box center [281, 288] width 121 height 14
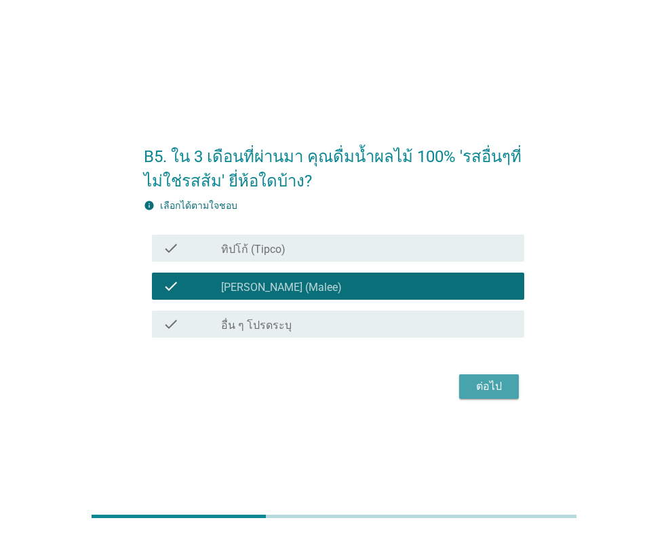
click at [466, 374] on button "ต่อไป" at bounding box center [489, 386] width 60 height 24
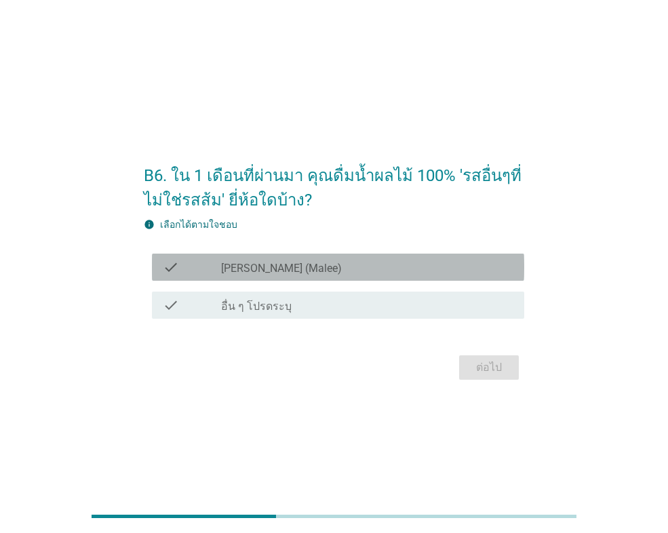
click at [283, 264] on div "check_box [PERSON_NAME] (Malee)" at bounding box center [367, 267] width 292 height 16
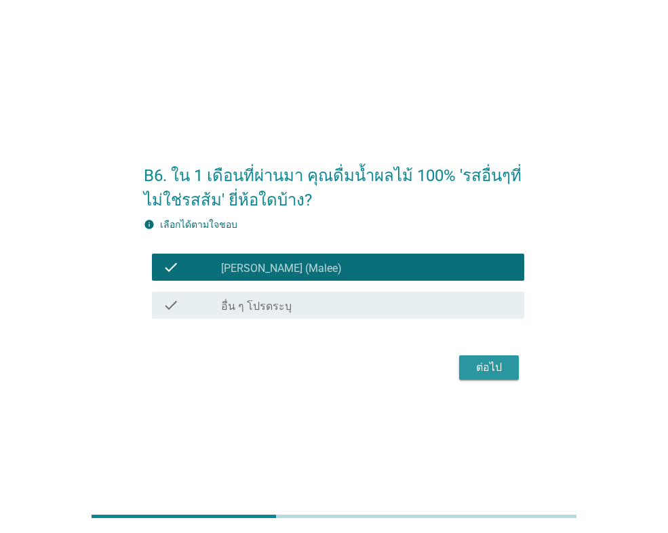
click at [479, 372] on div "ต่อไป" at bounding box center [489, 367] width 38 height 16
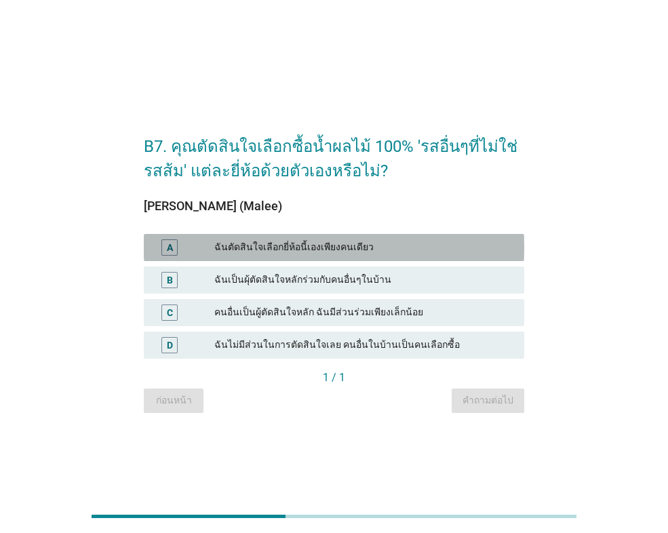
click at [259, 248] on div "ฉันตัดสินใจเลือกยี่ห้อนี้เองเพียงคนเดียว" at bounding box center [363, 247] width 299 height 16
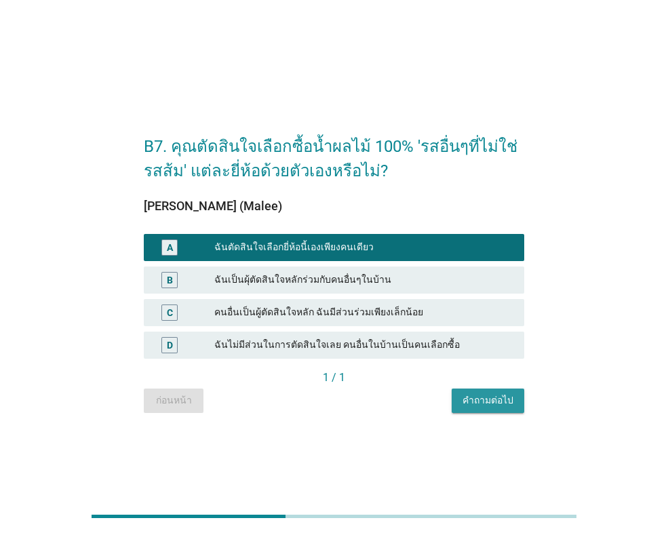
click at [480, 398] on div "คำถามต่อไป" at bounding box center [487, 400] width 51 height 14
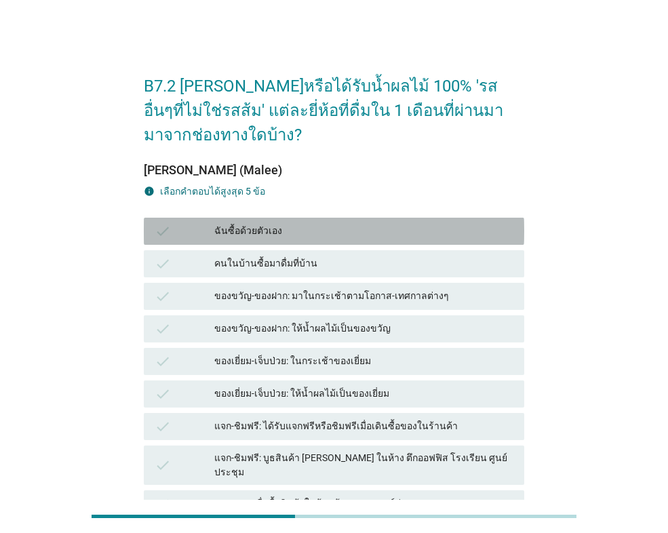
click at [277, 233] on div "ฉันซื้อด้วยตัวเอง" at bounding box center [363, 231] width 299 height 16
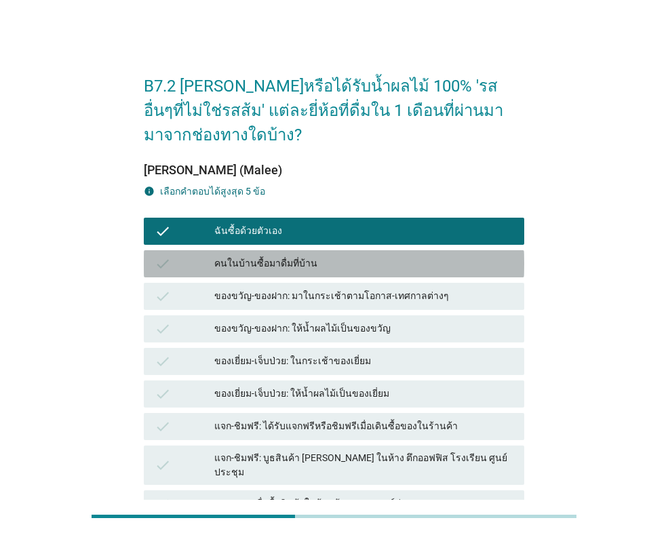
click at [298, 256] on div "คนในบ้านซื้อมาดื่มที่บ้าน" at bounding box center [363, 264] width 299 height 16
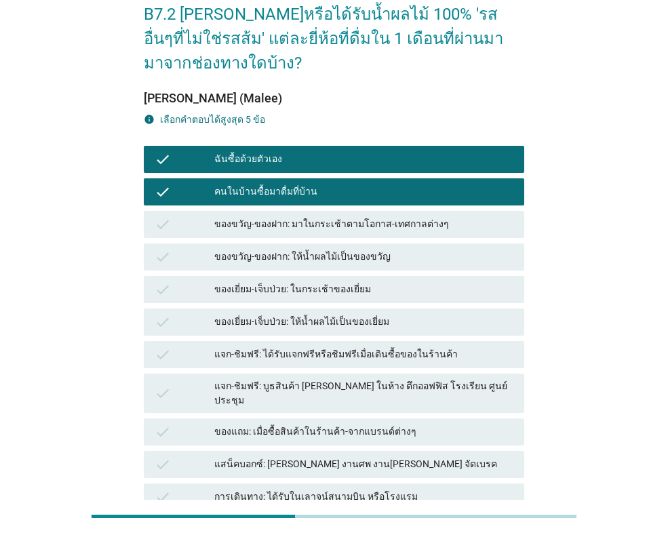
scroll to position [203, 0]
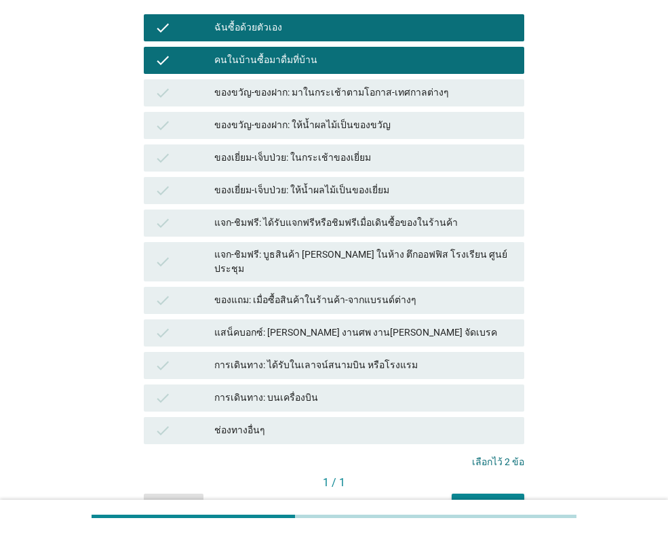
click at [495, 498] on div "คำถามต่อไป" at bounding box center [487, 505] width 51 height 14
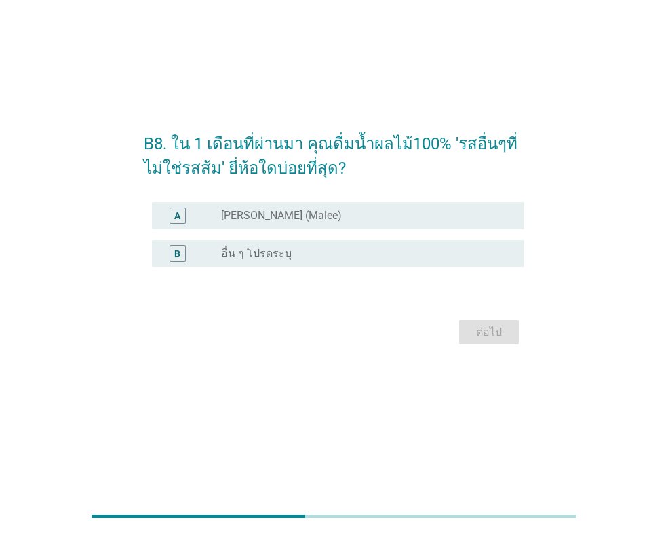
scroll to position [0, 0]
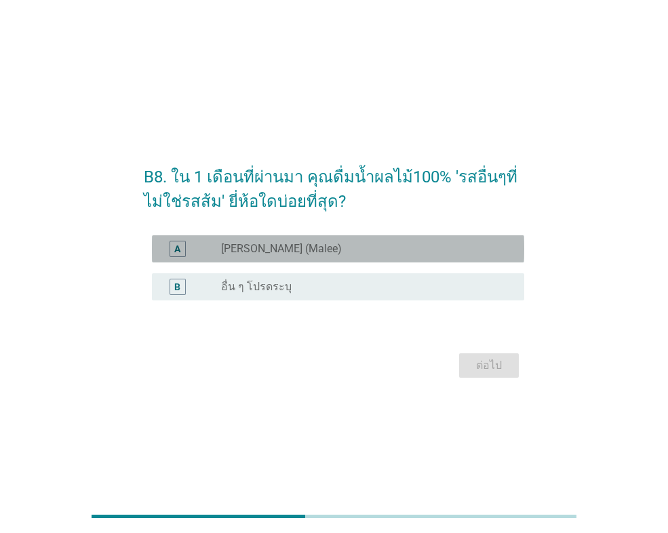
click at [297, 255] on div "radio_button_unchecked [PERSON_NAME] (Malee)" at bounding box center [361, 249] width 281 height 14
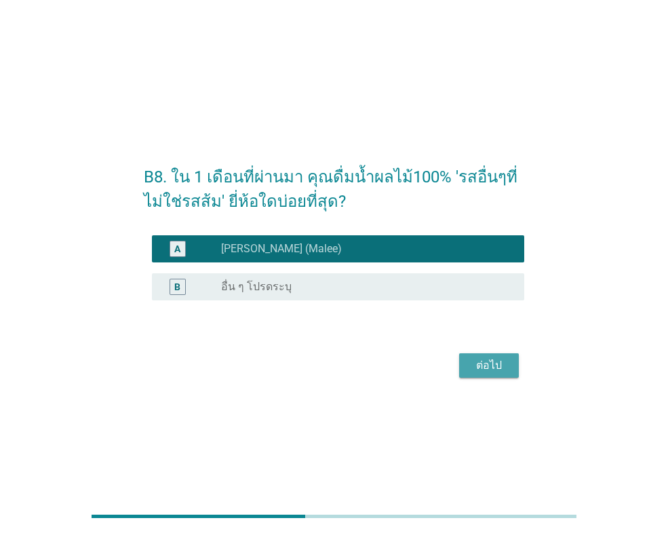
click at [483, 370] on div "ต่อไป" at bounding box center [489, 365] width 38 height 16
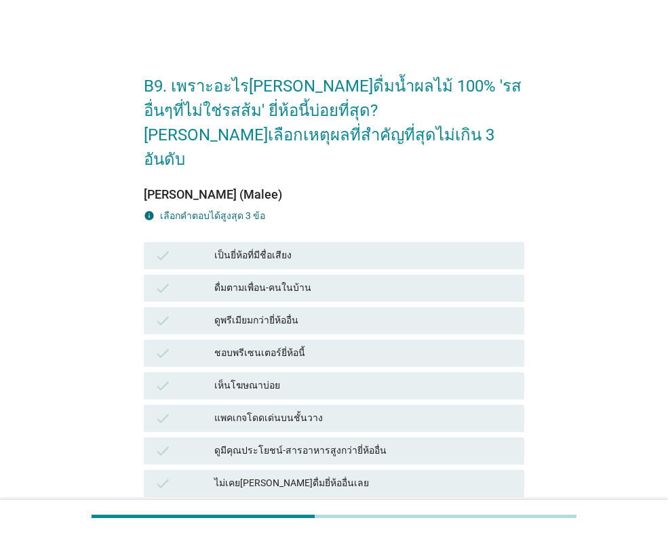
click at [336, 247] on div "เป็นยี่ห้อที่มีชื่อเสียง" at bounding box center [363, 255] width 299 height 16
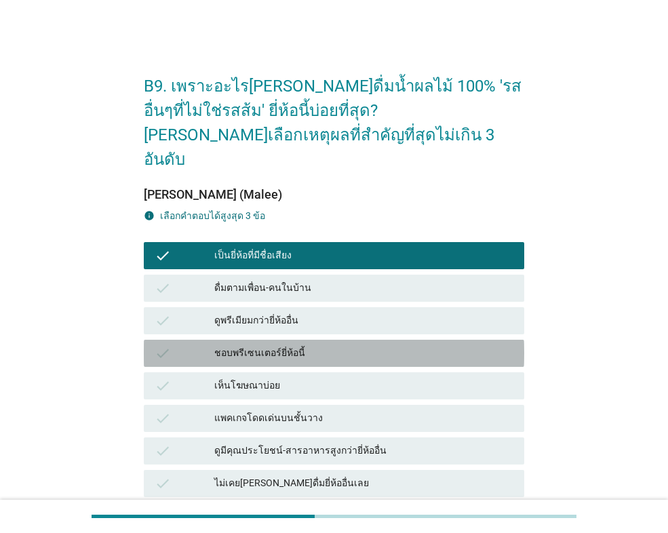
click at [339, 345] on div "ชอบพรีเซนเตอร์ยี่ห้อนี้" at bounding box center [363, 353] width 299 height 16
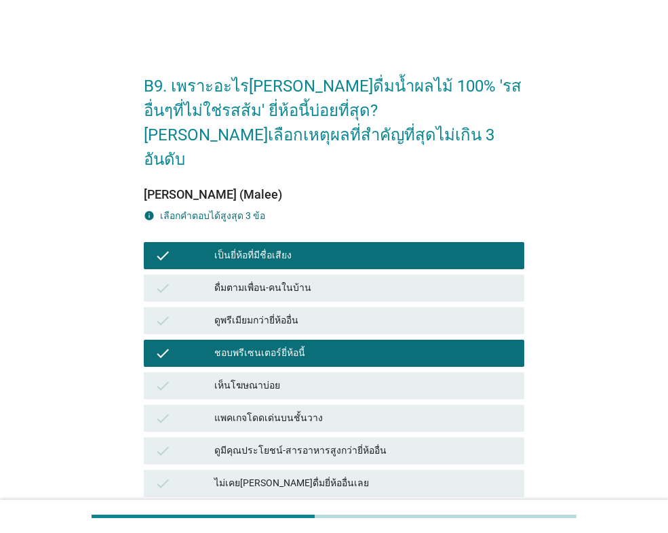
click at [311, 345] on div "ชอบพรีเซนเตอร์ยี่ห้อนี้" at bounding box center [363, 353] width 299 height 16
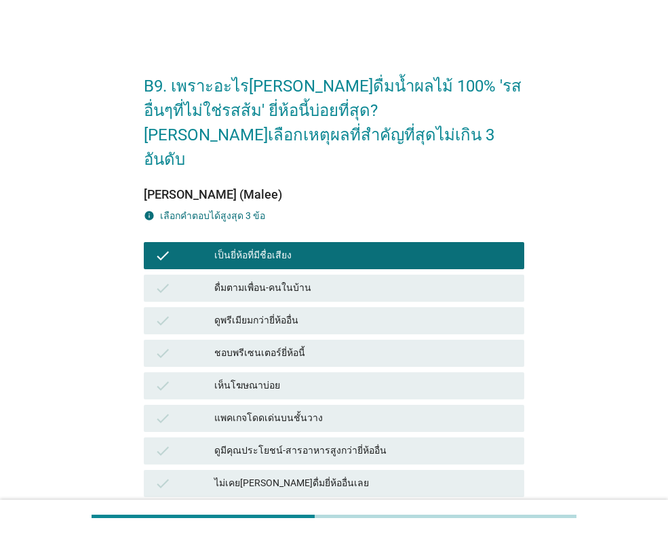
click at [323, 443] on div "ดูมีคุณประโยชน์-สารอาหารสูงกว่ายี่ห้ออื่น" at bounding box center [363, 451] width 299 height 16
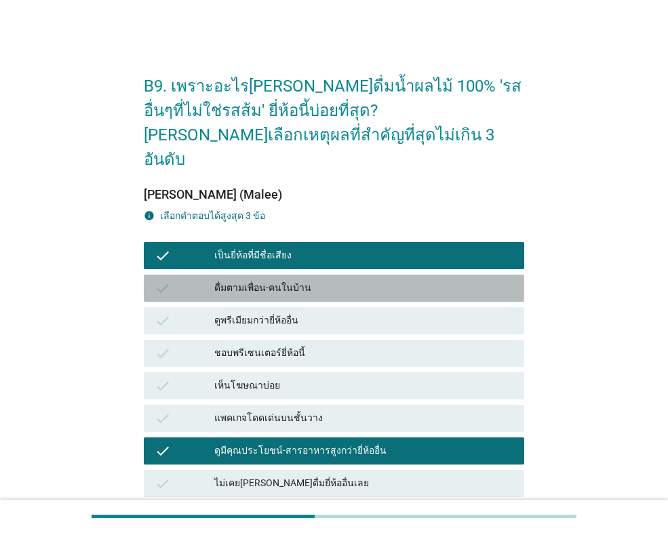
click at [278, 275] on div "check ดื่มตามเพื่อน-คนในบ้าน" at bounding box center [334, 288] width 380 height 27
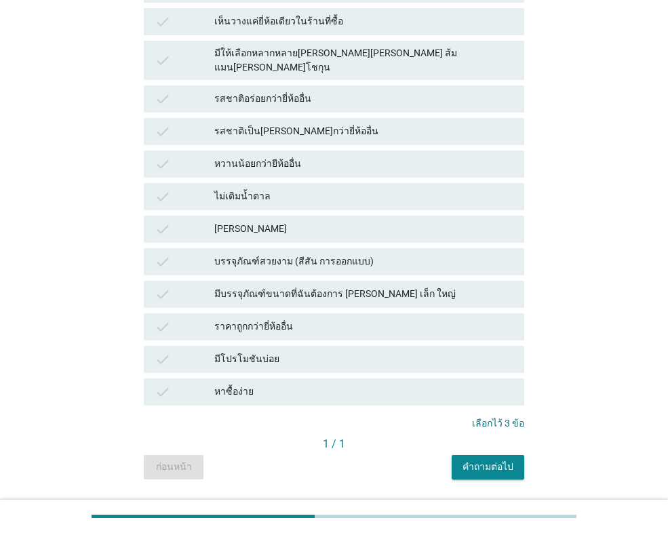
scroll to position [497, 0]
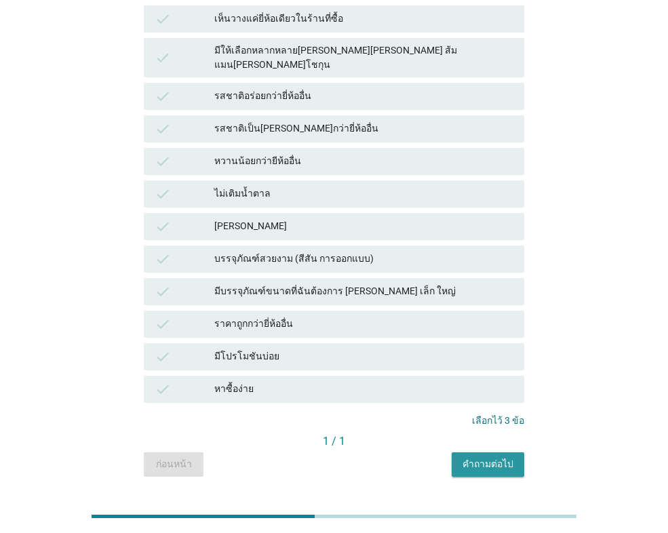
click at [474, 457] on div "คำถามต่อไป" at bounding box center [487, 464] width 51 height 14
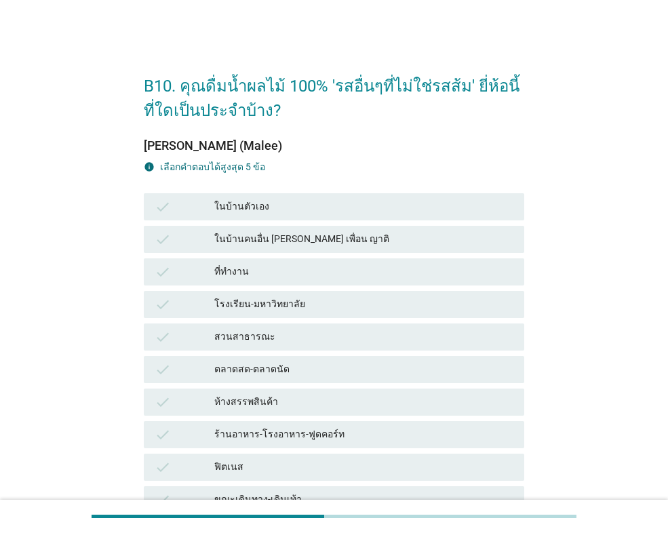
click at [288, 270] on div "ที่ทำงาน" at bounding box center [363, 272] width 299 height 16
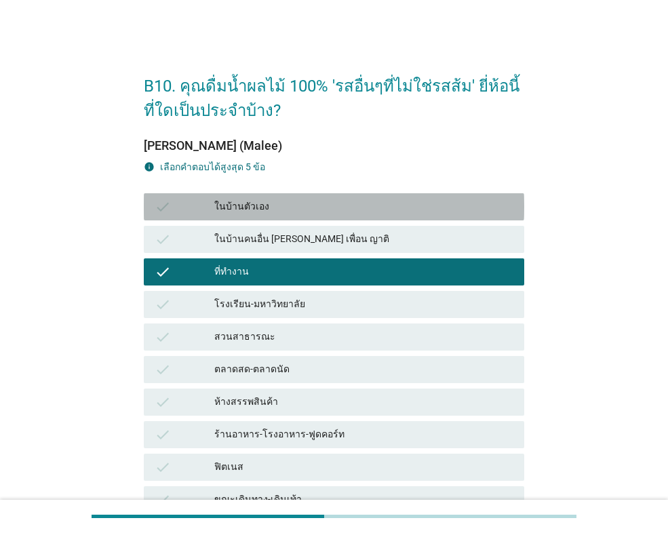
drag, startPoint x: 274, startPoint y: 207, endPoint x: 284, endPoint y: 223, distance: 19.2
click at [274, 206] on div "ในบ้านตัวเอง" at bounding box center [363, 207] width 299 height 16
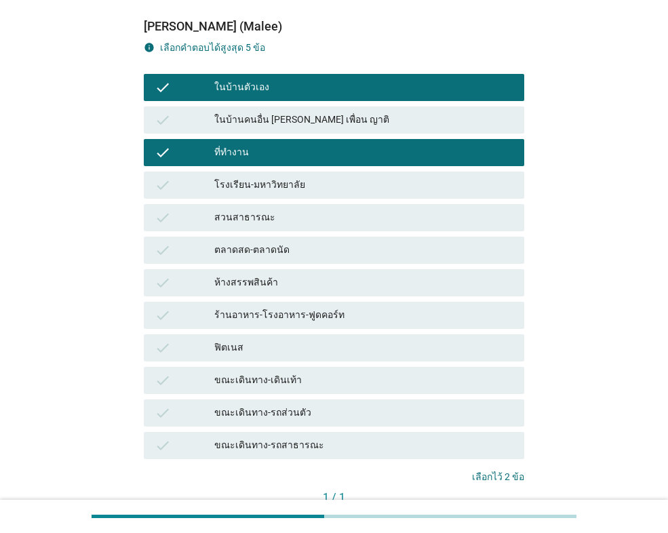
scroll to position [212, 0]
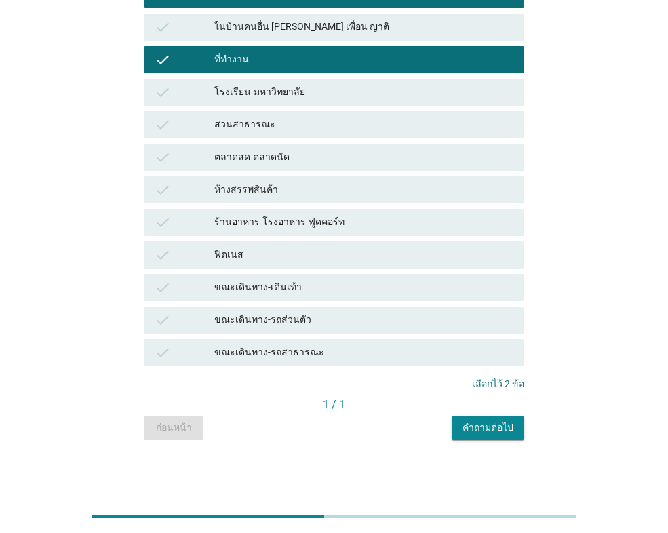
click at [473, 434] on div "คำถามต่อไป" at bounding box center [487, 427] width 51 height 14
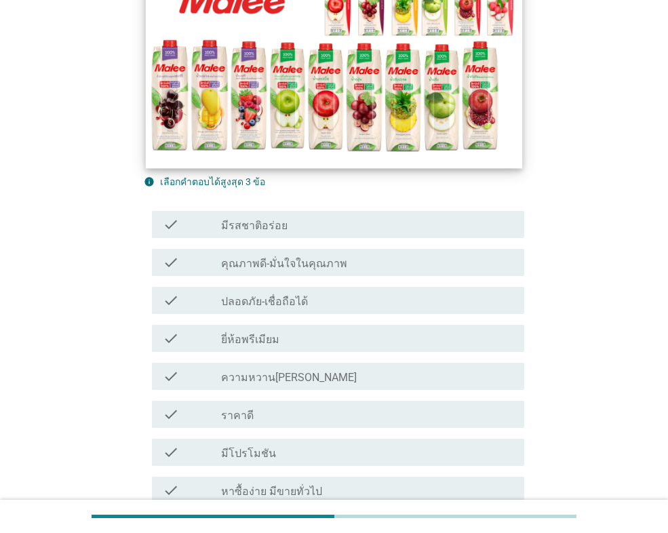
scroll to position [203, 0]
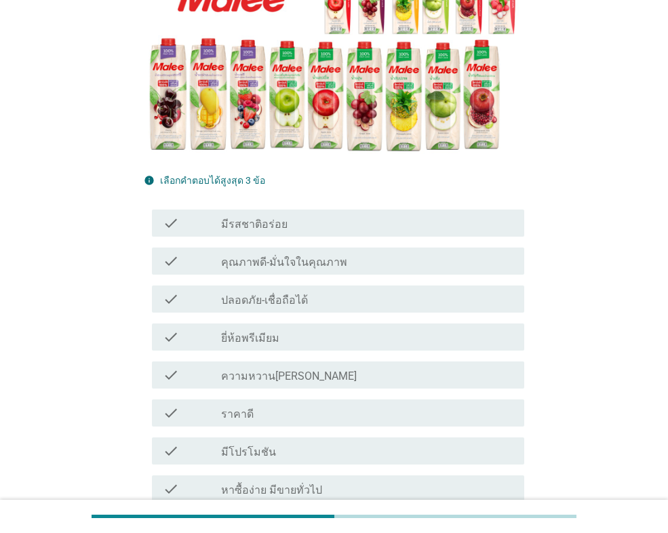
click at [263, 263] on label "คุณภาพดี-มั่นใจในคุณภาพ" at bounding box center [284, 263] width 126 height 14
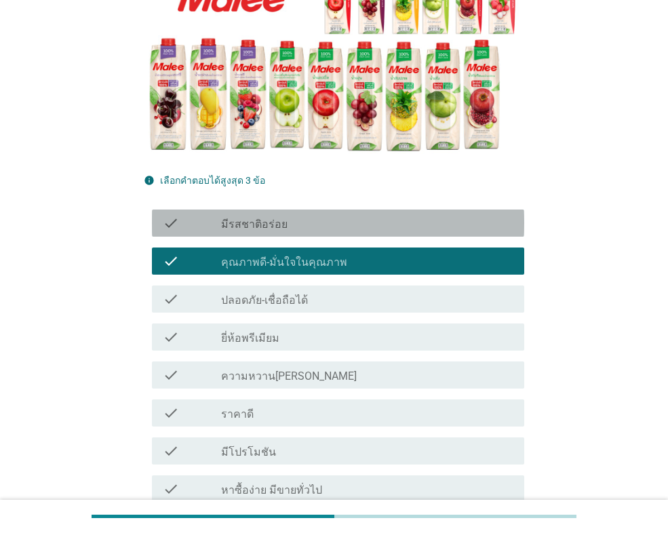
click at [255, 211] on div "check check_box_outline_blank มีรสชาติอร่อย" at bounding box center [338, 223] width 372 height 27
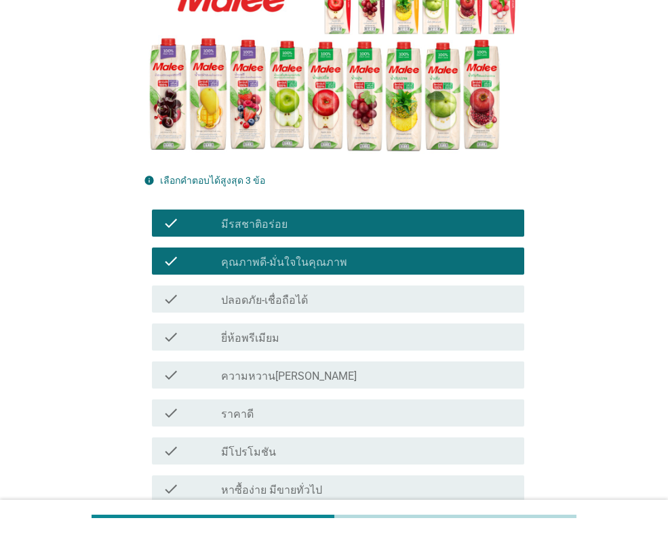
click at [288, 404] on div "check check_box_outline_blank ราคาดี" at bounding box center [338, 412] width 372 height 27
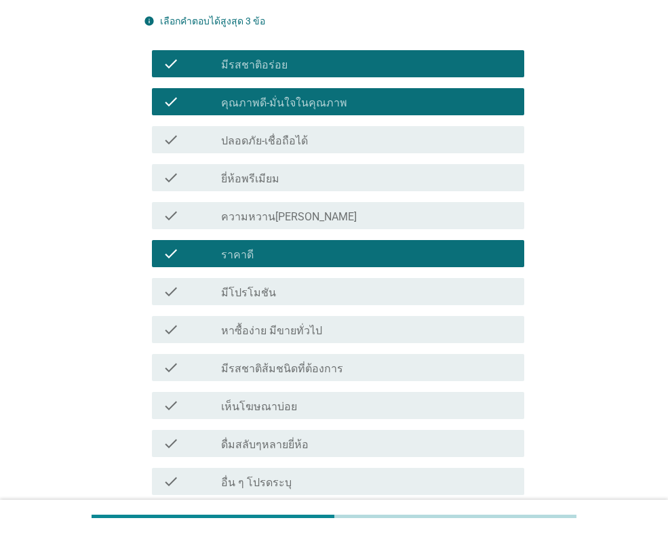
scroll to position [502, 0]
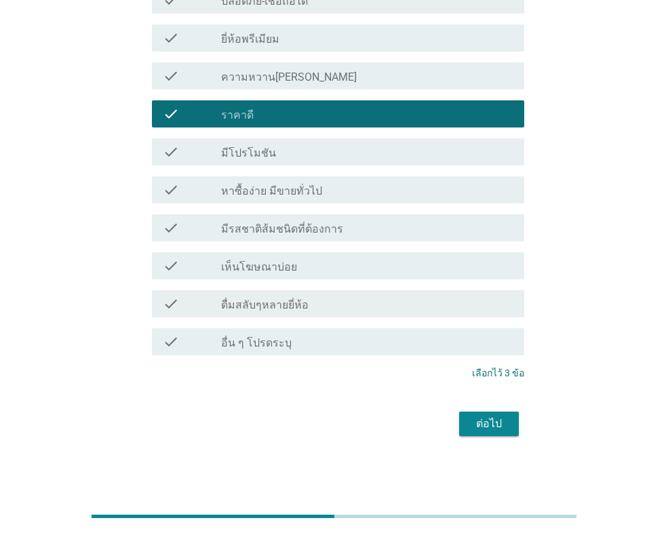
click at [484, 435] on button "ต่อไป" at bounding box center [489, 424] width 60 height 24
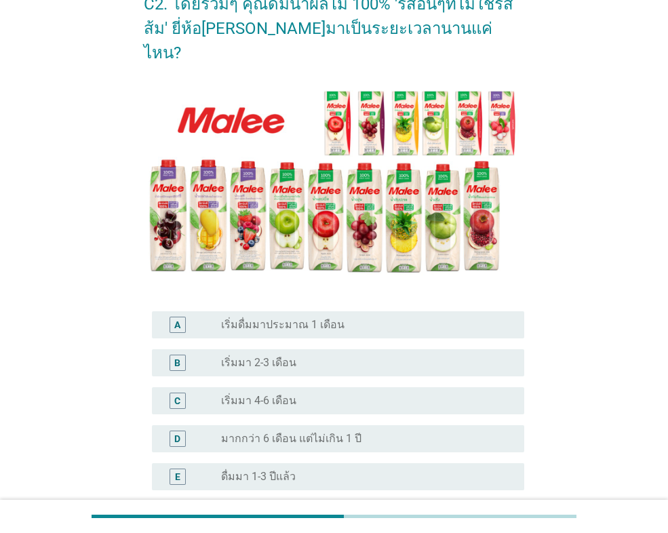
scroll to position [271, 0]
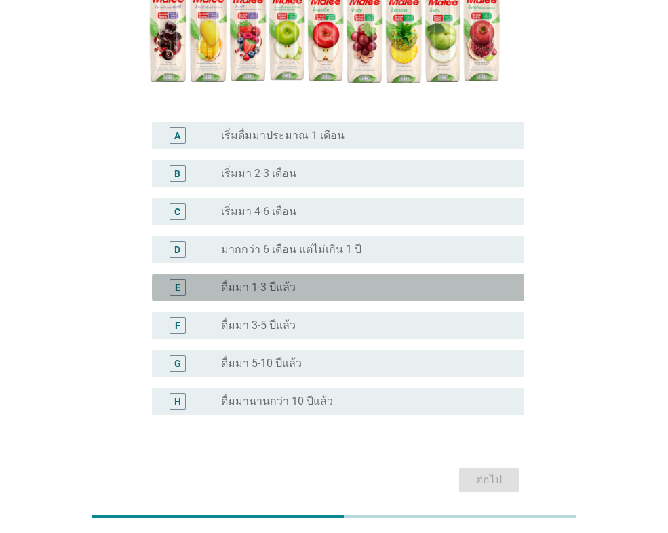
click at [301, 281] on div "radio_button_unchecked ดื่มมา 1-3 ปีแล้ว" at bounding box center [361, 288] width 281 height 14
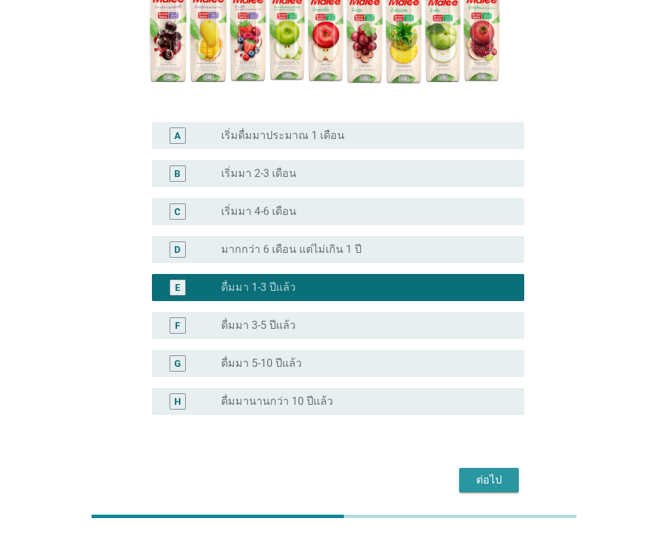
click at [479, 472] on div "ต่อไป" at bounding box center [489, 480] width 38 height 16
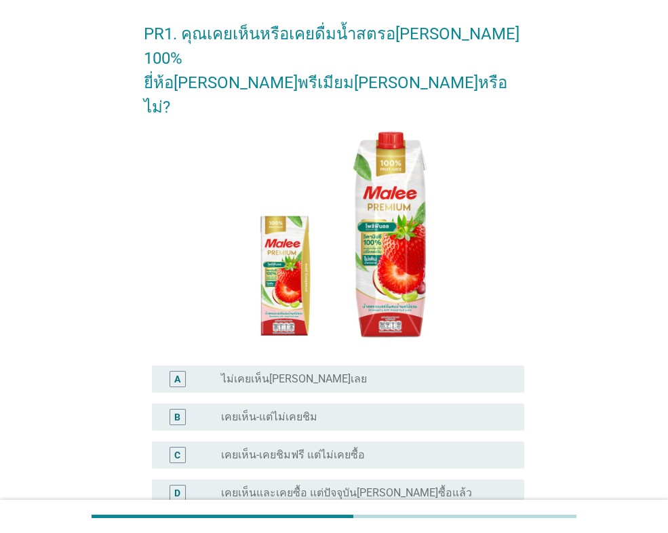
scroll to position [68, 0]
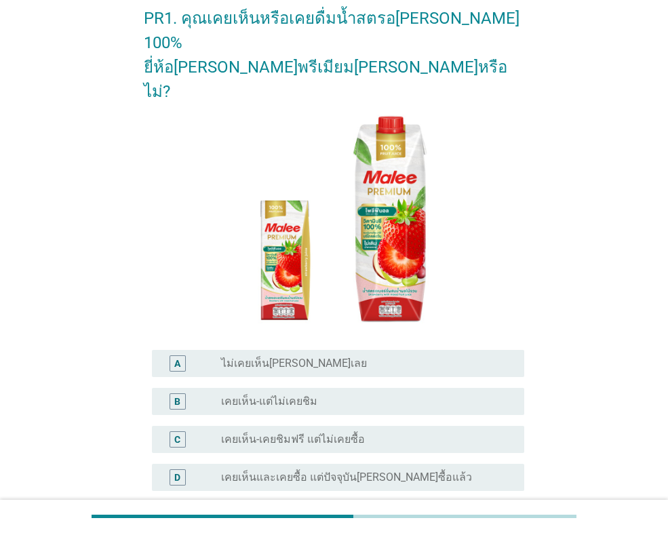
click at [294, 395] on label "เคยเห็น-แต่ไม่เคยชิม" at bounding box center [269, 402] width 96 height 14
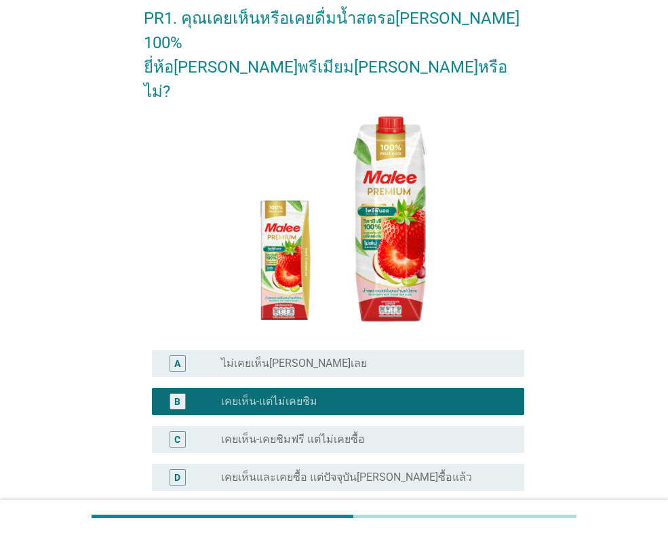
scroll to position [189, 0]
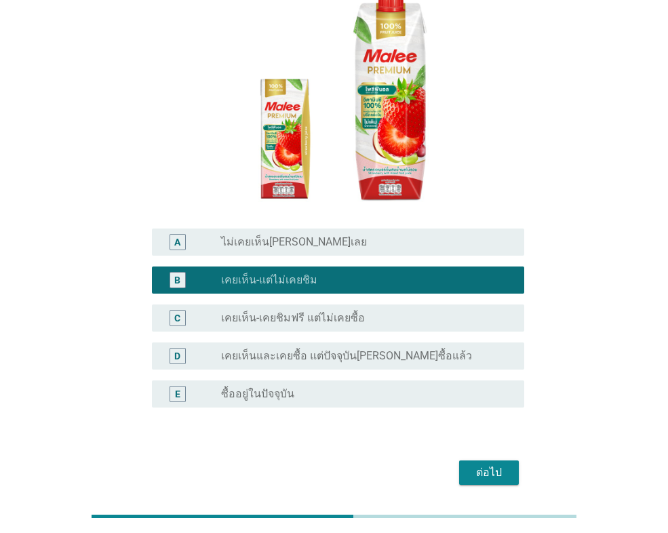
click at [503, 464] on div "ต่อไป" at bounding box center [489, 472] width 38 height 16
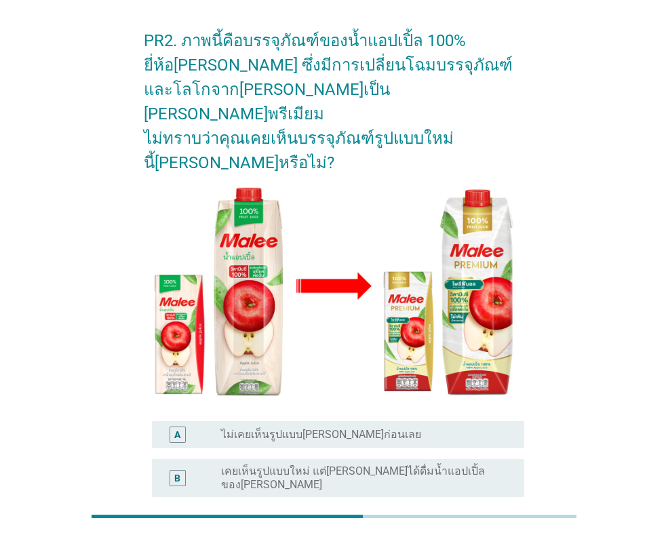
scroll to position [203, 0]
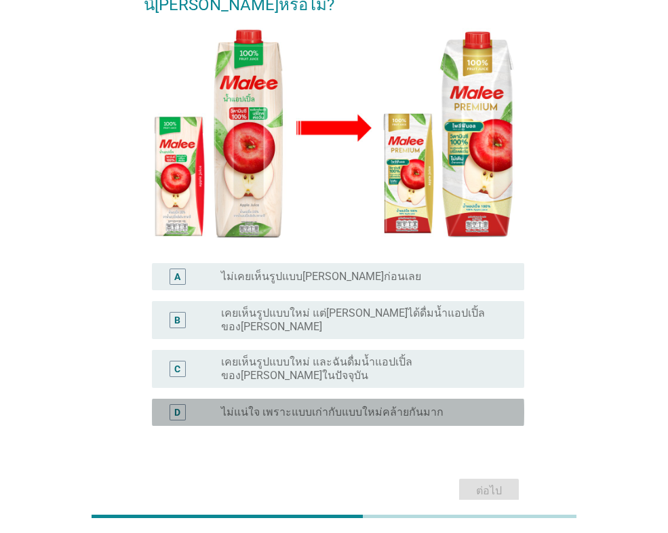
click at [395, 405] on label "ไม่แน่ใจ เพราะแบบเก่ากับแบบใหม่คล้ายกันมาก" at bounding box center [332, 412] width 222 height 14
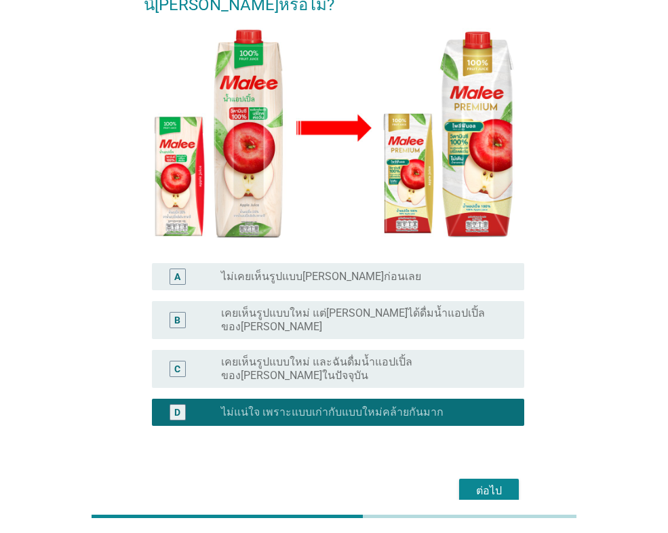
click at [485, 483] on div "ต่อไป" at bounding box center [489, 491] width 38 height 16
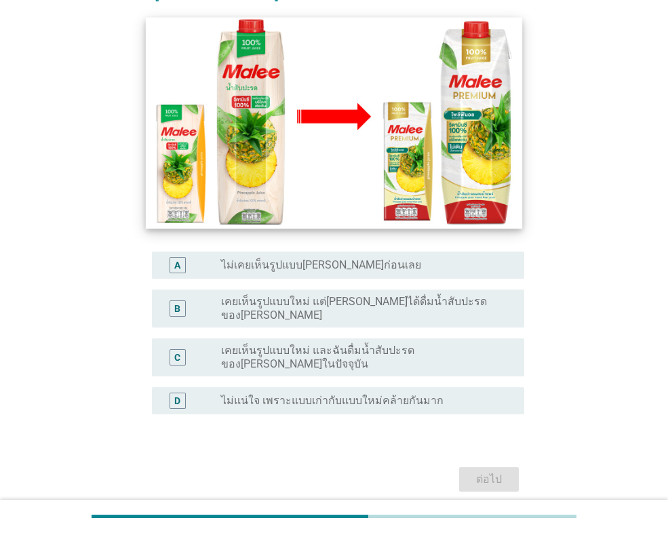
scroll to position [224, 0]
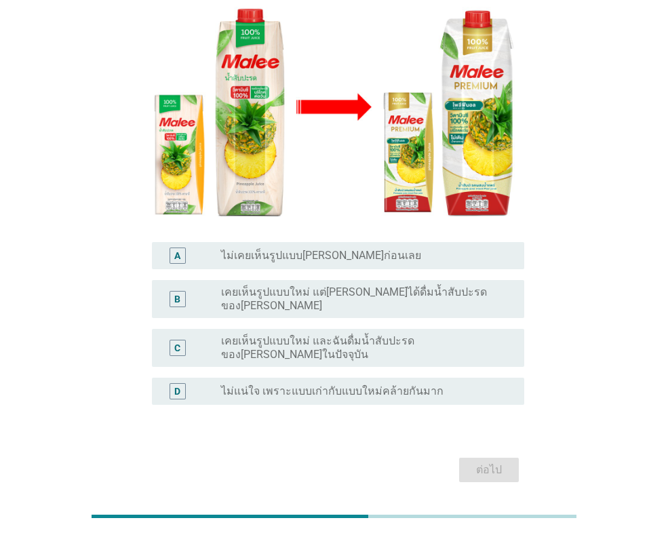
click at [405, 383] on div "radio_button_unchecked ไม่แน่ใจ เพราะแบบเก่ากับแบบใหม่คล้ายกันมาก" at bounding box center [367, 391] width 292 height 16
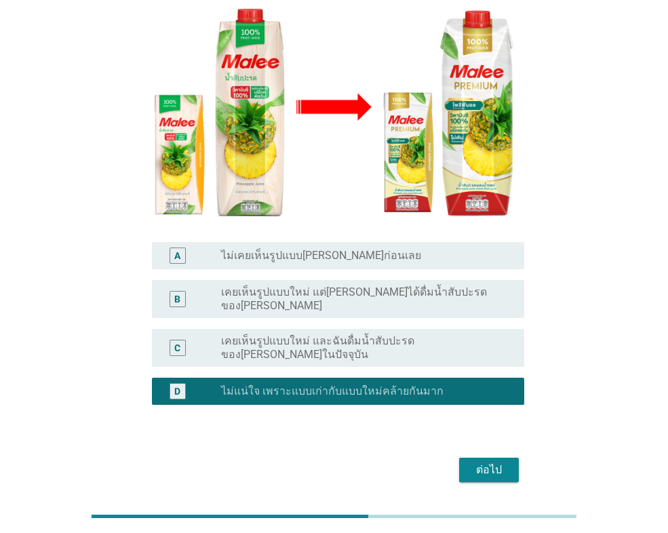
click at [510, 458] on button "ต่อไป" at bounding box center [489, 470] width 60 height 24
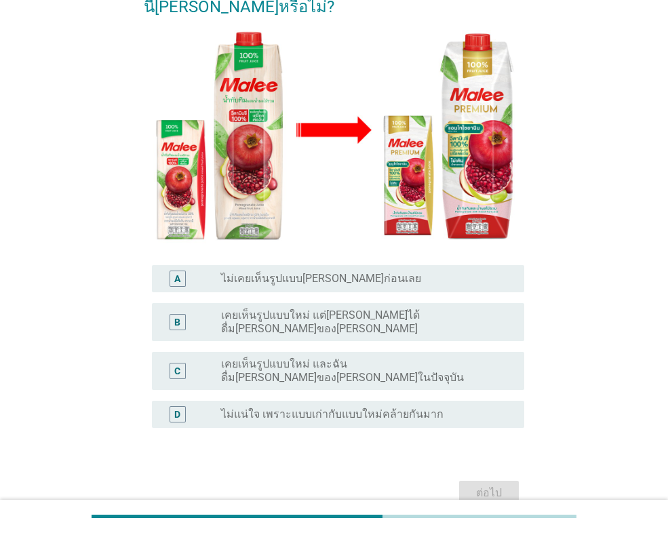
scroll to position [203, 0]
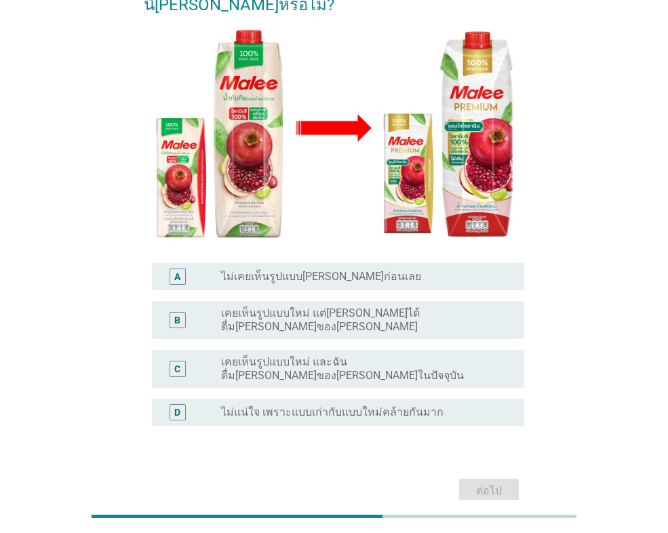
click at [377, 404] on div "radio_button_unchecked ไม่แน่ใจ เพราะแบบเก่ากับแบบใหม่คล้ายกันมาก" at bounding box center [367, 412] width 292 height 16
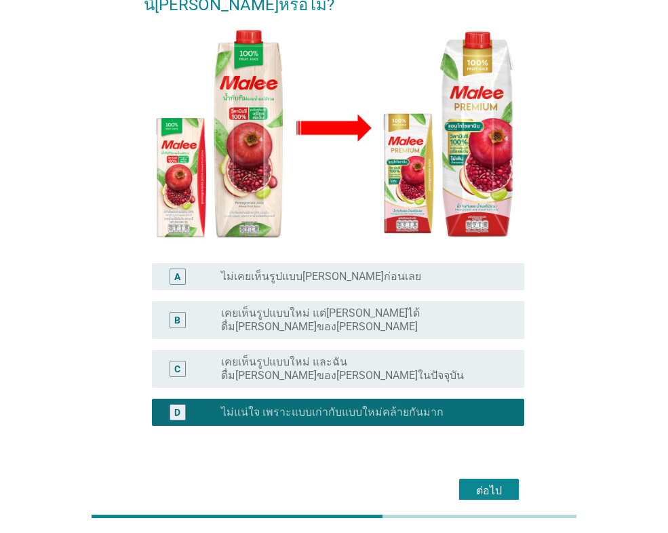
click at [514, 479] on button "ต่อไป" at bounding box center [489, 491] width 60 height 24
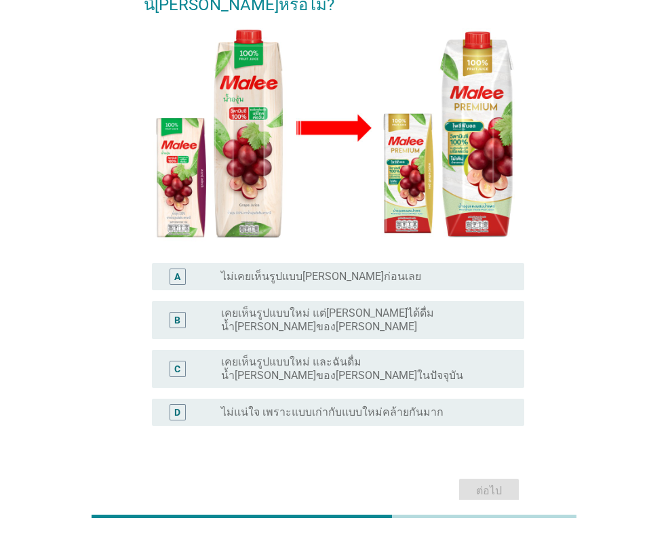
click at [413, 393] on div "D radio_button_unchecked ไม่แน่ใจ เพราะแบบเก่ากับแบบใหม่คล้ายกันมาก" at bounding box center [334, 412] width 380 height 38
click at [418, 399] on div "D radio_button_unchecked ไม่แน่ใจ เพราะแบบเก่ากับแบบใหม่คล้ายกันมาก" at bounding box center [338, 412] width 372 height 27
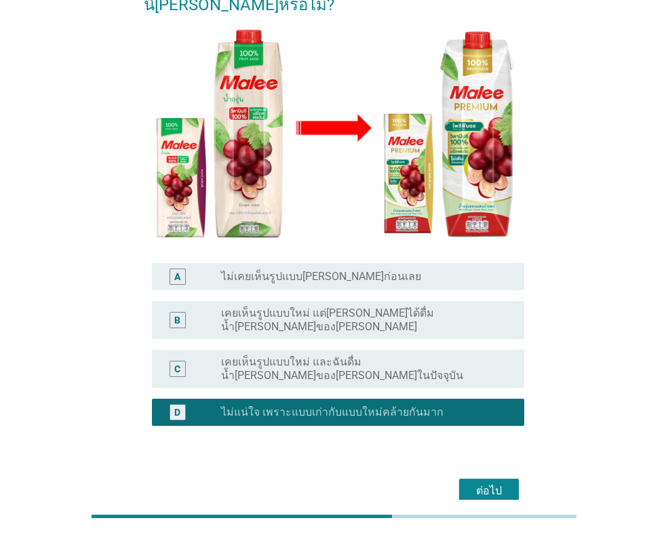
drag, startPoint x: 483, startPoint y: 428, endPoint x: 485, endPoint y: 442, distance: 14.4
click at [483, 475] on div "ต่อไป" at bounding box center [334, 491] width 380 height 33
click at [486, 483] on div "ต่อไป" at bounding box center [489, 491] width 38 height 16
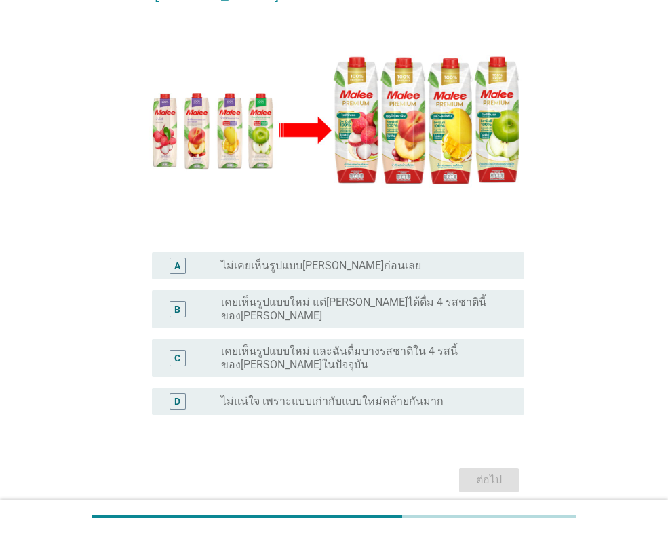
scroll to position [235, 0]
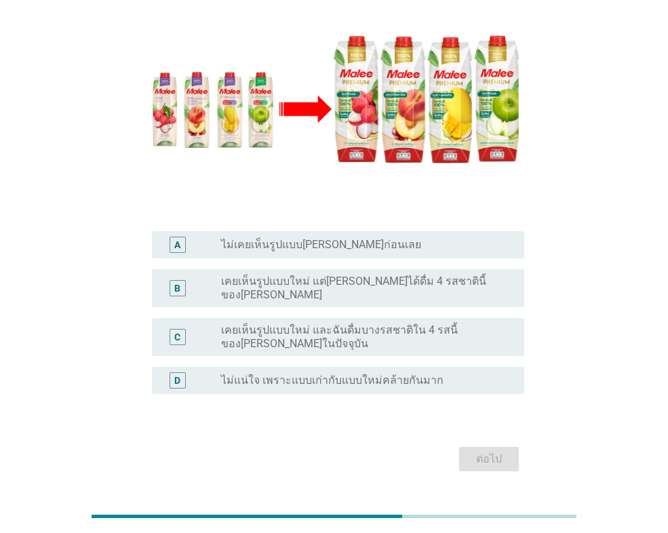
click at [317, 275] on label "เคยเห็นรูปแบบใหม่ แต่[PERSON_NAME]ได้ดื่ม 4 รสชาตินี้ของ[PERSON_NAME]" at bounding box center [361, 288] width 281 height 27
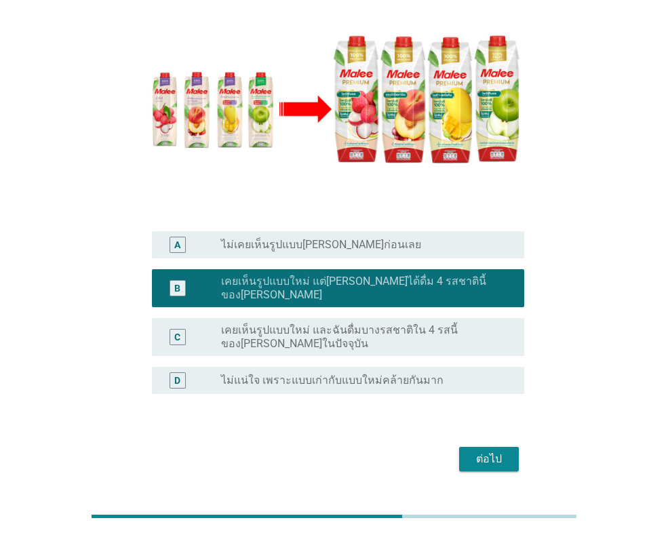
click at [483, 451] on div "ต่อไป" at bounding box center [489, 459] width 38 height 16
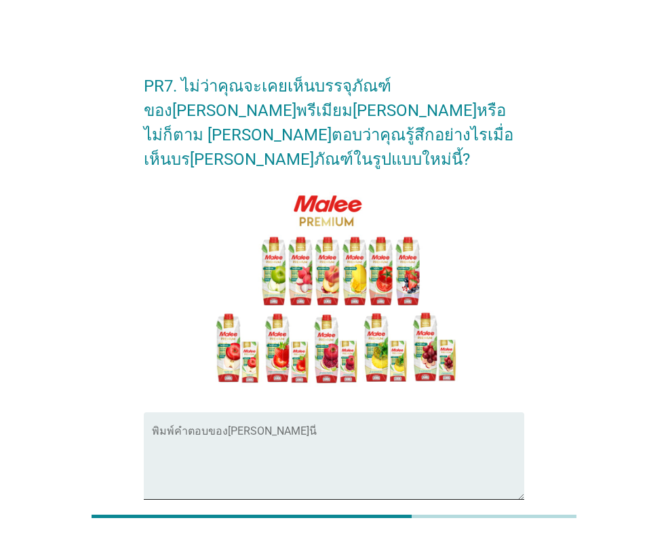
click at [340, 429] on textarea "พิมพ์คำตอบของคุณ ที่นี่" at bounding box center [338, 464] width 372 height 71
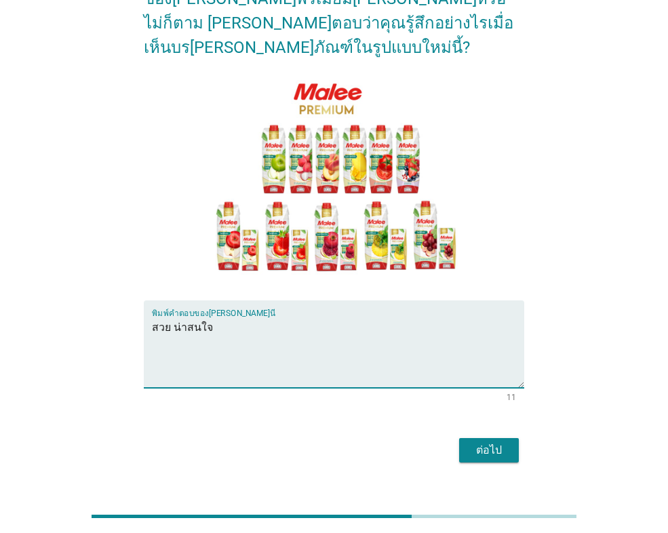
scroll to position [114, 0]
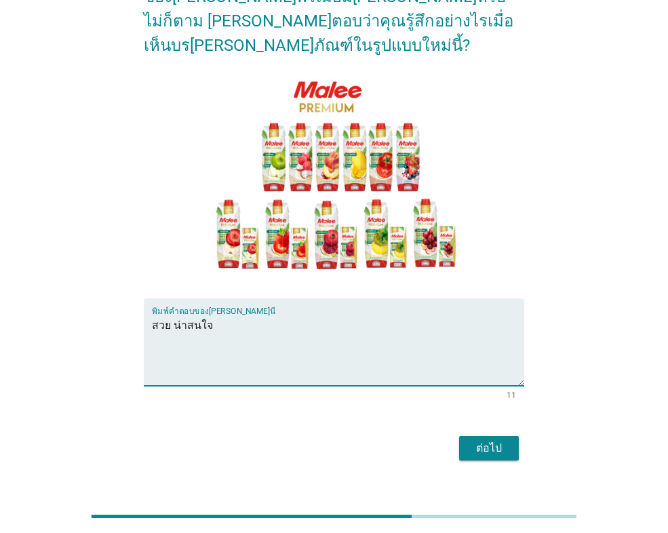
type textarea "สวย น่าสนใจ"
click at [464, 436] on button "ต่อไป" at bounding box center [489, 448] width 60 height 24
click at [464, 432] on div "ต่อไป" at bounding box center [334, 448] width 380 height 33
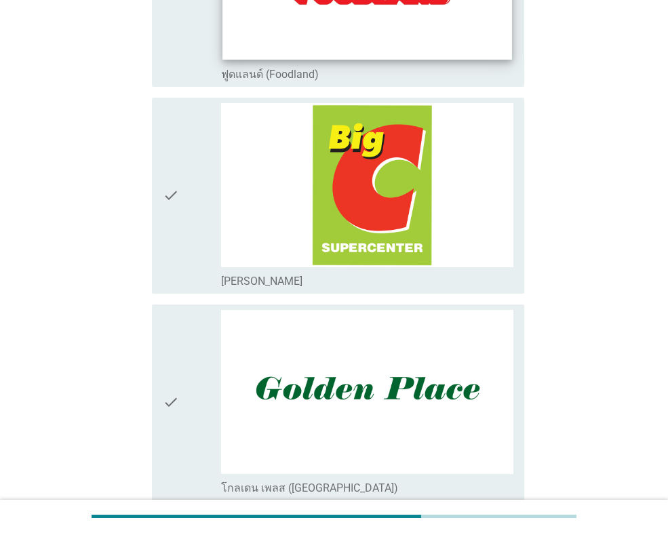
scroll to position [339, 0]
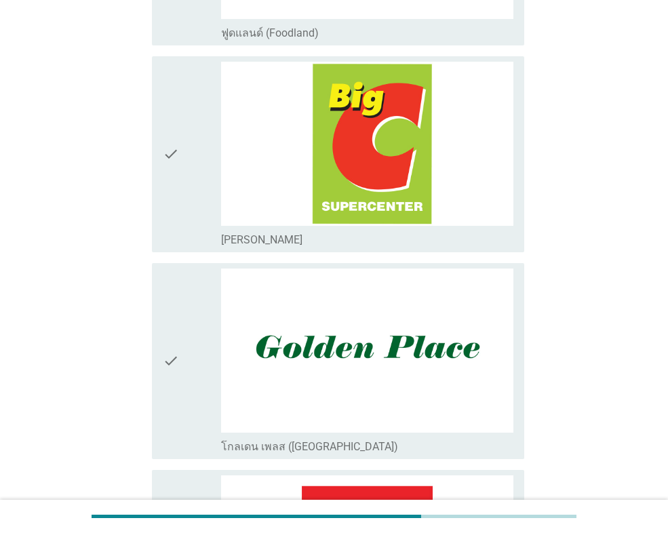
click at [181, 162] on div "check" at bounding box center [192, 154] width 58 height 185
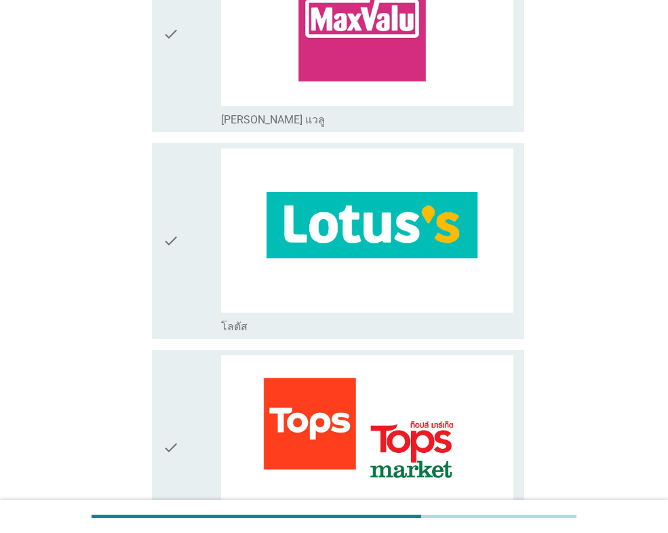
scroll to position [1492, 0]
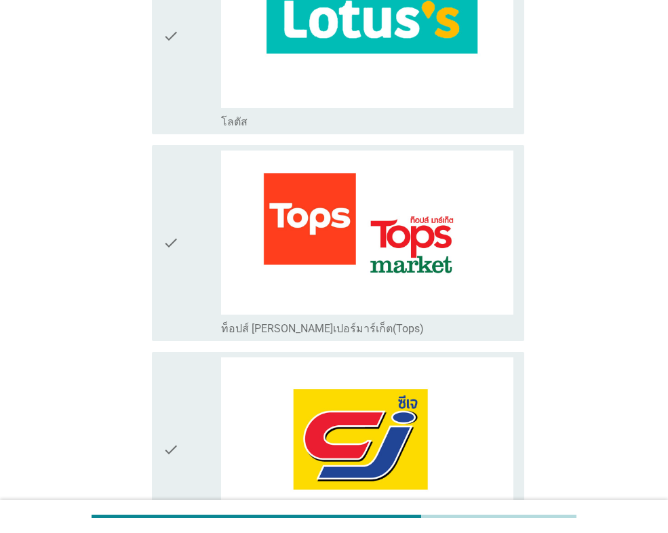
click at [183, 37] on div "check" at bounding box center [192, 36] width 58 height 185
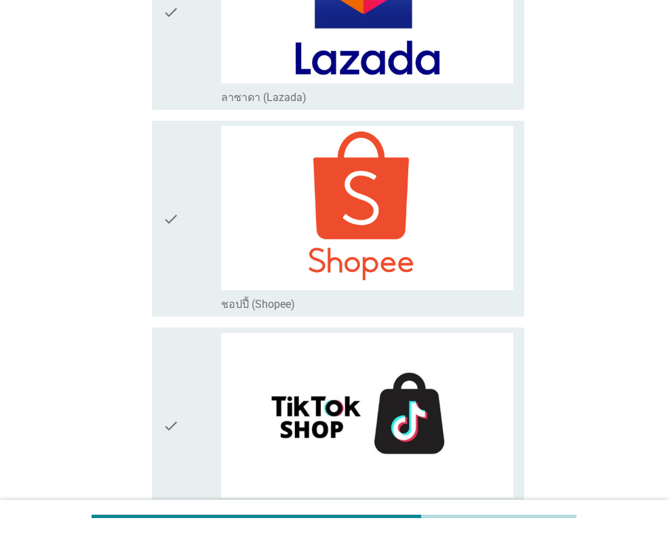
scroll to position [0, 0]
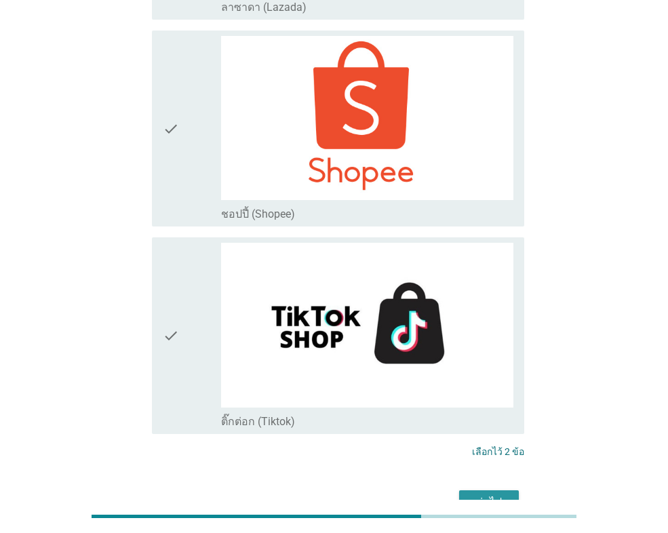
click at [483, 490] on button "ต่อไป" at bounding box center [489, 502] width 60 height 24
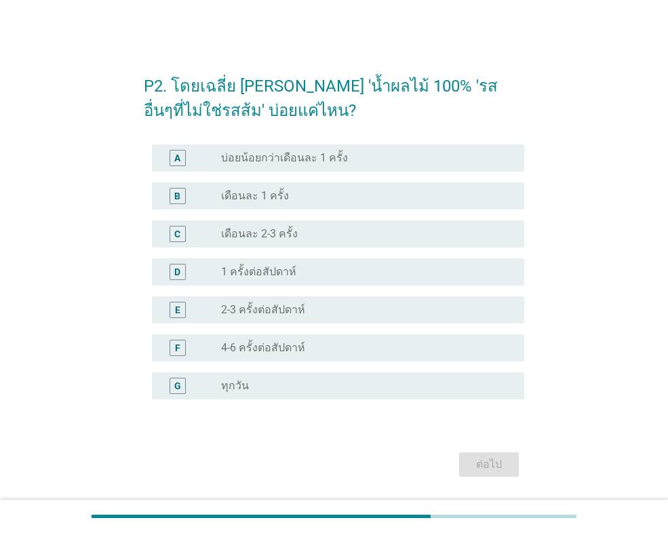
click at [286, 273] on label "1 ครั้งต่อสัปดาห์" at bounding box center [258, 272] width 75 height 14
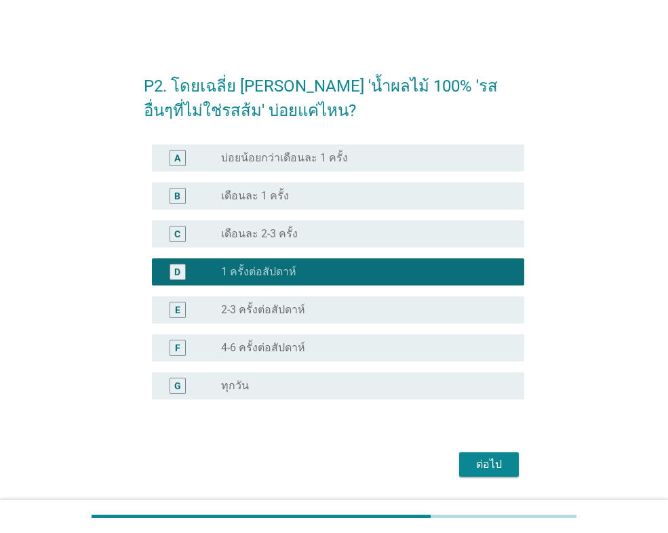
click at [468, 471] on button "ต่อไป" at bounding box center [489, 464] width 60 height 24
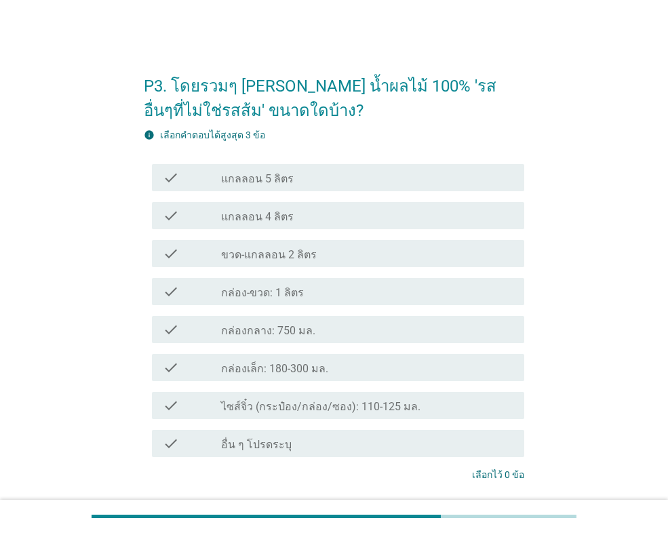
click at [309, 295] on div "check_box_outline_blank กล่อง-ขวด: 1 ลิตร" at bounding box center [367, 291] width 292 height 16
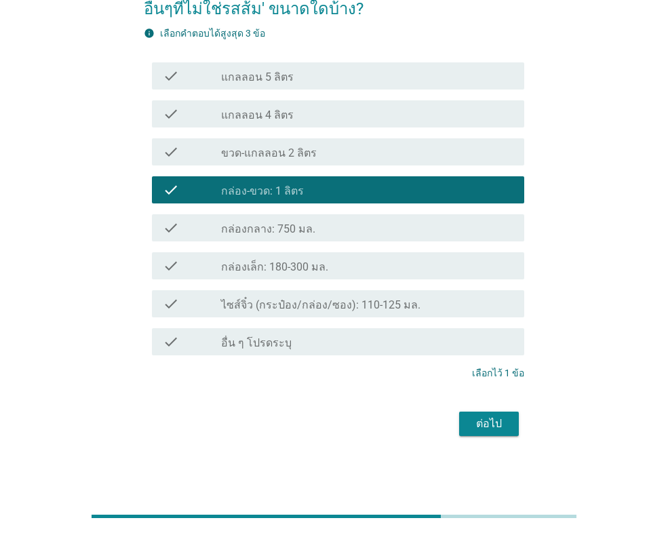
click at [477, 424] on div "ต่อไป" at bounding box center [489, 424] width 38 height 16
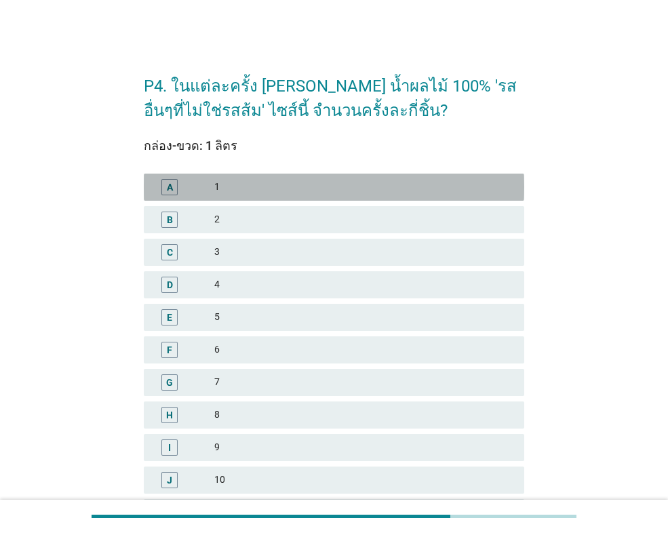
click at [258, 192] on div "1" at bounding box center [363, 187] width 299 height 16
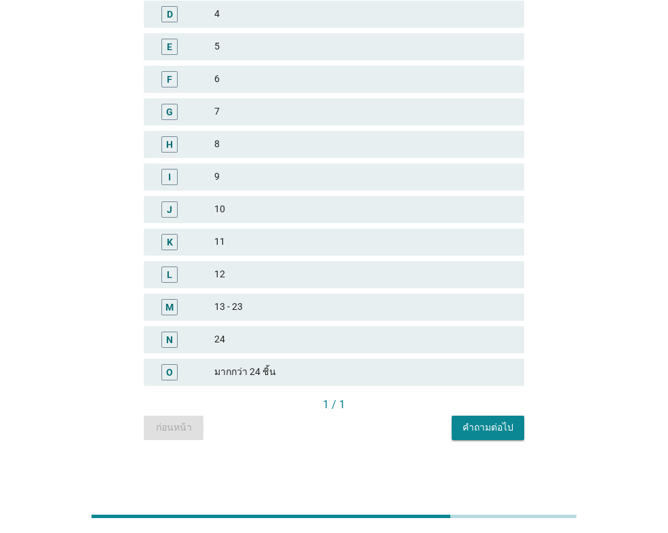
click at [494, 427] on div "คำถามต่อไป" at bounding box center [487, 427] width 51 height 14
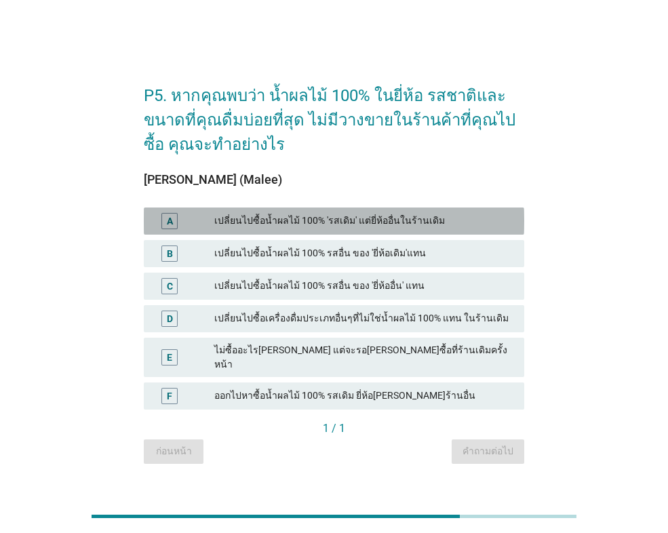
click at [407, 229] on div "เปลี่ยนไปซื้อน้ำผลไม้ 100% 'รสเดิม' แต่ยี่ห้ออื่นในร้านเดิม" at bounding box center [363, 221] width 299 height 16
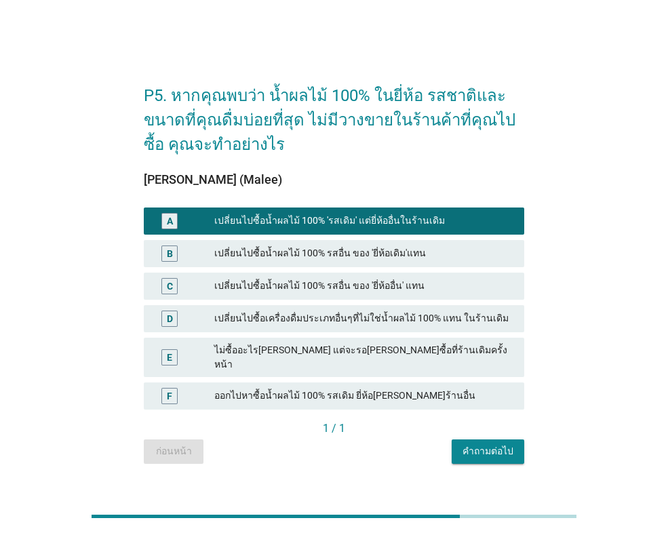
click at [396, 258] on div "เปลี่ยนไปซื้อน้ำผลไม้ 100% รสอื่น ของ 'ยี่ห้อเดิม'แทน" at bounding box center [363, 253] width 299 height 16
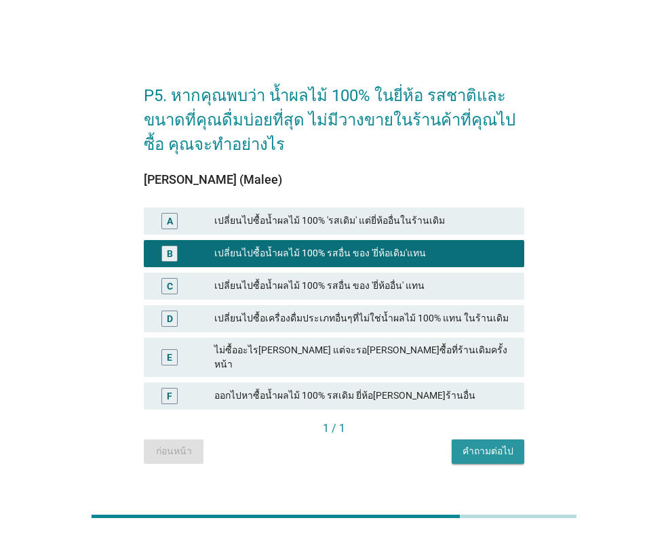
click at [493, 453] on button "คำถามต่อไป" at bounding box center [488, 451] width 73 height 24
